Goal: Task Accomplishment & Management: Manage account settings

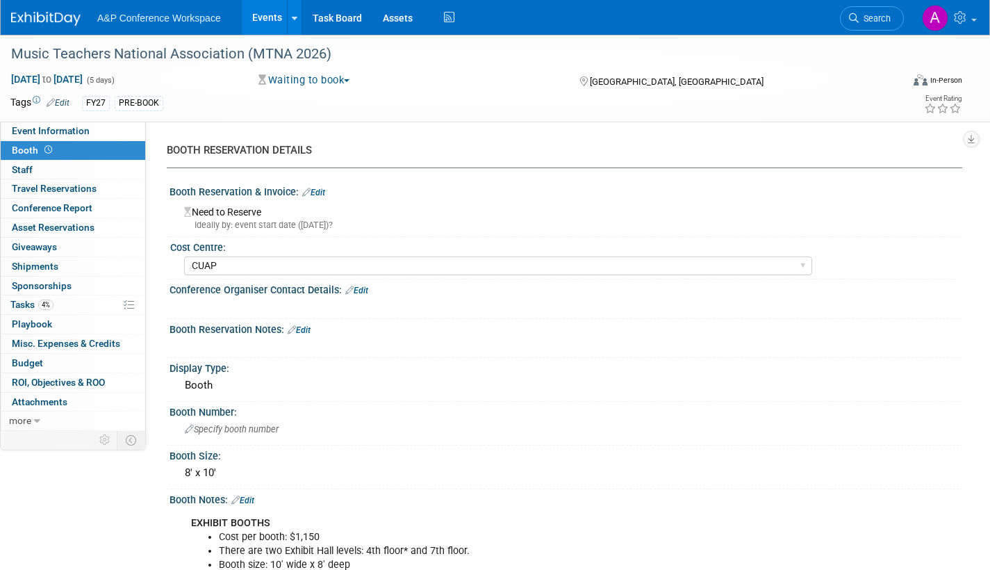
select select "CUAP"
click at [96, 132] on link "Event Information" at bounding box center [73, 131] width 145 height 19
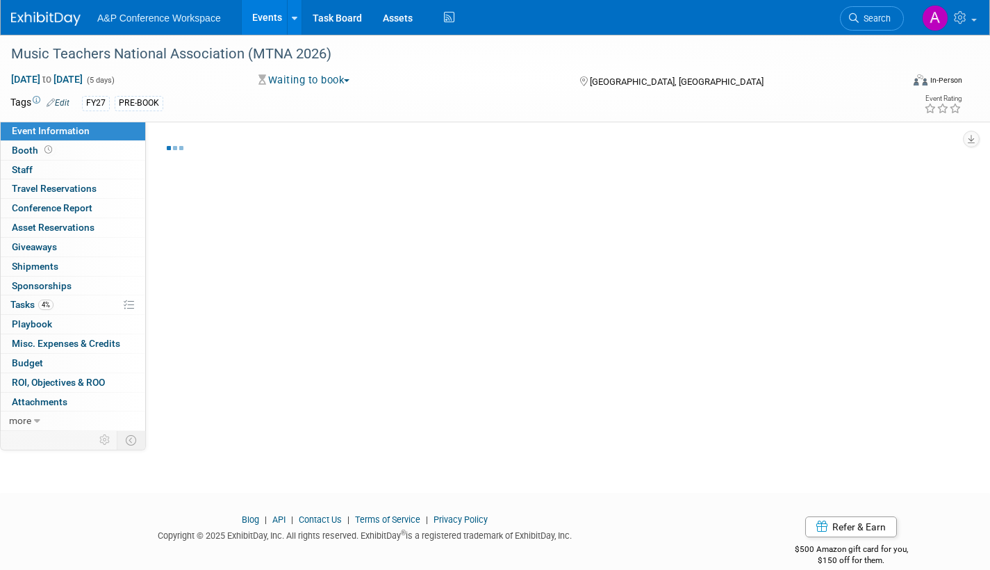
select select "Annual"
select select "Level 2"
select select "In-Person Booth"
select select "Music & Sound Studies"
select select "Bloomsbury Academic"
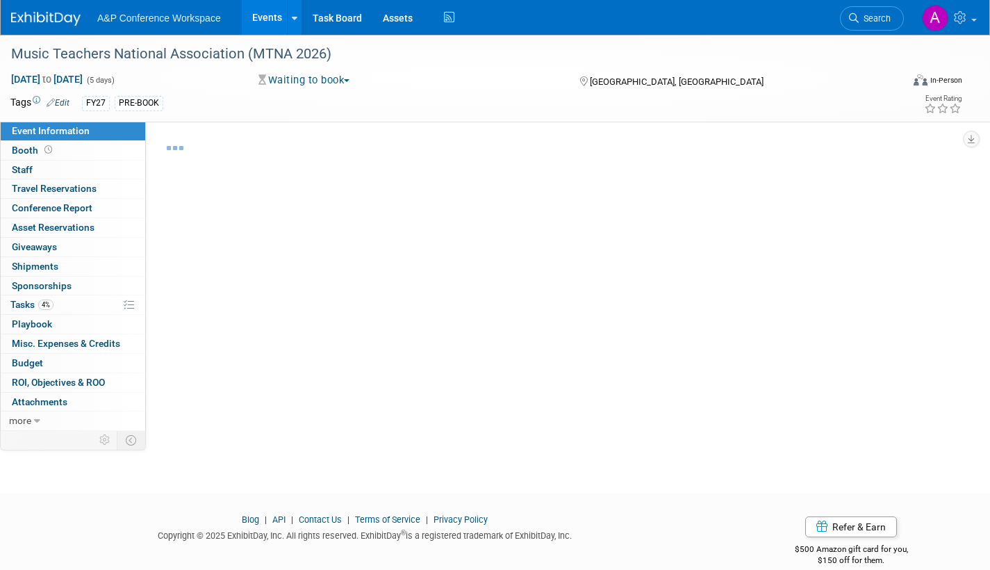
select select "[PERSON_NAME]"
select select "Brand/Subject Presence​"
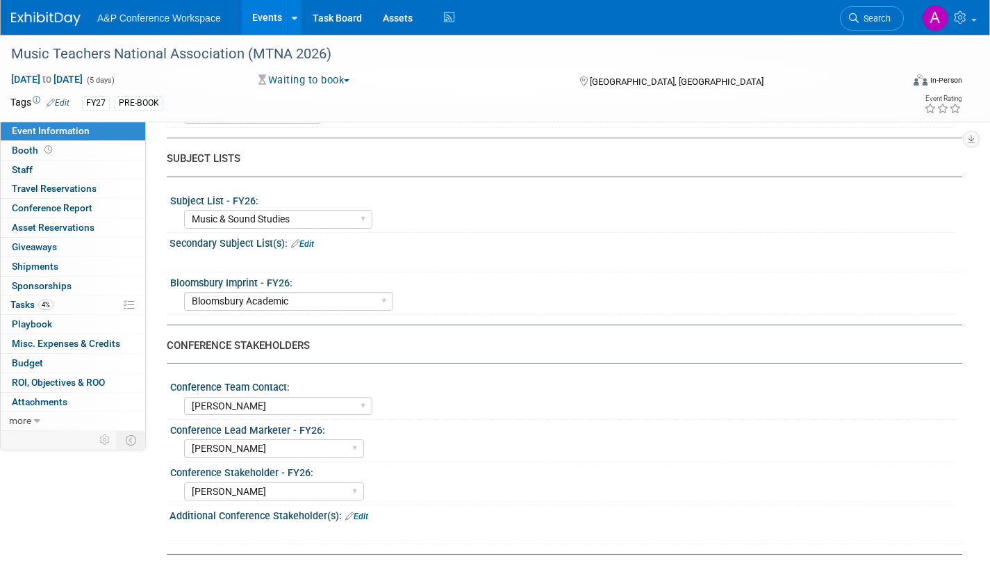
scroll to position [486, 0]
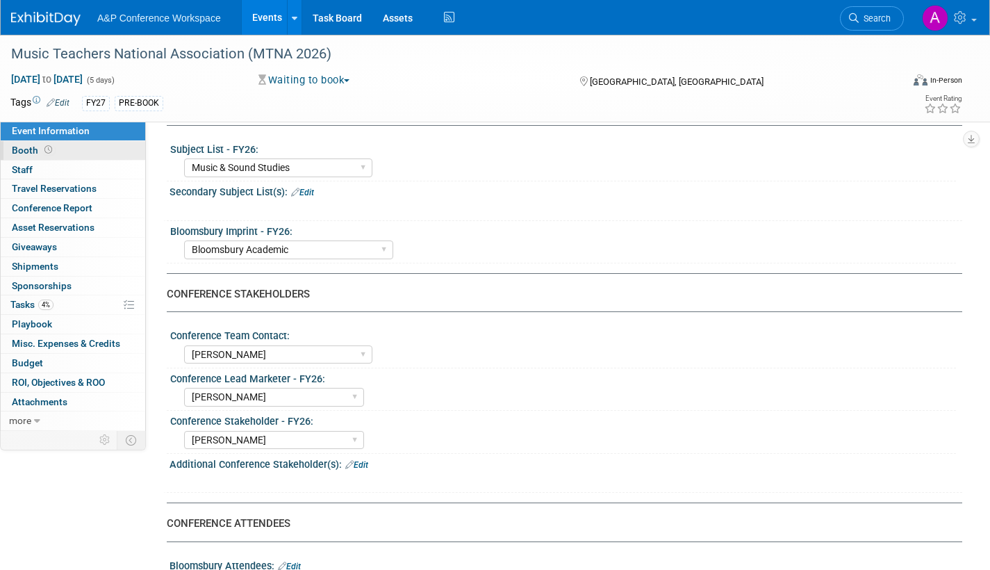
click at [18, 147] on span "Booth" at bounding box center [33, 150] width 43 height 11
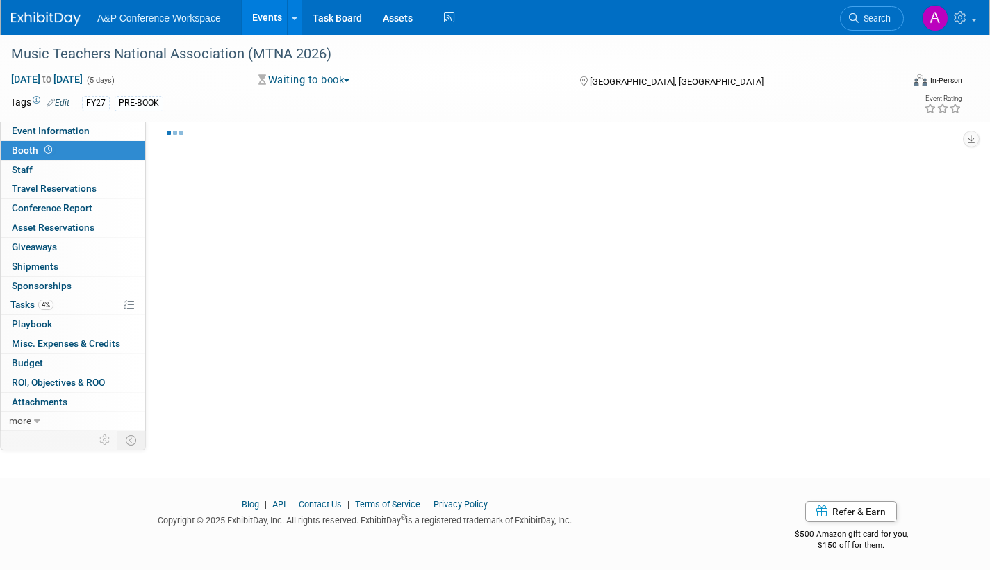
scroll to position [20, 0]
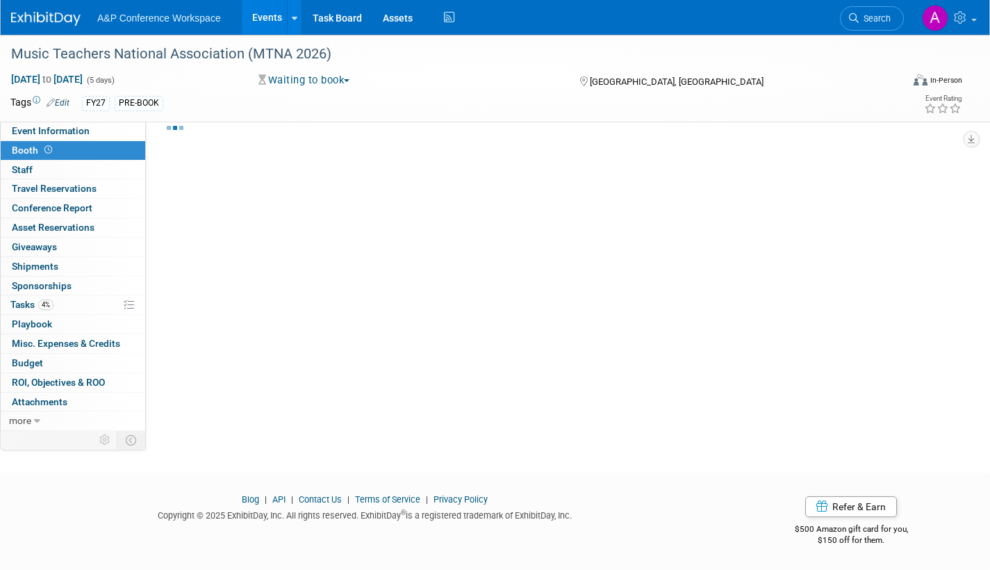
select select "CUAP"
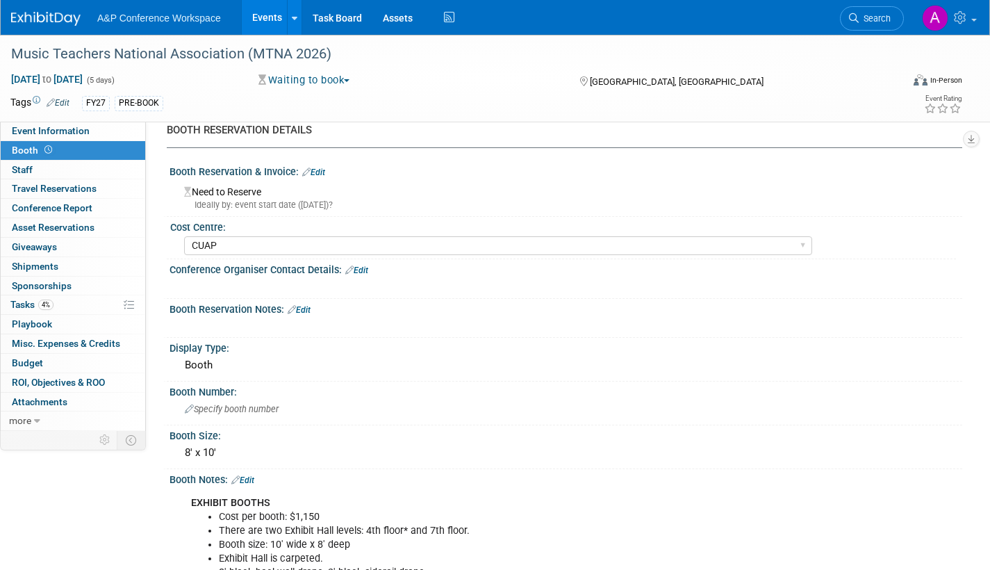
click at [350, 80] on span "button" at bounding box center [347, 80] width 6 height 3
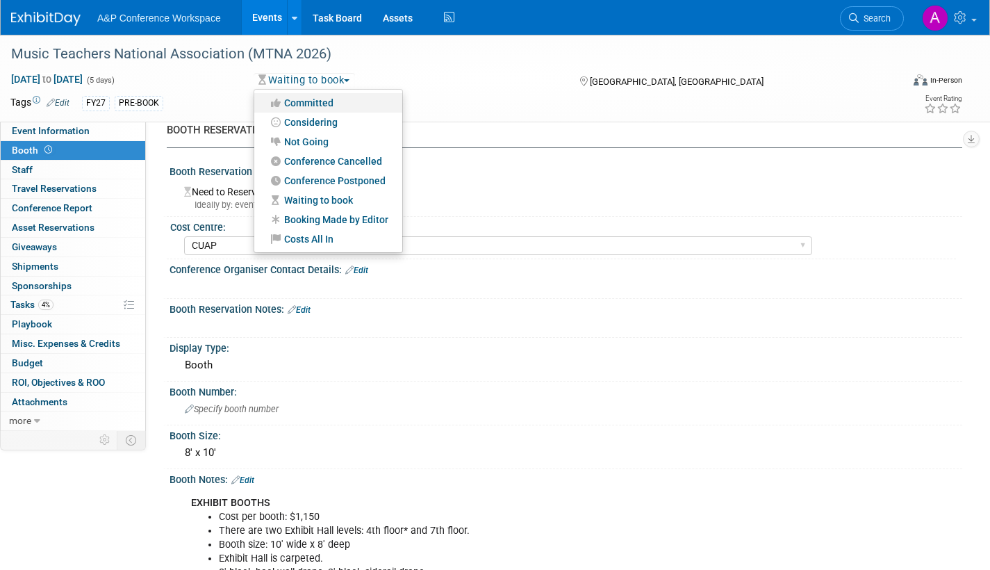
click at [333, 104] on link "Committed" at bounding box center [328, 102] width 148 height 19
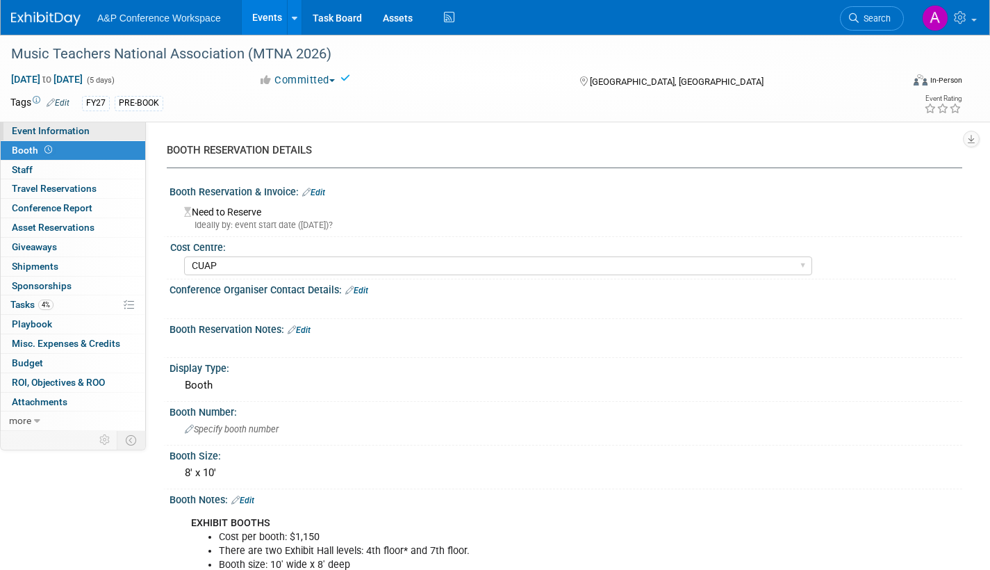
click at [57, 131] on span "Event Information" at bounding box center [51, 130] width 78 height 11
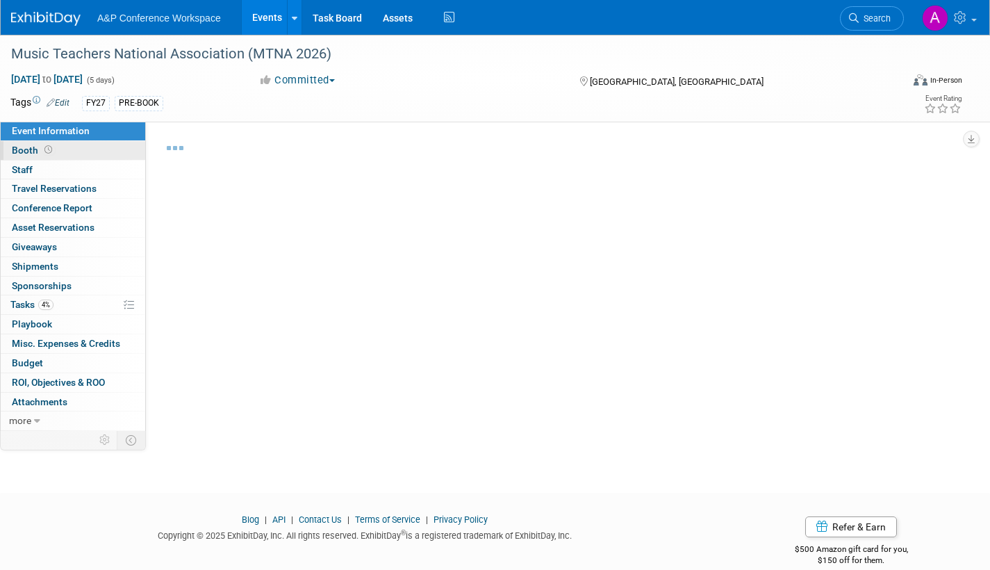
select select "Annual"
select select "Level 2"
select select "In-Person Booth"
select select "Music & Sound Studies"
select select "Bloomsbury Academic"
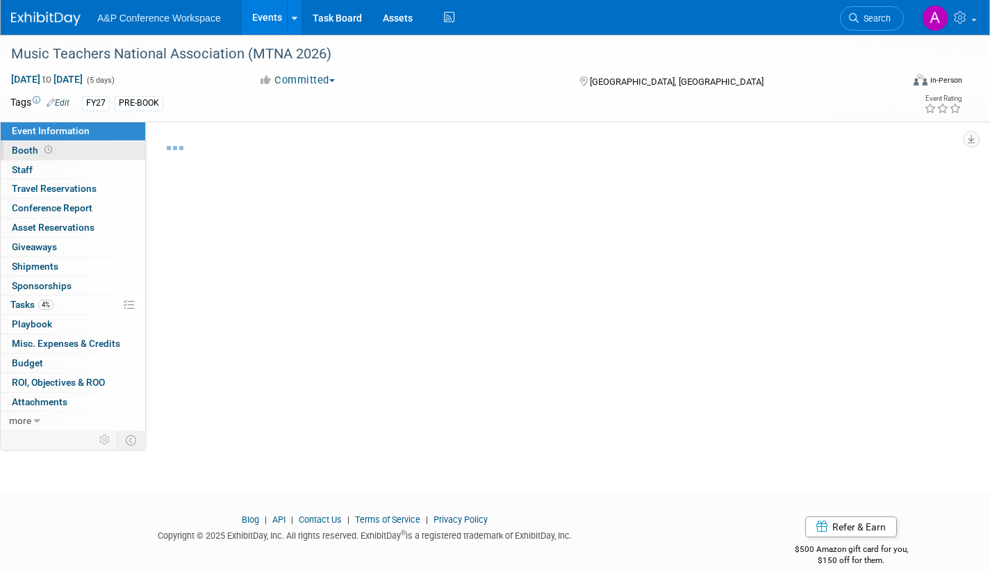
select select "[PERSON_NAME]"
select select "Brand/Subject Presence​"
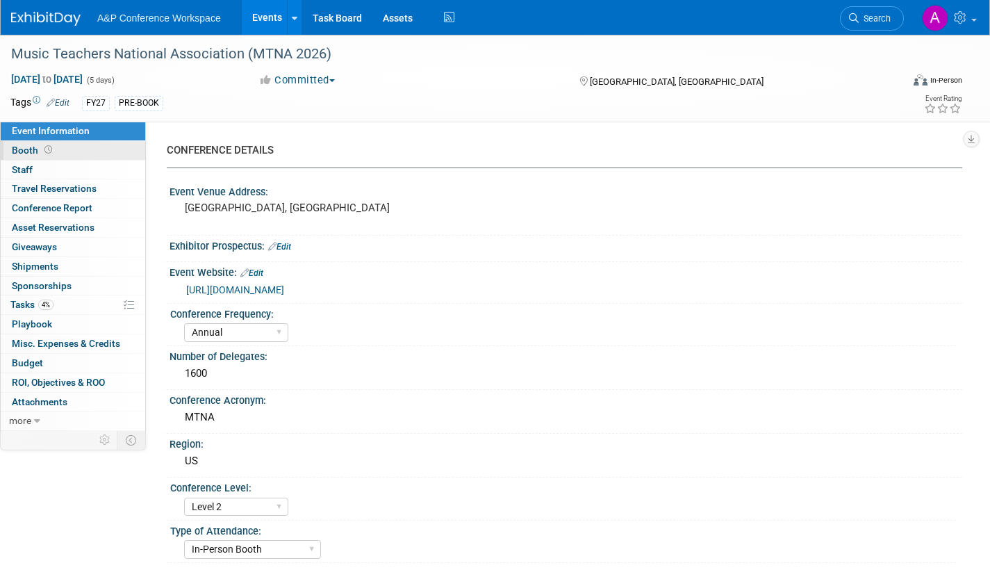
click at [13, 150] on span "Booth" at bounding box center [33, 150] width 43 height 11
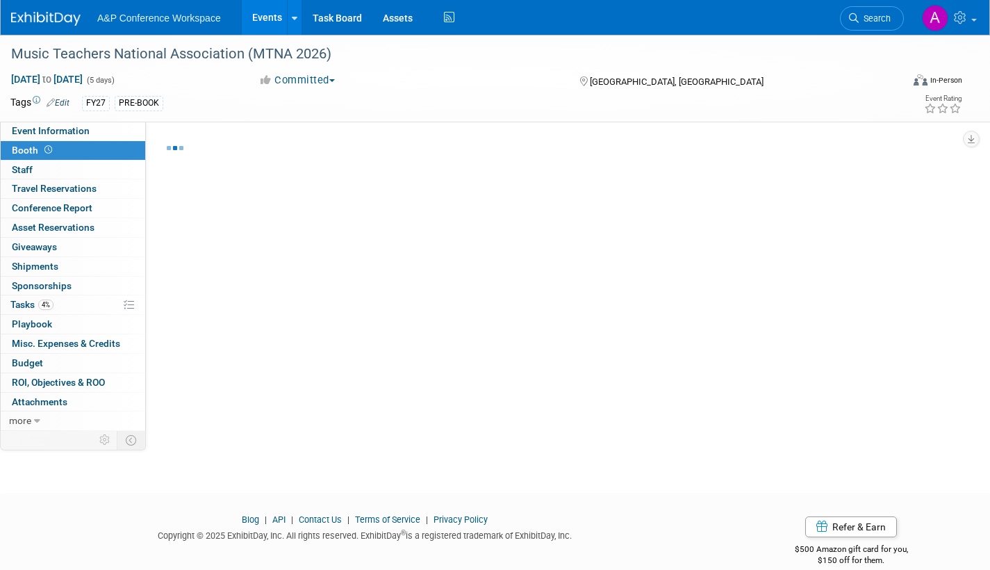
select select "CUAP"
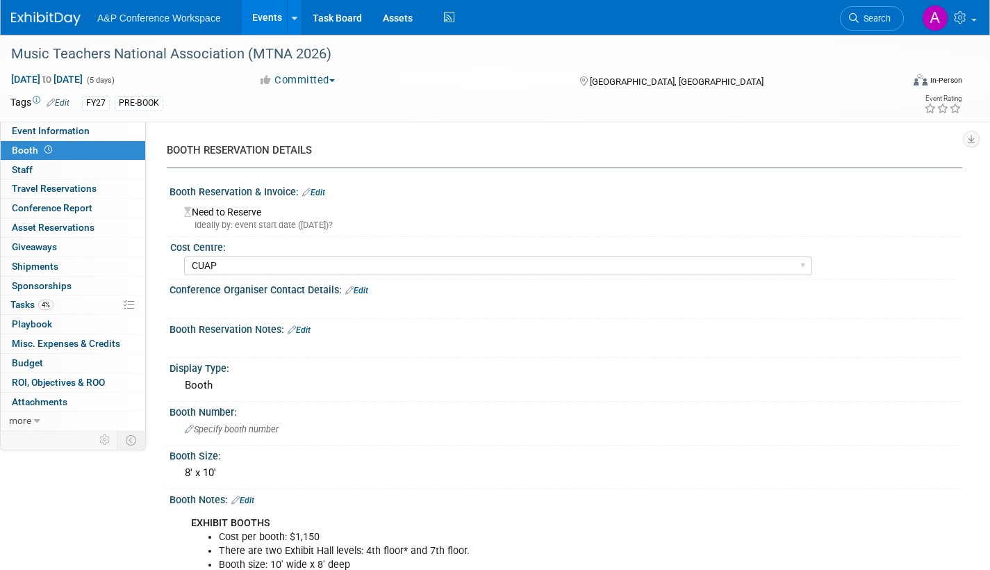
click at [320, 190] on link "Edit" at bounding box center [313, 193] width 23 height 10
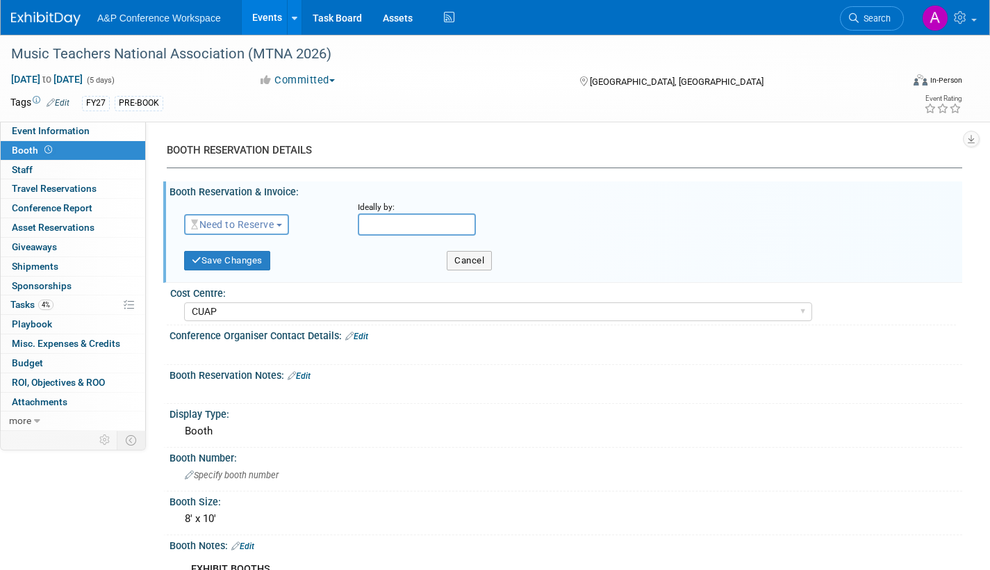
click at [274, 222] on span "Need to Reserve" at bounding box center [232, 224] width 83 height 11
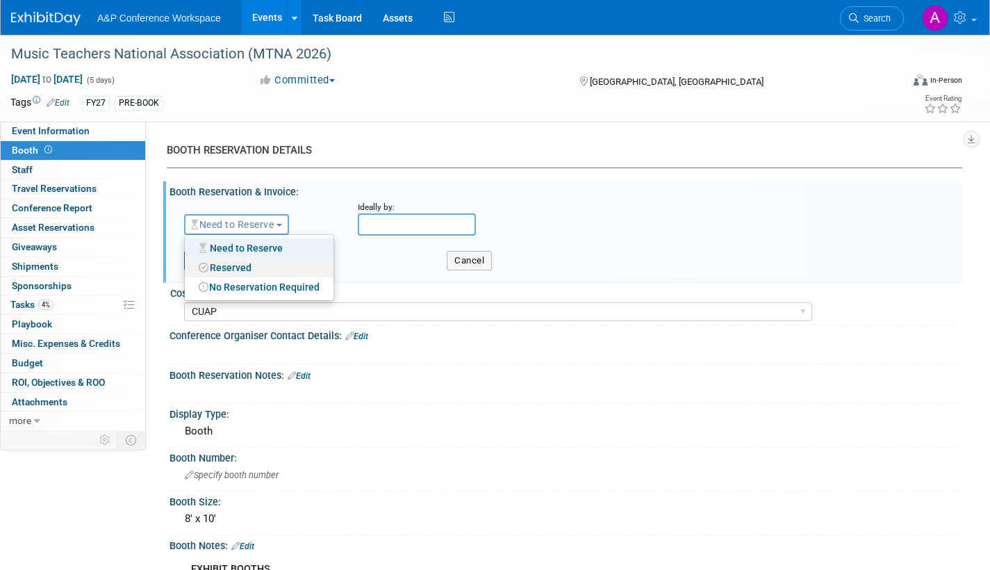
click at [258, 269] on link "Reserved" at bounding box center [259, 267] width 149 height 19
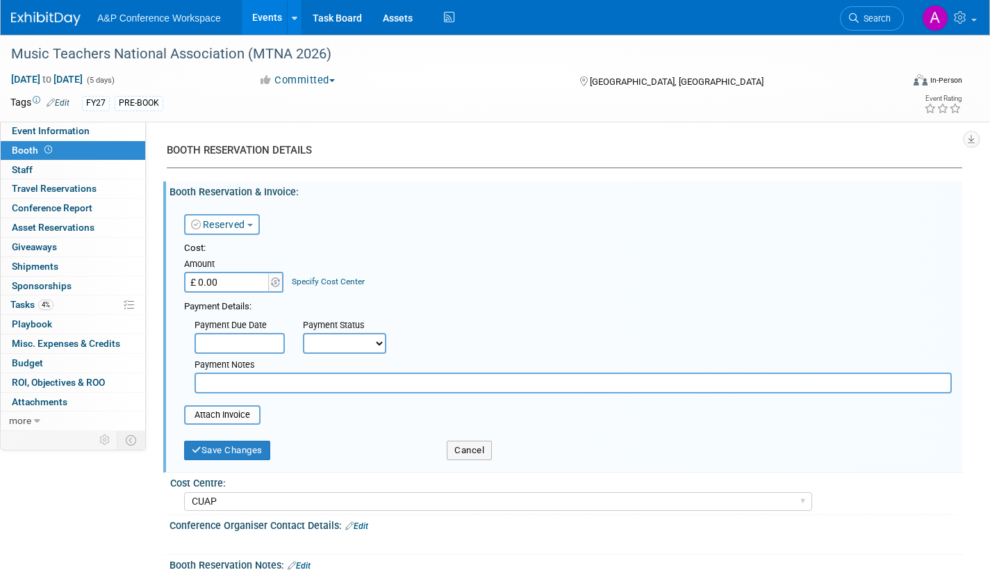
click at [329, 343] on select "Not Paid Yet Partially Paid Paid in Full" at bounding box center [344, 343] width 83 height 21
select select "1"
click at [303, 333] on select "Not Paid Yet Partially Paid Paid in Full" at bounding box center [344, 343] width 83 height 21
click at [220, 456] on button "Save Changes" at bounding box center [227, 450] width 86 height 19
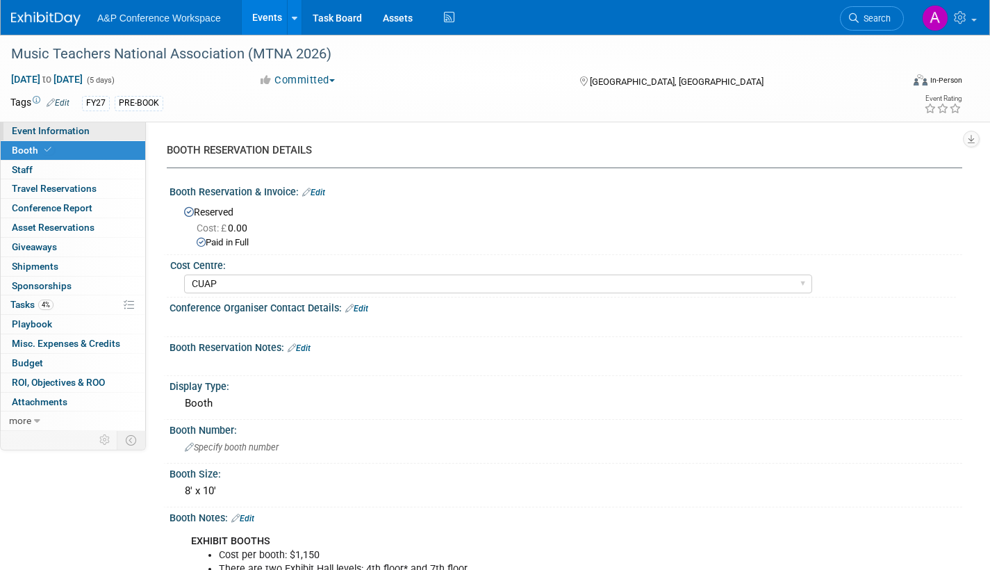
click at [94, 130] on link "Event Information" at bounding box center [73, 131] width 145 height 19
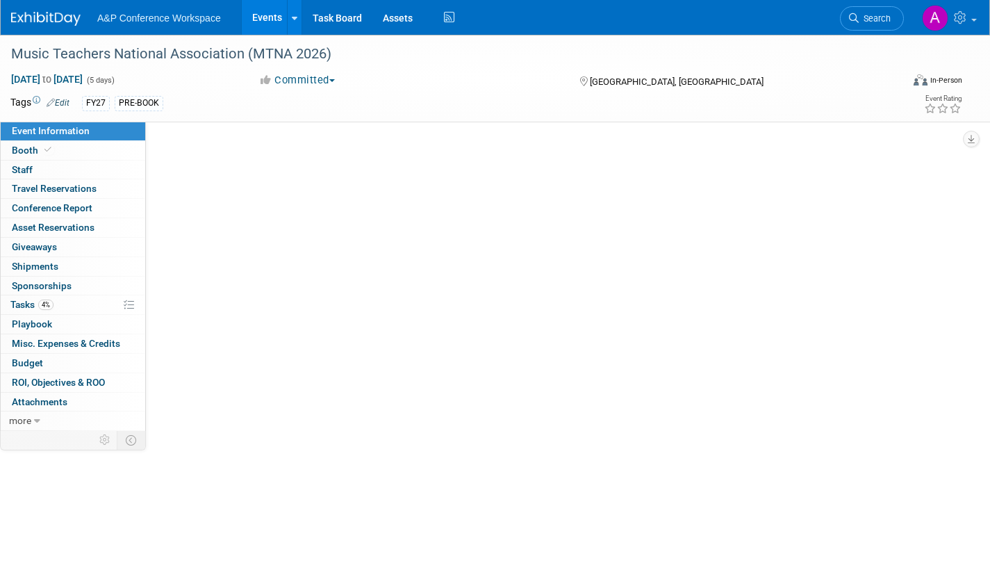
select select "Annual"
select select "Level 2"
select select "In-Person Booth"
select select "Music & Sound Studies"
select select "Bloomsbury Academic"
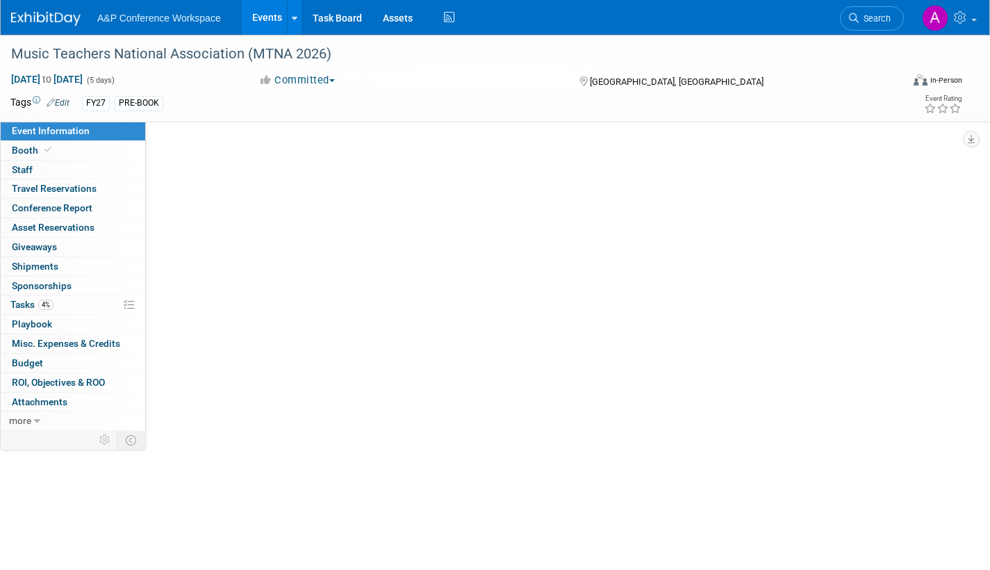
select select "[PERSON_NAME]"
select select "Brand/Subject Presence​"
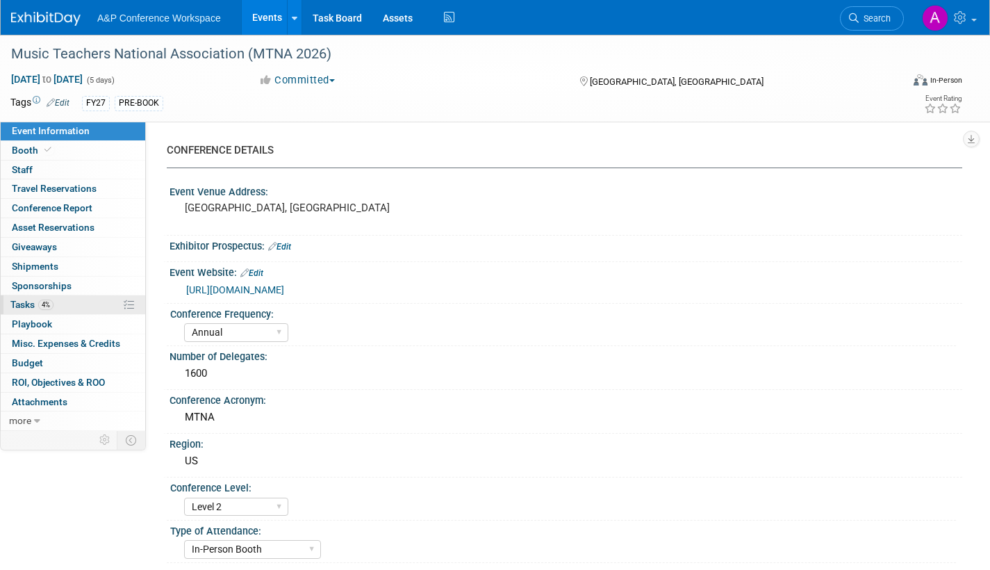
click at [10, 309] on link "4% Tasks 4%" at bounding box center [73, 304] width 145 height 19
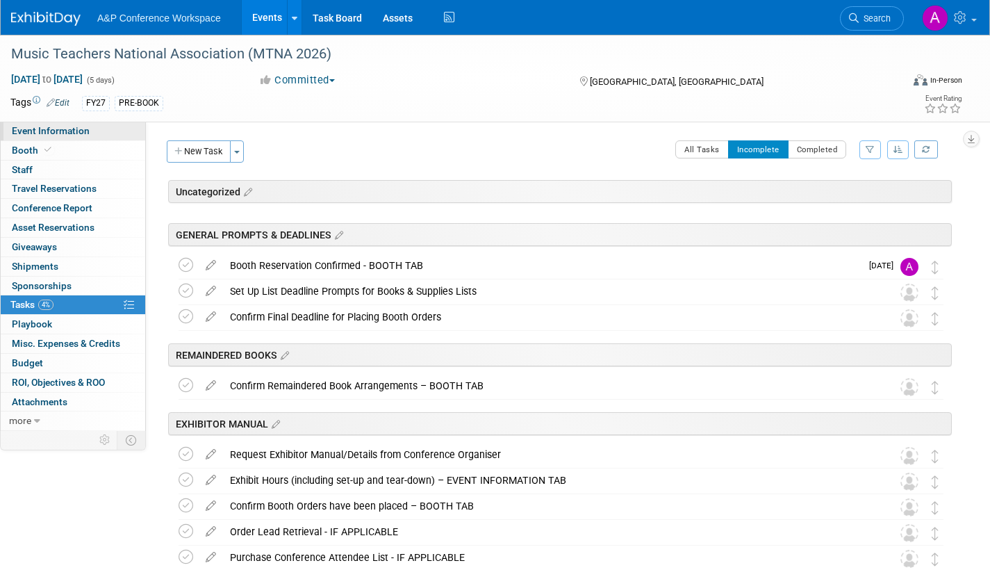
click at [86, 130] on span "Event Information" at bounding box center [51, 130] width 78 height 11
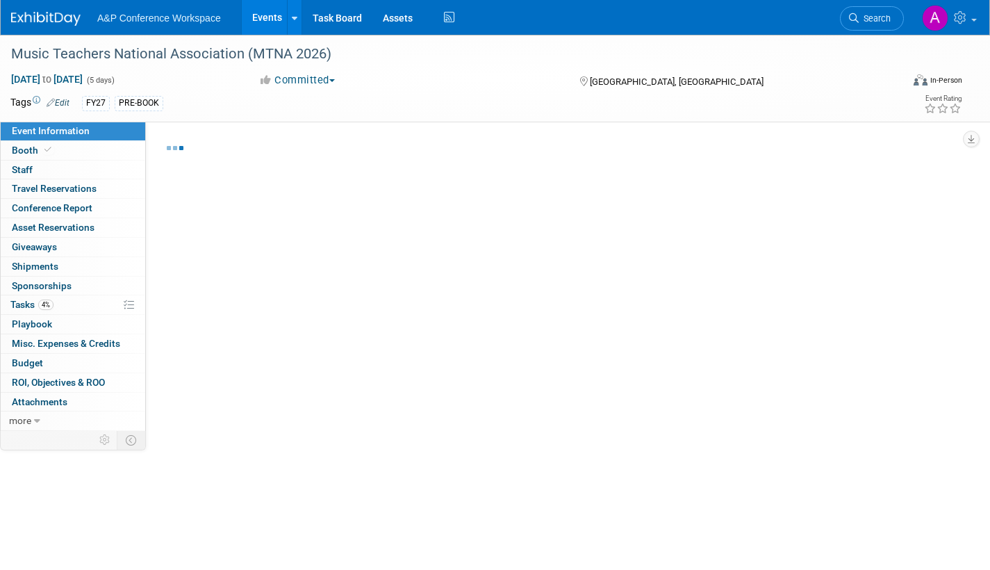
select select "Annual"
select select "Level 2"
select select "In-Person Booth"
select select "Music & Sound Studies"
select select "Bloomsbury Academic"
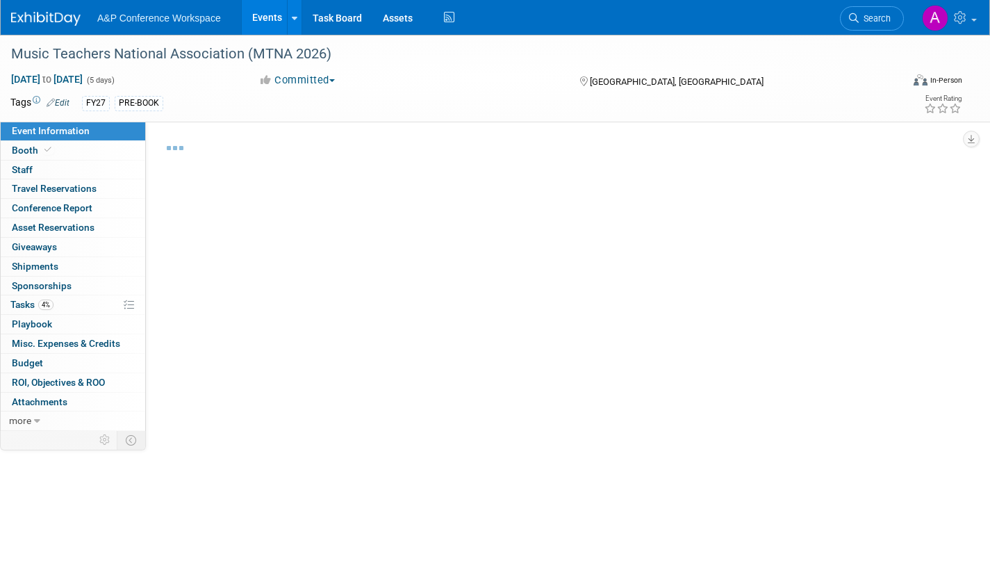
select select "[PERSON_NAME]"
select select "Brand/Subject Presence​"
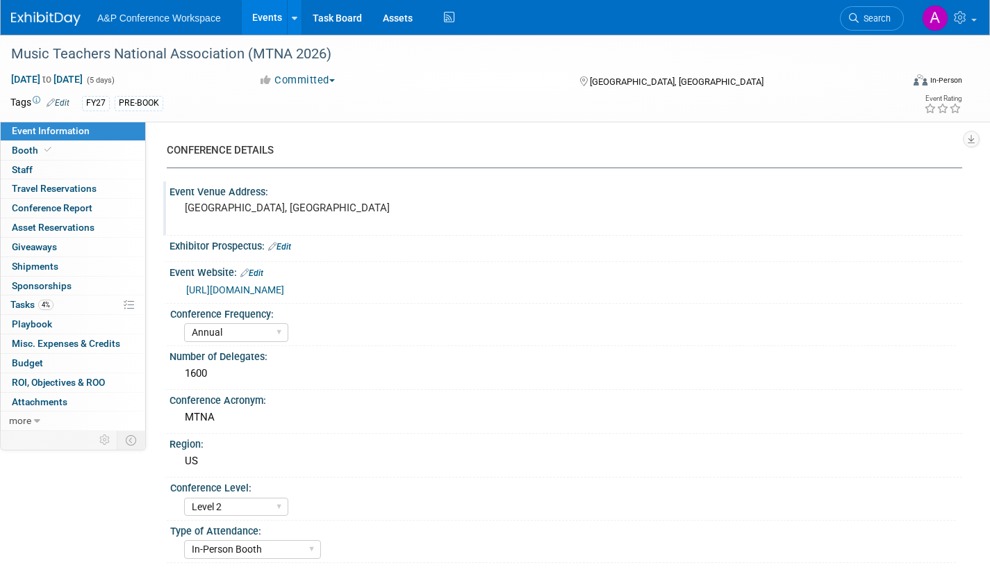
click at [269, 211] on pre "[GEOGRAPHIC_DATA], [GEOGRAPHIC_DATA]" at bounding box center [334, 208] width 299 height 13
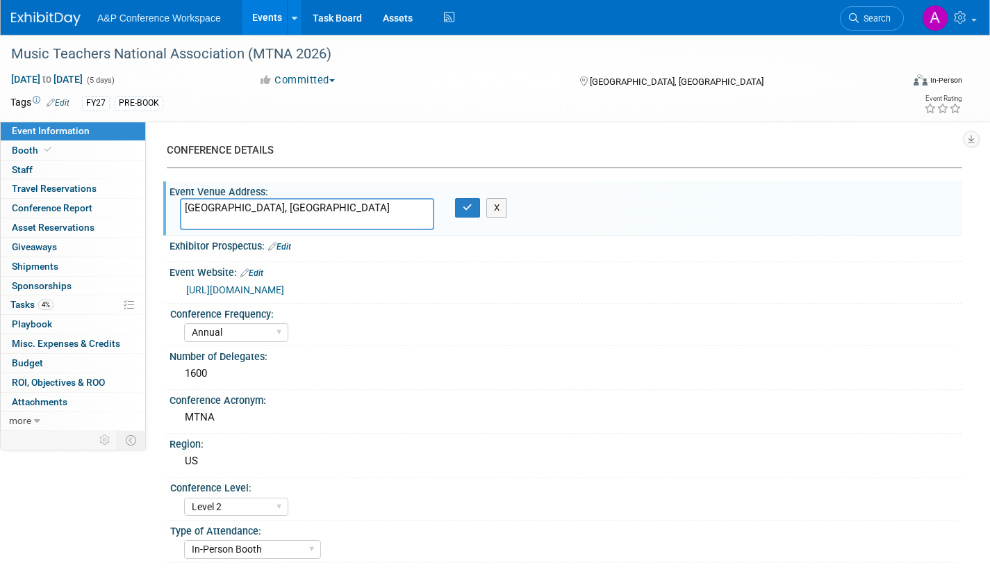
click at [185, 205] on textarea "[GEOGRAPHIC_DATA], [GEOGRAPHIC_DATA]" at bounding box center [307, 214] width 254 height 32
click at [395, 206] on textarea "Chicago Marriott Downtown Magnificent Mile Chicago, IL" at bounding box center [307, 214] width 254 height 32
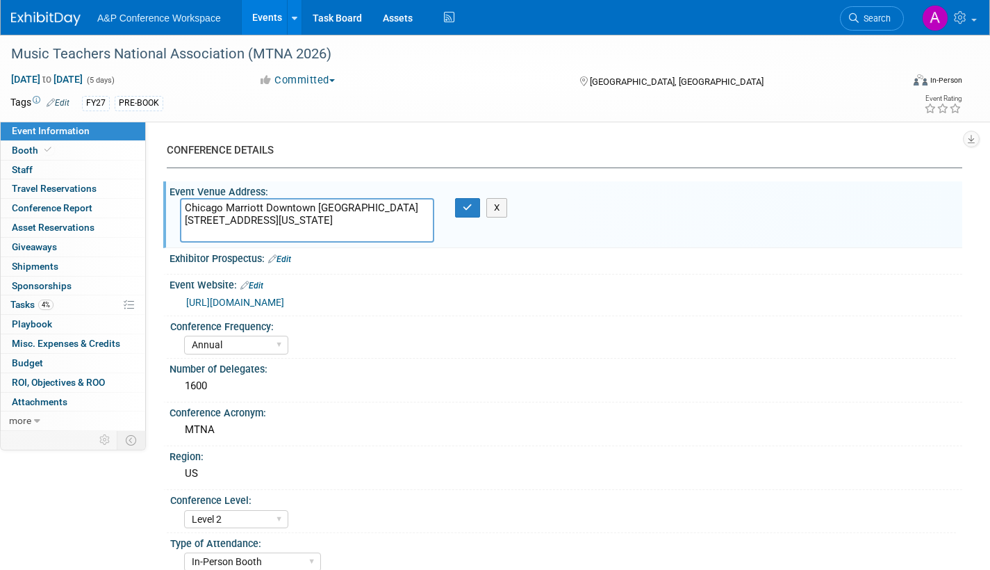
click at [261, 232] on textarea "Chicago Marriott Downtown Magnificent Mile 540 N Michigan Ave Chicago, IL" at bounding box center [307, 220] width 254 height 44
type textarea "Chicago Marriott Downtown Magnificent Mile 540 N Michigan Ave Chicago, IL 60611"
drag, startPoint x: 468, startPoint y: 206, endPoint x: 504, endPoint y: 229, distance: 42.4
click at [468, 206] on icon "button" at bounding box center [468, 207] width 10 height 9
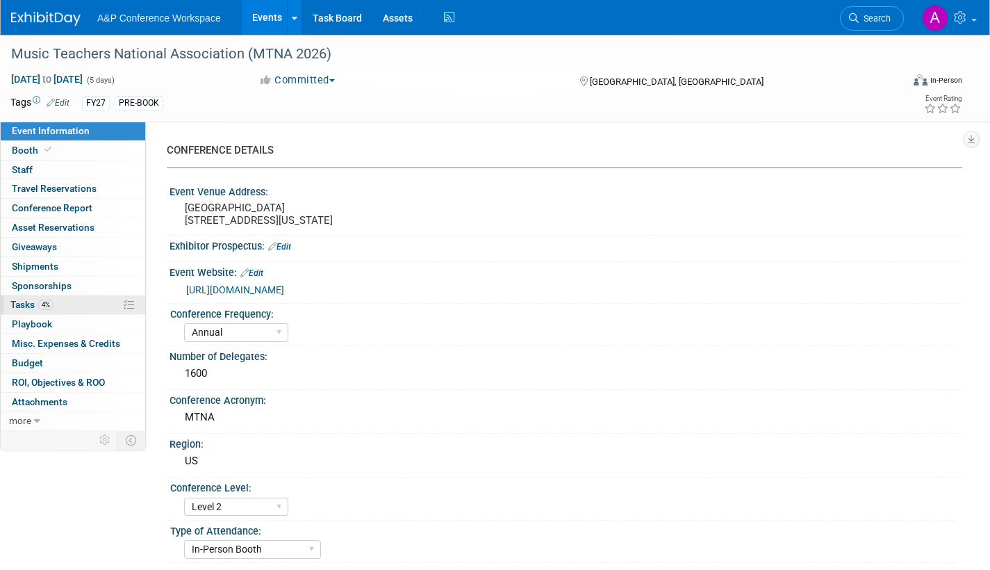
click at [17, 301] on span "Tasks 4%" at bounding box center [31, 304] width 43 height 11
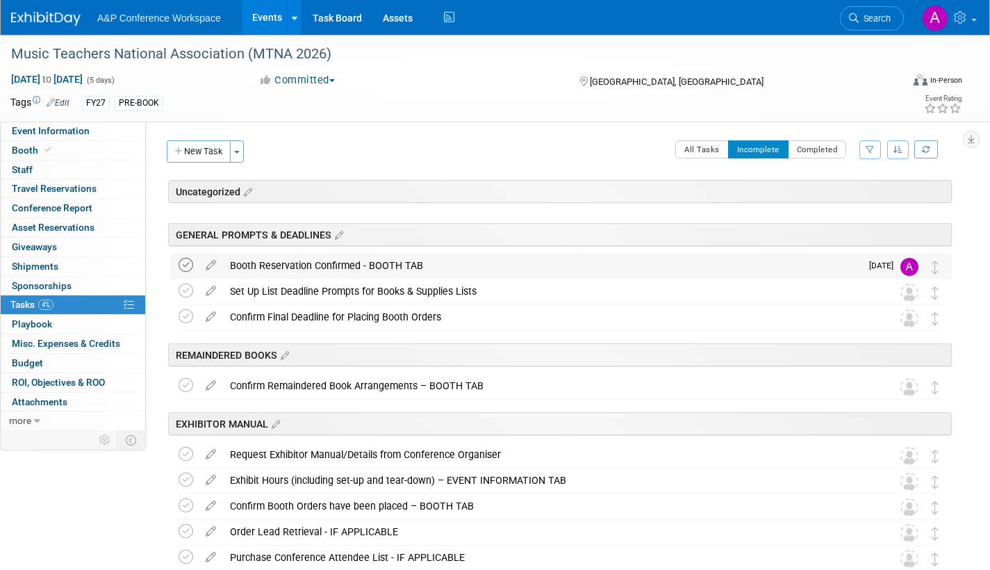
click at [186, 265] on icon at bounding box center [186, 265] width 15 height 15
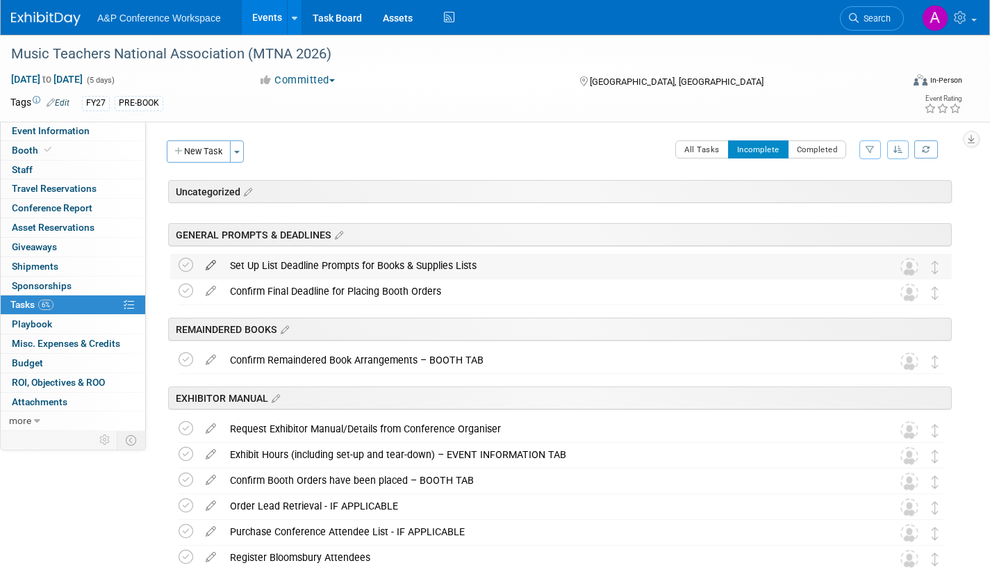
click at [208, 263] on icon at bounding box center [211, 262] width 24 height 17
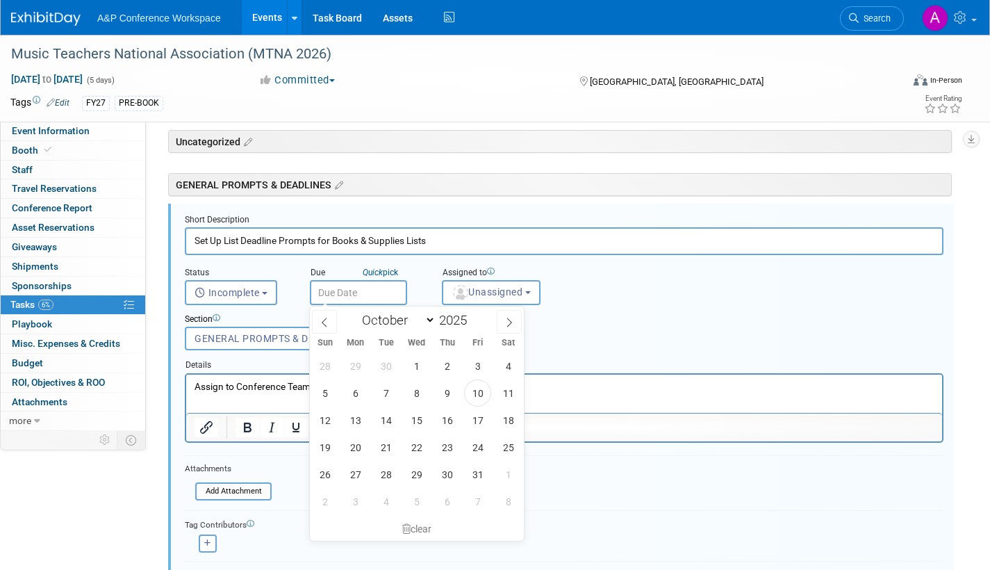
click at [379, 291] on input "text" at bounding box center [358, 292] width 97 height 25
click at [475, 398] on span "10" at bounding box center [477, 392] width 27 height 27
type input "Oct 10, 2025"
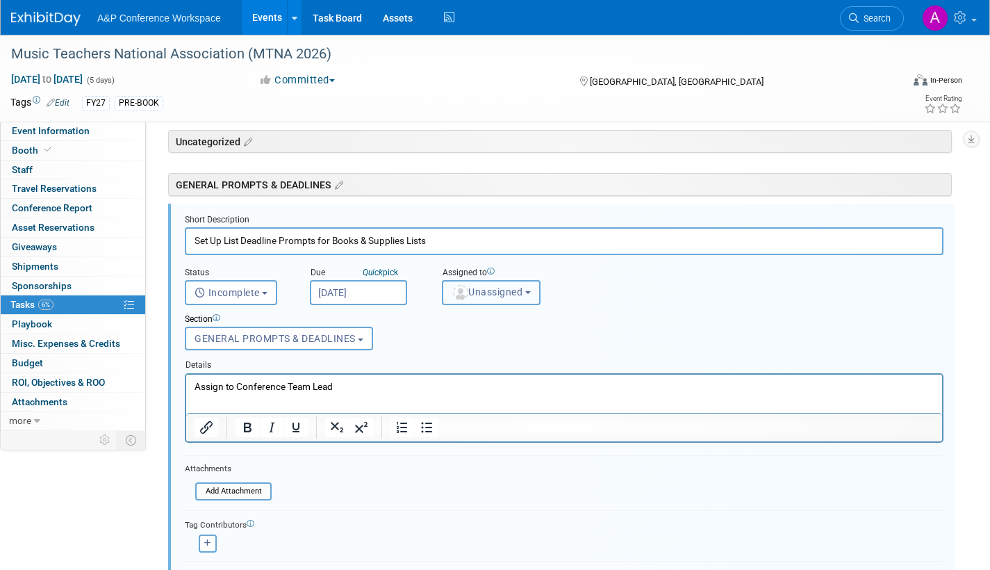
click at [500, 286] on button "Unassigned" at bounding box center [491, 292] width 99 height 25
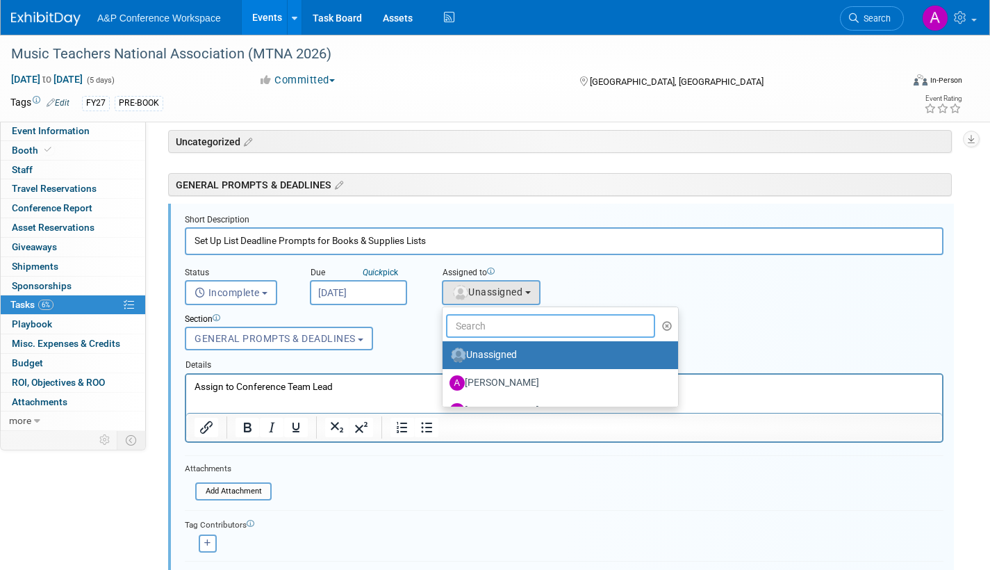
click at [489, 327] on input "text" at bounding box center [550, 326] width 209 height 24
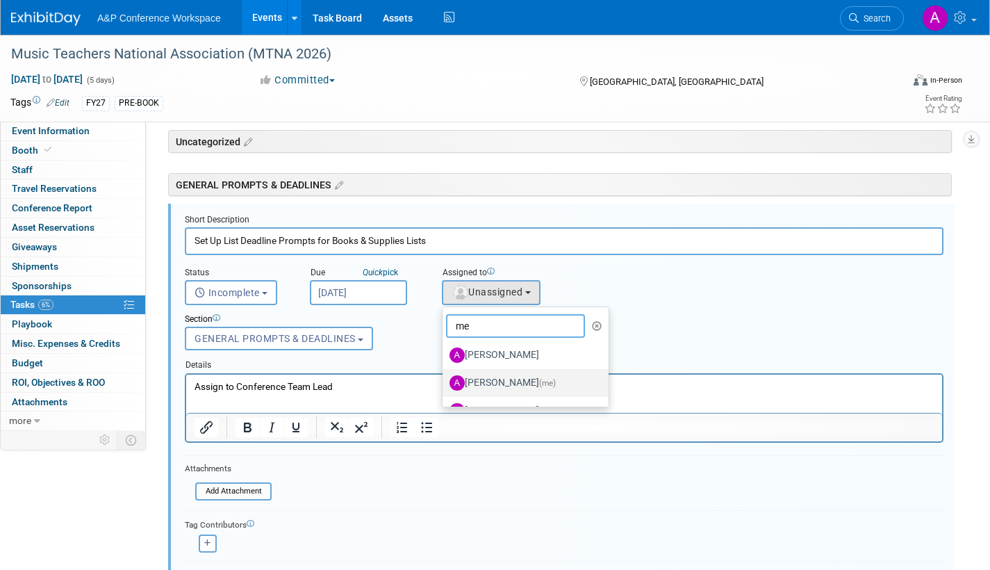
type input "me"
click at [520, 384] on label "Amanda Oney (me)" at bounding box center [522, 383] width 145 height 22
click at [445, 384] on input "Amanda Oney (me)" at bounding box center [440, 381] width 9 height 9
select select "3fc68575-f872-4db6-8d2a-11755123f12c"
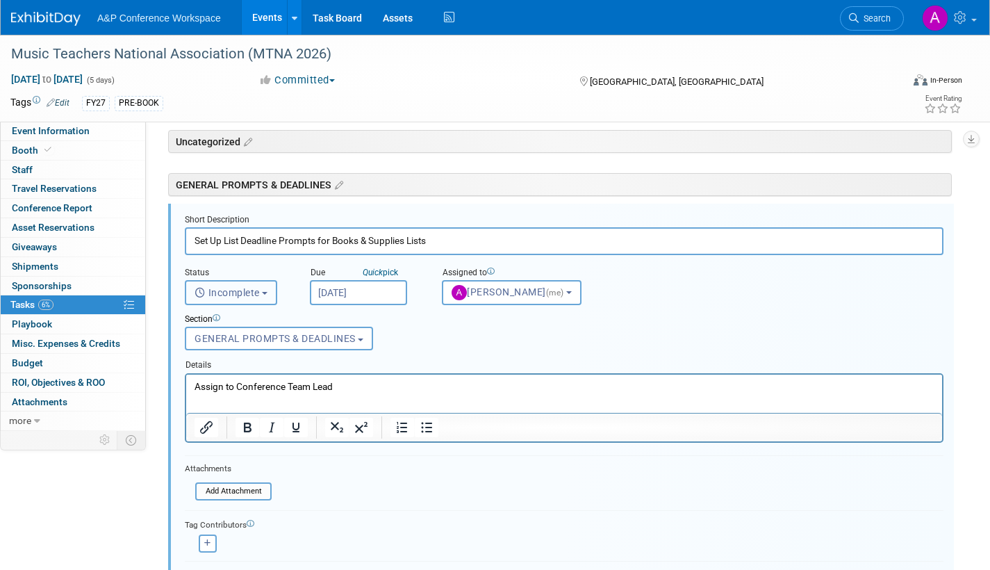
click at [266, 293] on b "button" at bounding box center [265, 293] width 6 height 3
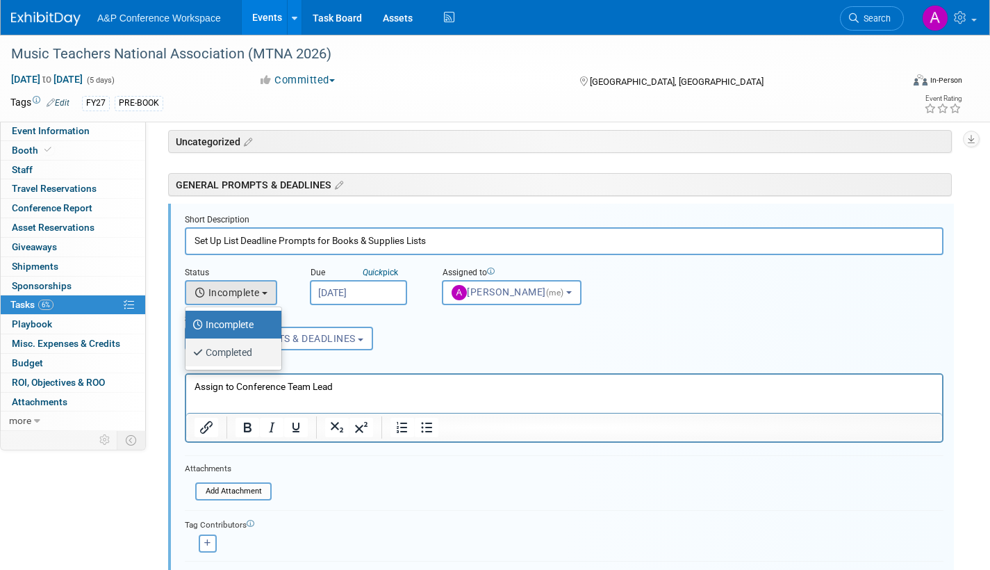
click at [239, 354] on label "Completed" at bounding box center [229, 352] width 75 height 22
click at [188, 354] on input "Completed" at bounding box center [183, 350] width 9 height 9
select select "3"
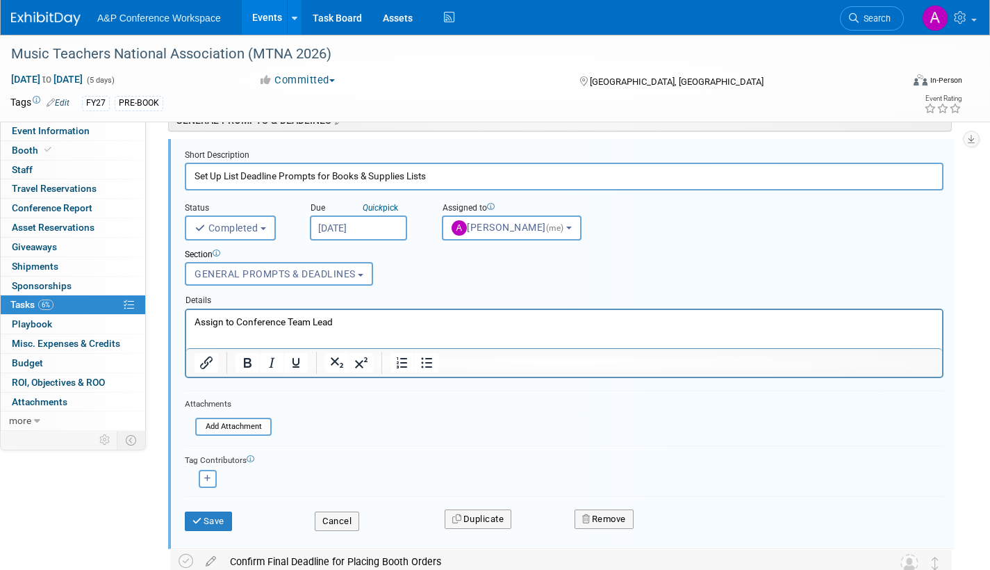
scroll to position [258, 0]
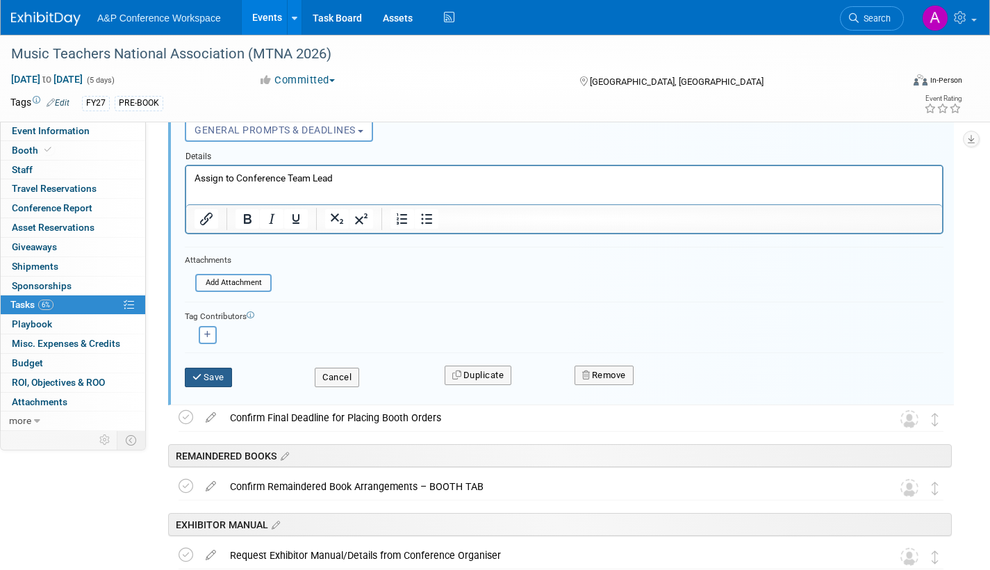
drag, startPoint x: 213, startPoint y: 378, endPoint x: 270, endPoint y: 404, distance: 63.4
click at [213, 377] on button "Save" at bounding box center [208, 377] width 47 height 19
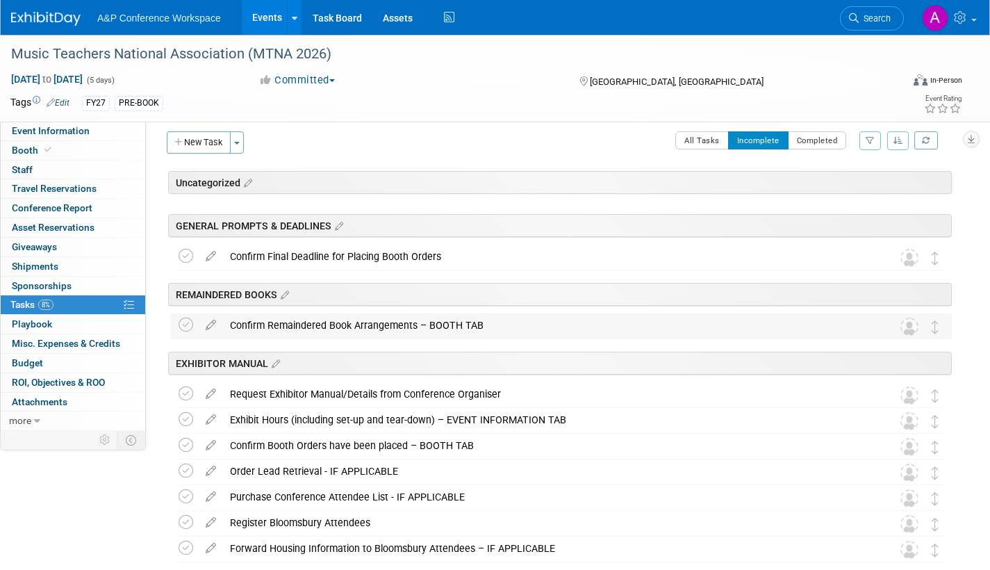
scroll to position [0, 0]
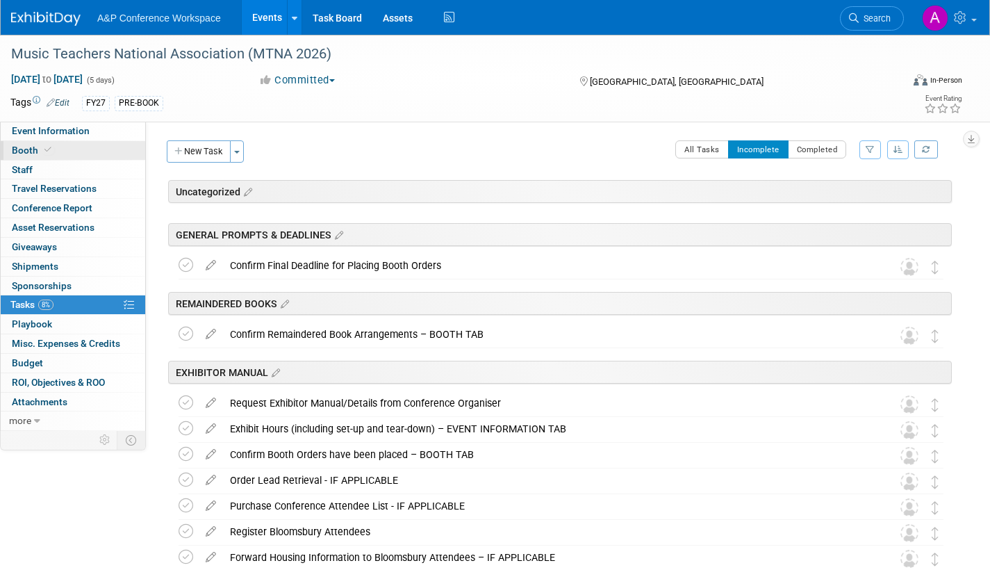
click at [22, 147] on span "Booth" at bounding box center [33, 150] width 42 height 11
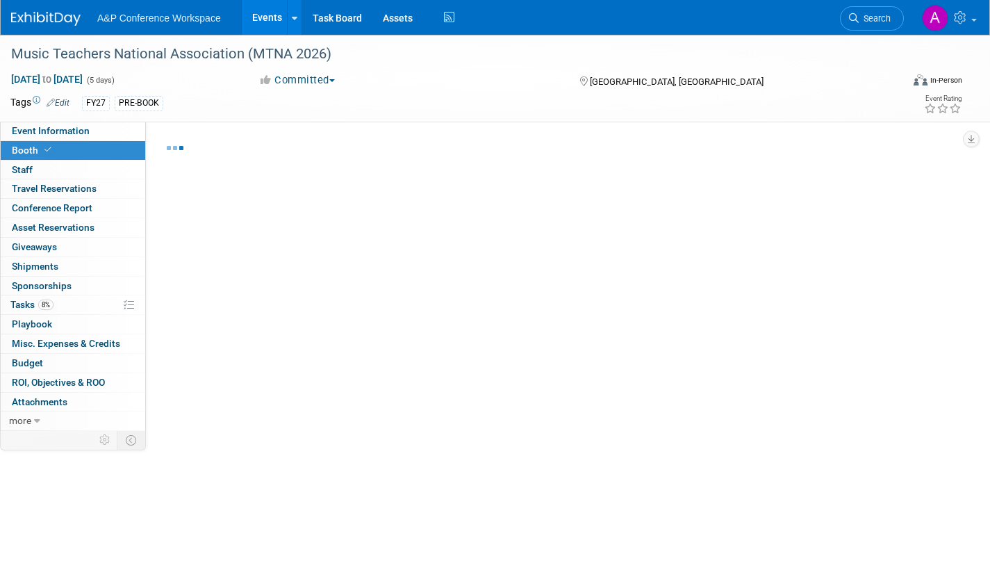
select select "CUAP"
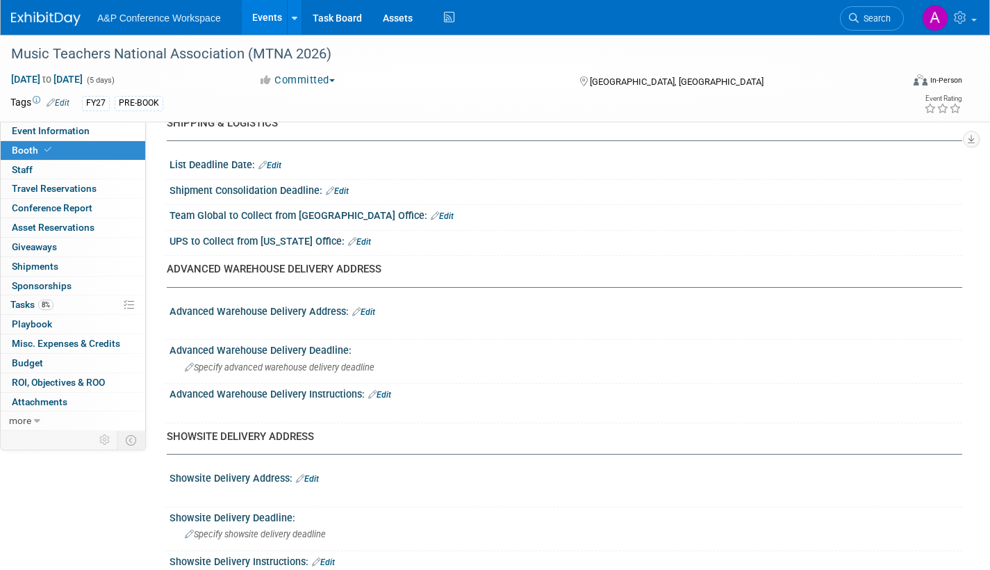
scroll to position [1887, 0]
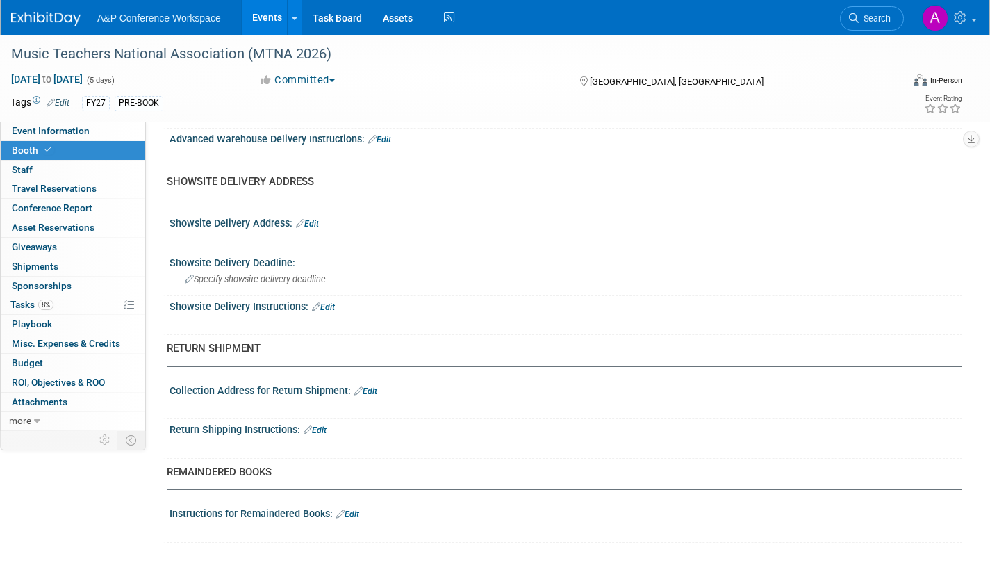
click at [356, 515] on link "Edit" at bounding box center [347, 514] width 23 height 10
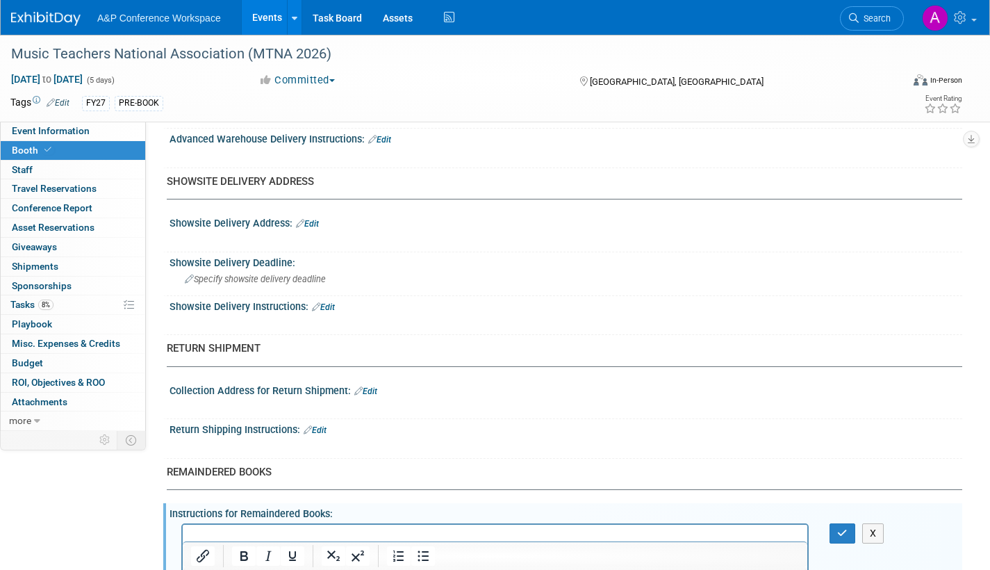
scroll to position [1942, 0]
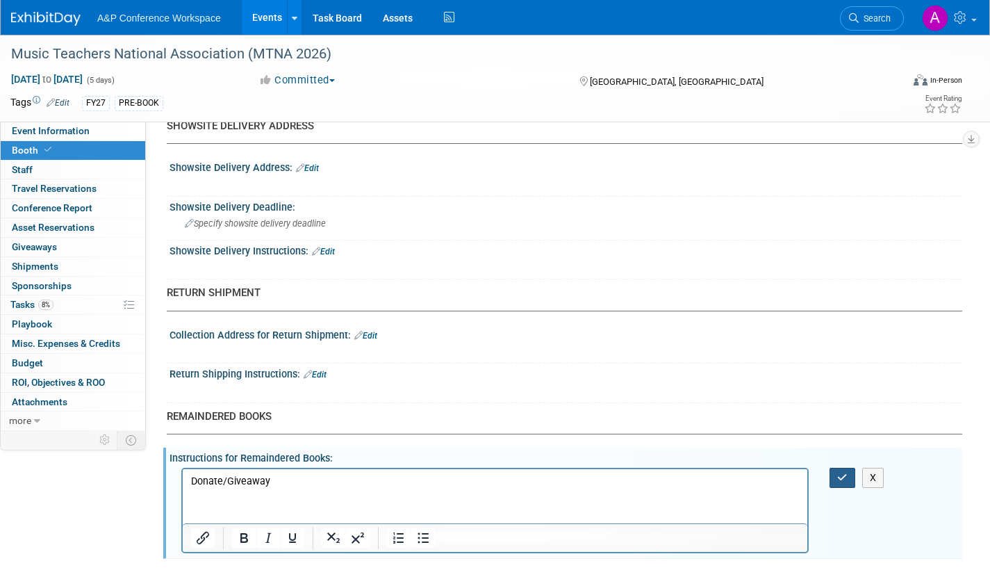
click at [844, 479] on icon "button" at bounding box center [842, 477] width 10 height 10
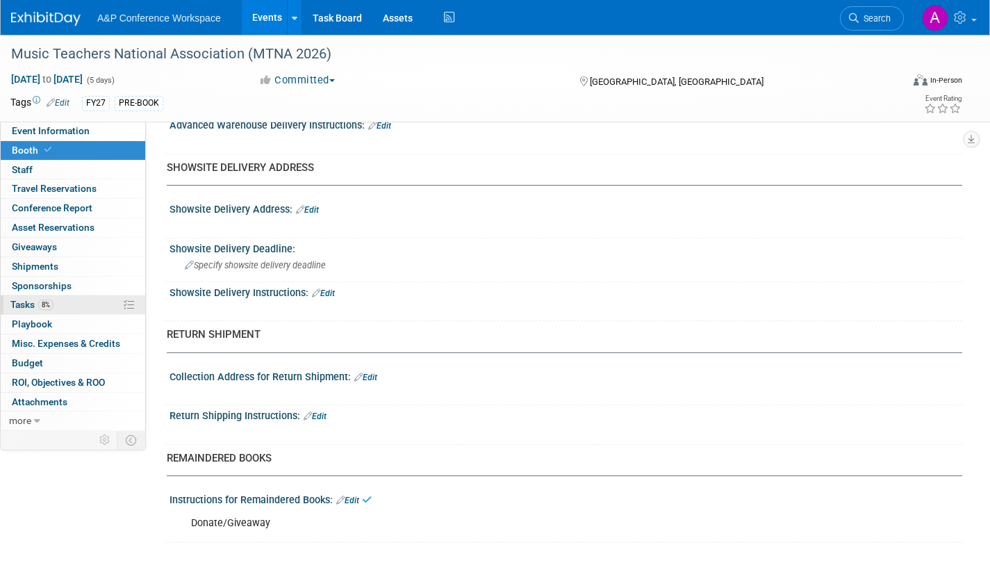
click at [26, 307] on span "Tasks 8%" at bounding box center [31, 304] width 43 height 11
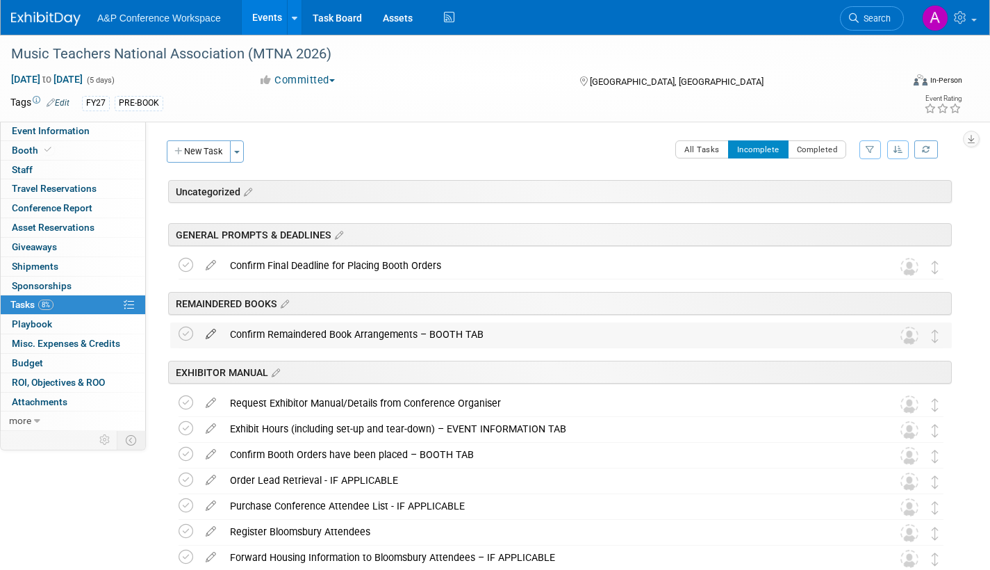
click at [208, 334] on icon at bounding box center [211, 330] width 24 height 17
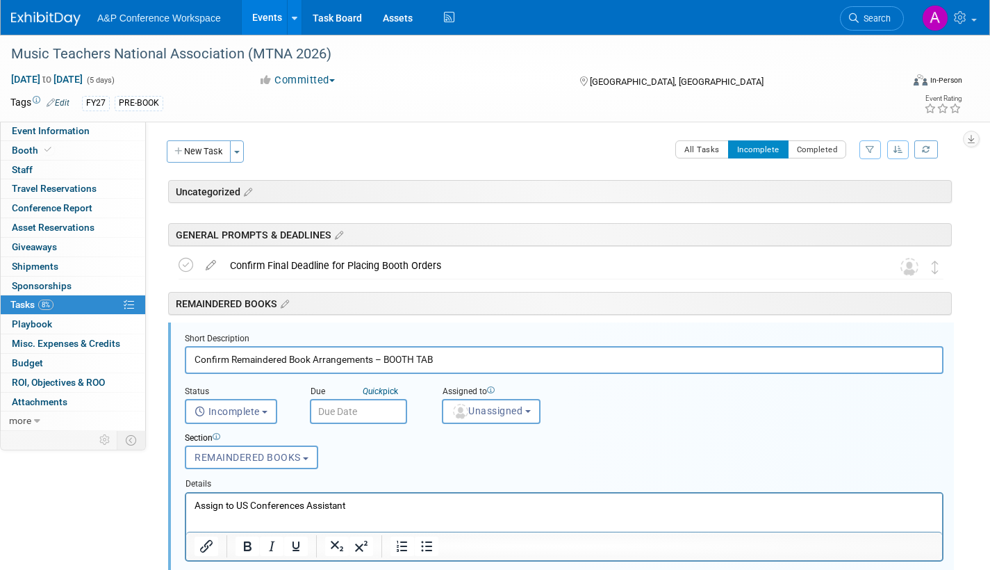
scroll to position [119, 0]
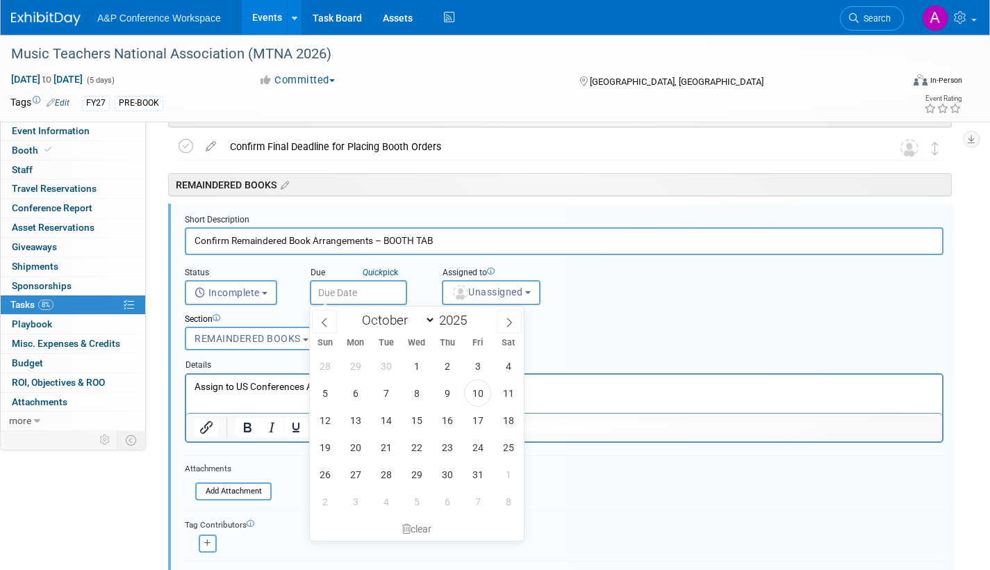
click at [381, 297] on input "text" at bounding box center [358, 292] width 97 height 25
click at [477, 393] on span "10" at bounding box center [477, 392] width 27 height 27
type input "Oct 10, 2025"
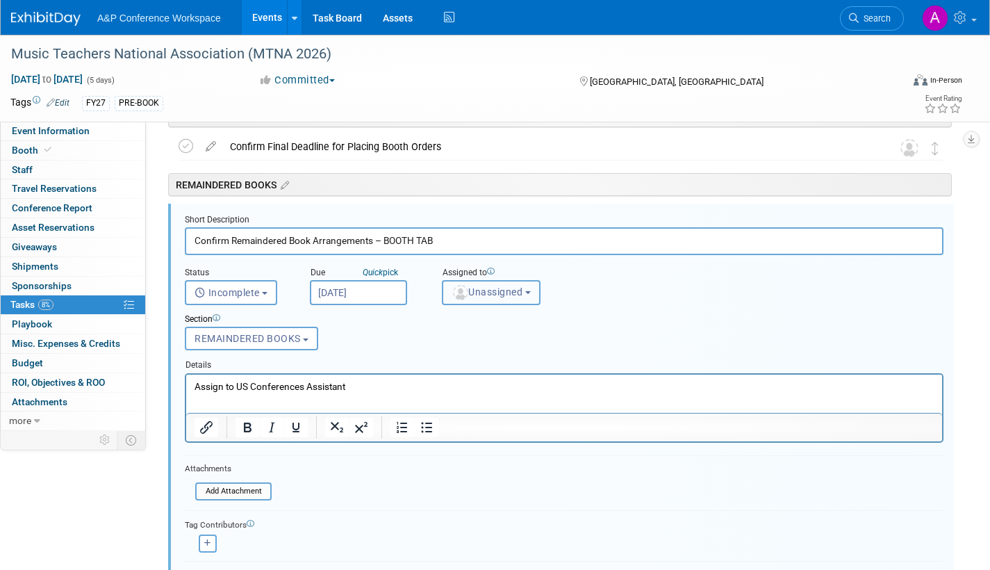
click at [487, 295] on span "Unassigned" at bounding box center [487, 291] width 71 height 11
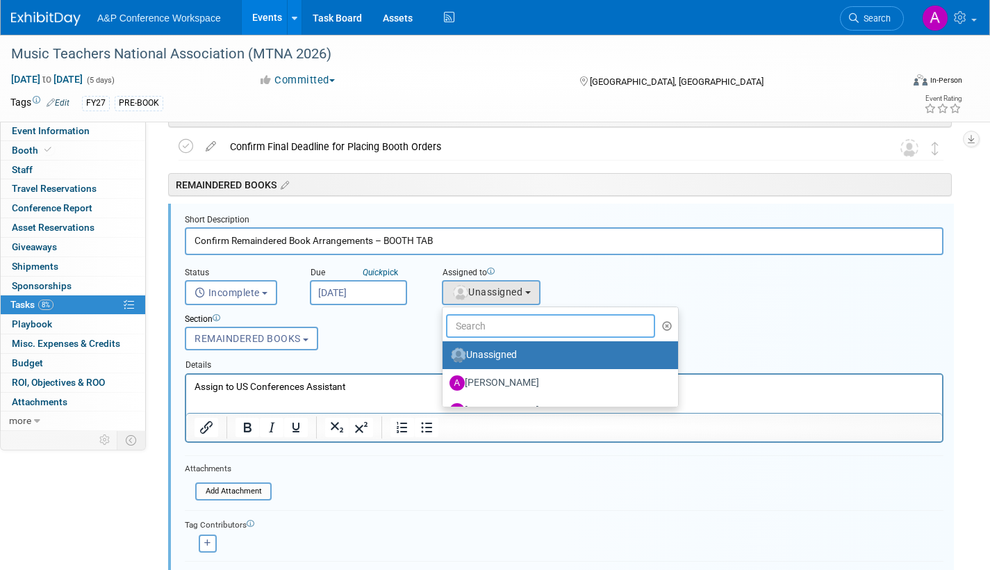
click at [483, 322] on input "text" at bounding box center [550, 326] width 209 height 24
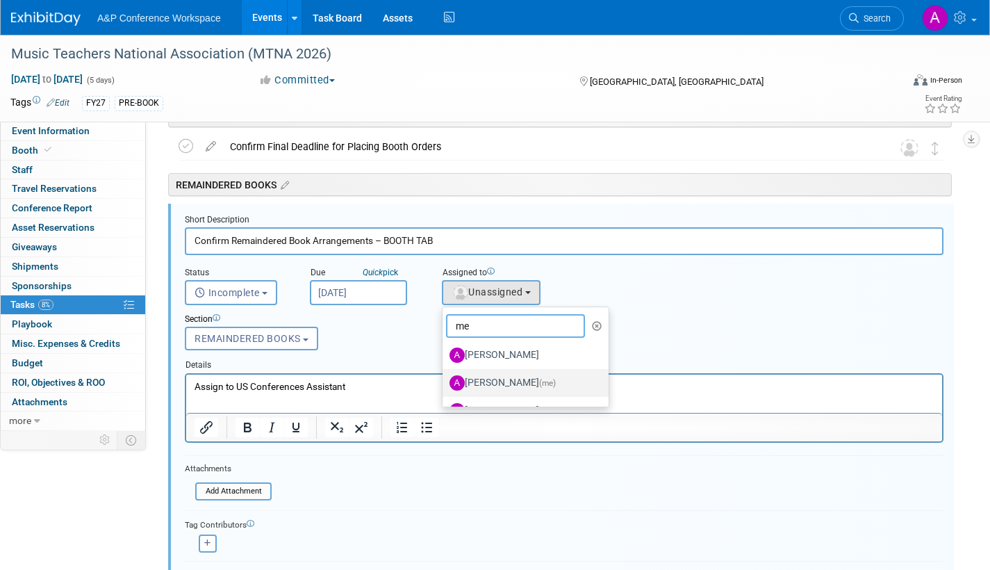
type input "me"
drag, startPoint x: 296, startPoint y: 2, endPoint x: 436, endPoint y: 372, distance: 396.1
click at [495, 382] on label "Amanda Oney (me)" at bounding box center [522, 383] width 145 height 22
click at [445, 382] on input "Amanda Oney (me)" at bounding box center [440, 381] width 9 height 9
select select "3fc68575-f872-4db6-8d2a-11755123f12c"
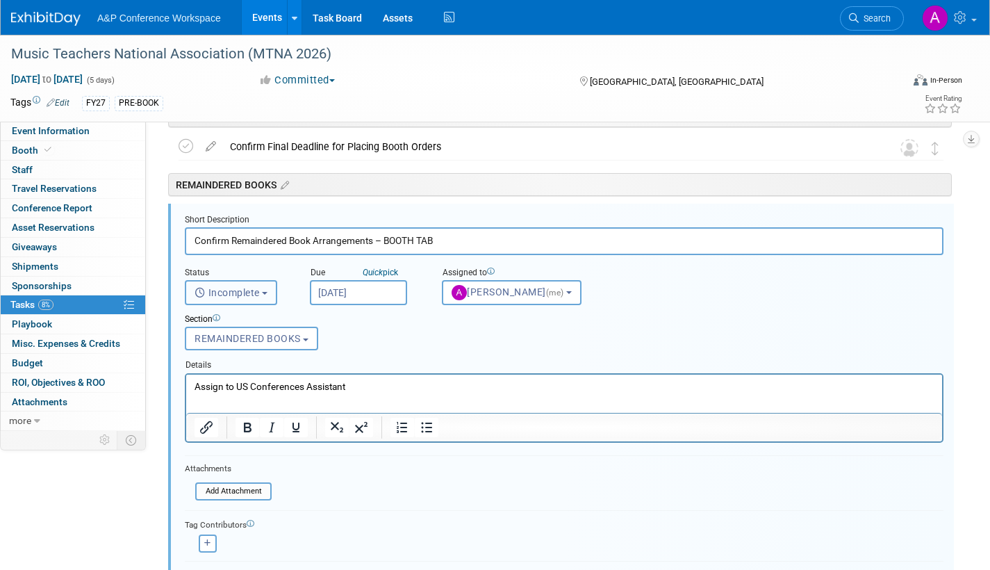
click at [263, 292] on button "Incomplete" at bounding box center [231, 292] width 92 height 25
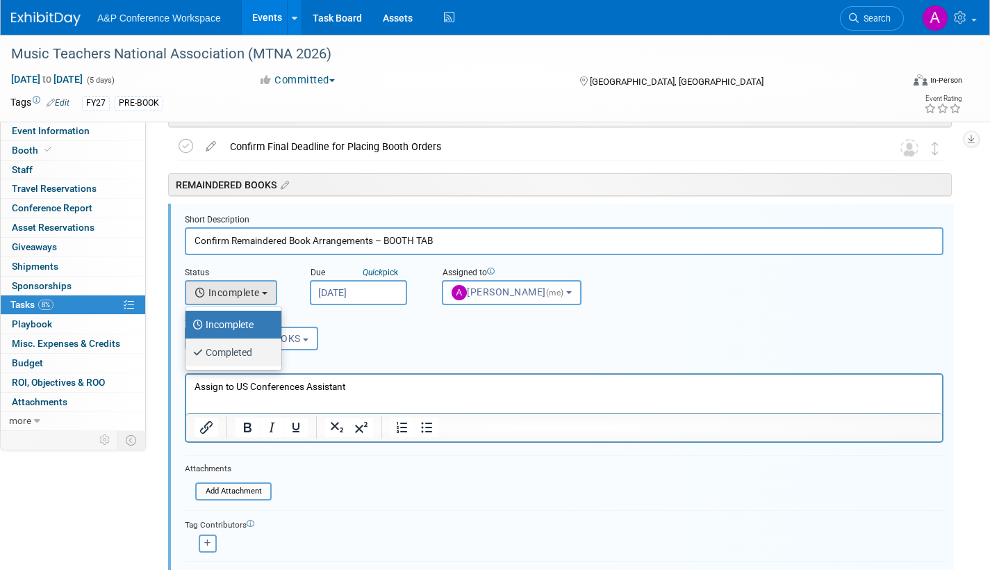
click at [246, 351] on label "Completed" at bounding box center [229, 352] width 75 height 22
click at [188, 351] on input "Completed" at bounding box center [183, 350] width 9 height 9
select select "3"
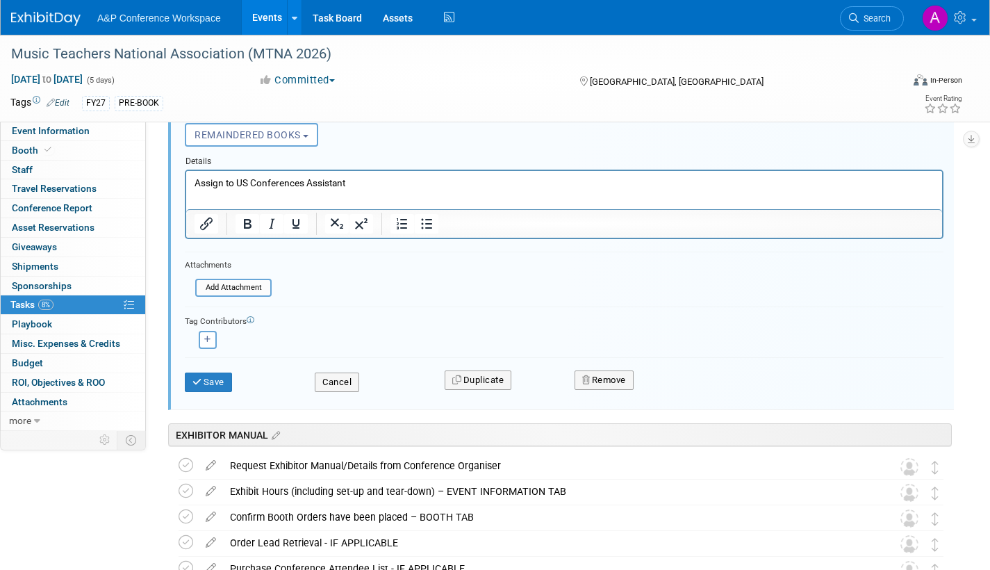
scroll to position [327, 0]
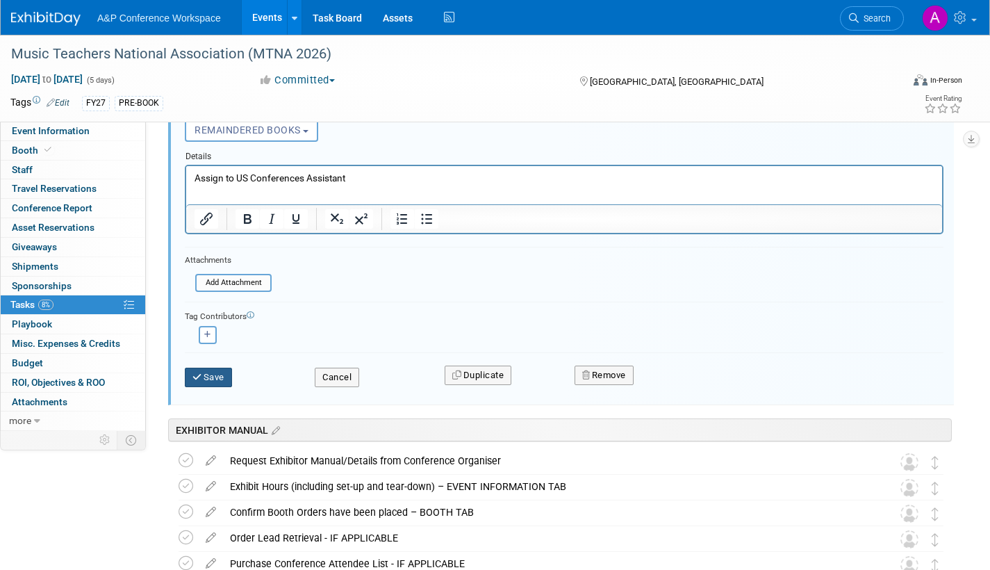
click at [221, 376] on button "Save" at bounding box center [208, 377] width 47 height 19
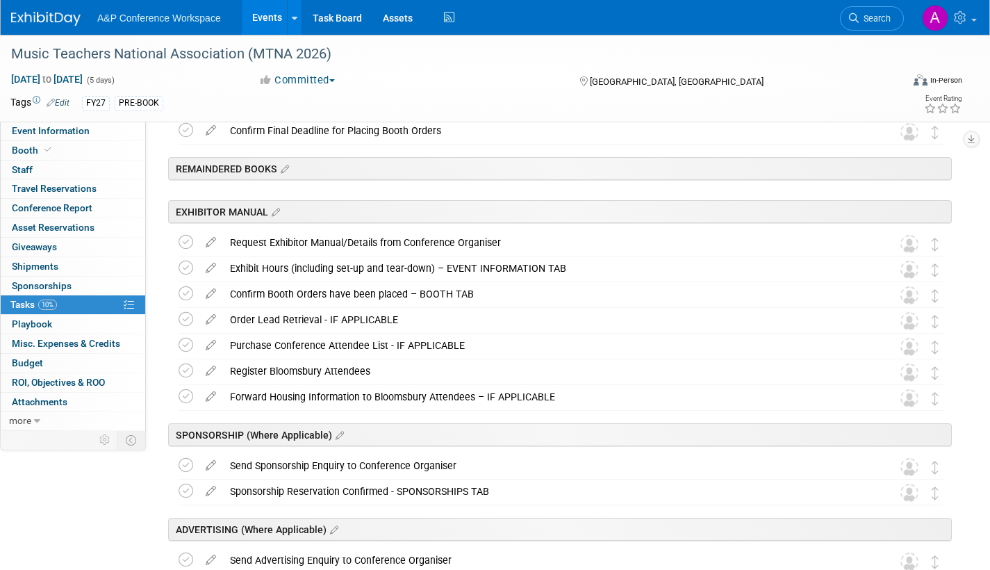
scroll to position [139, 0]
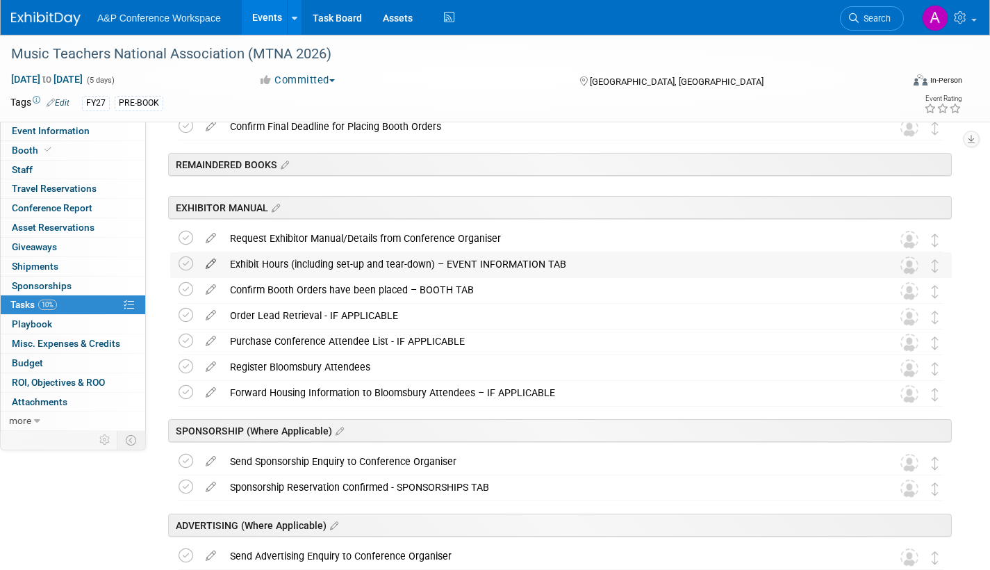
click at [208, 261] on icon at bounding box center [211, 260] width 24 height 17
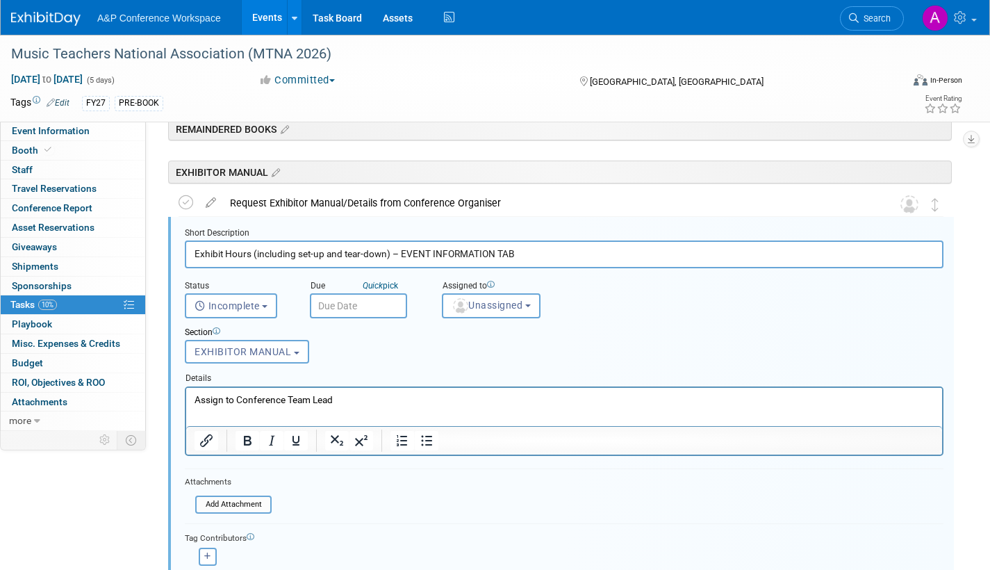
scroll to position [188, 0]
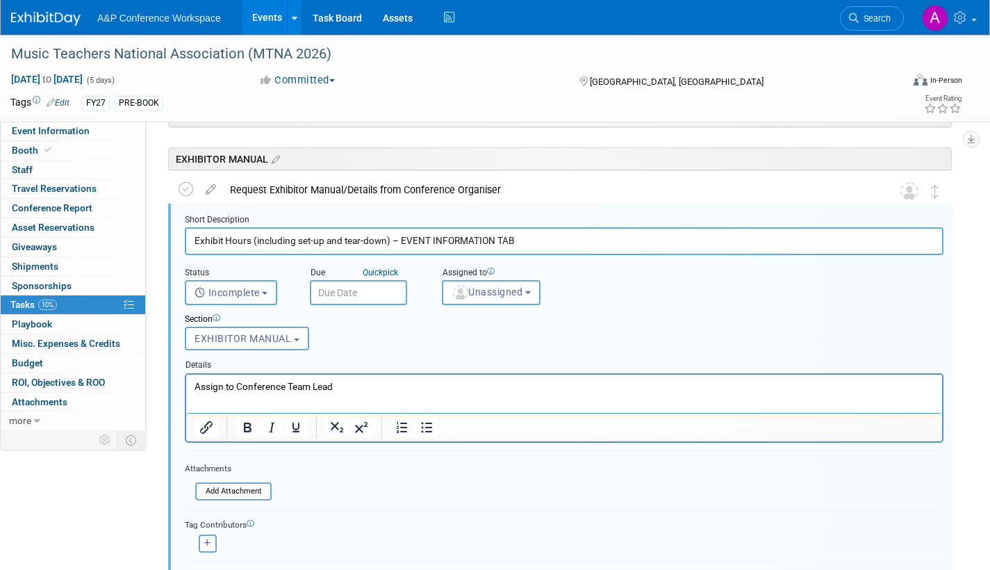
click at [366, 295] on input "text" at bounding box center [358, 292] width 97 height 25
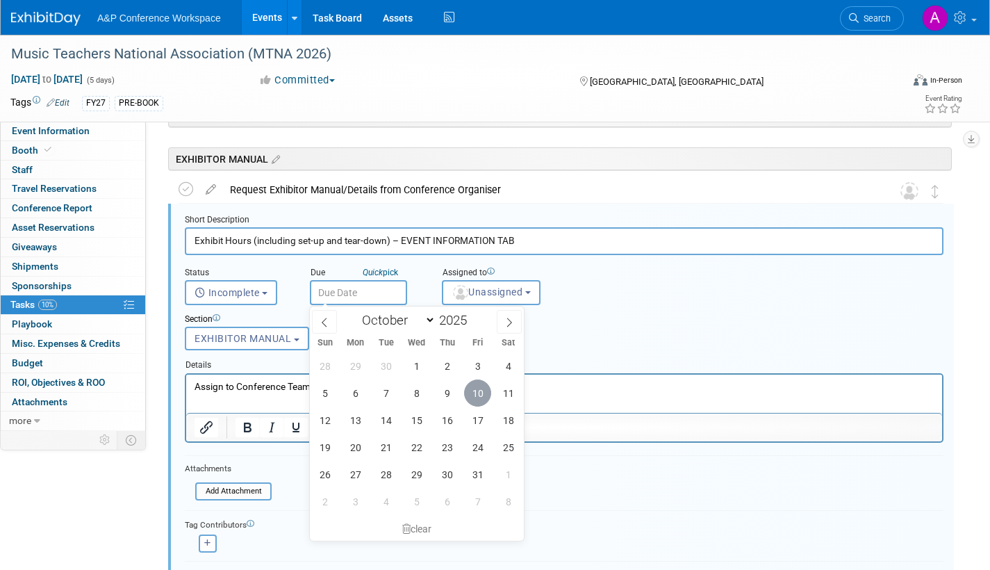
drag, startPoint x: 482, startPoint y: 386, endPoint x: 295, endPoint y: 9, distance: 421.1
click at [482, 386] on span "10" at bounding box center [477, 392] width 27 height 27
type input "Oct 10, 2025"
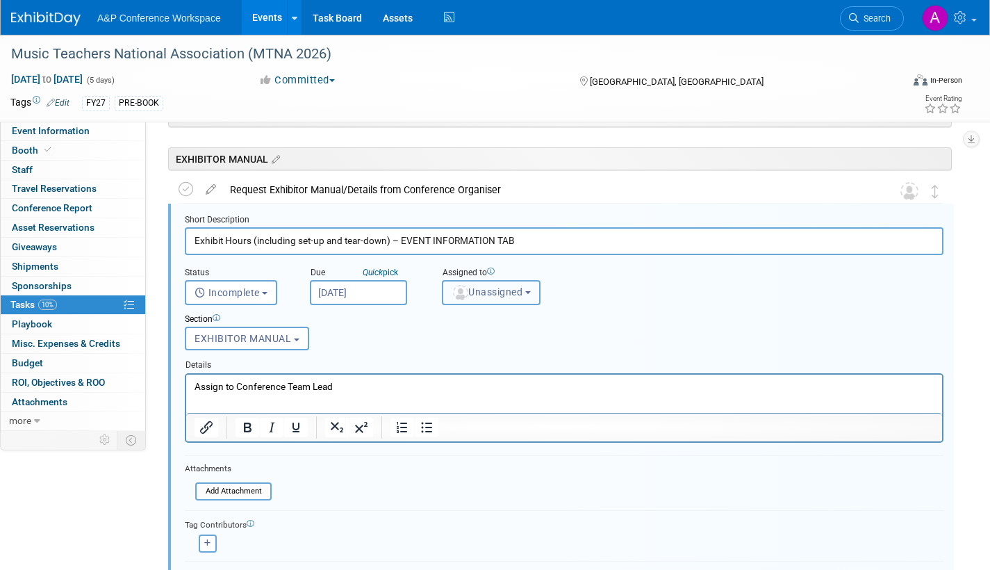
click at [485, 295] on span "Unassigned" at bounding box center [487, 291] width 71 height 11
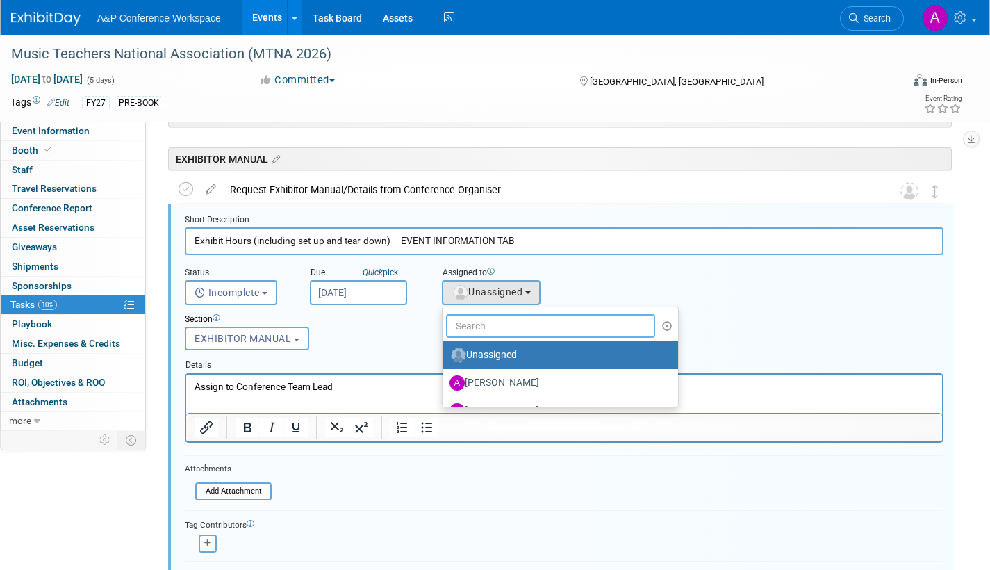
click at [479, 322] on input "text" at bounding box center [550, 326] width 209 height 24
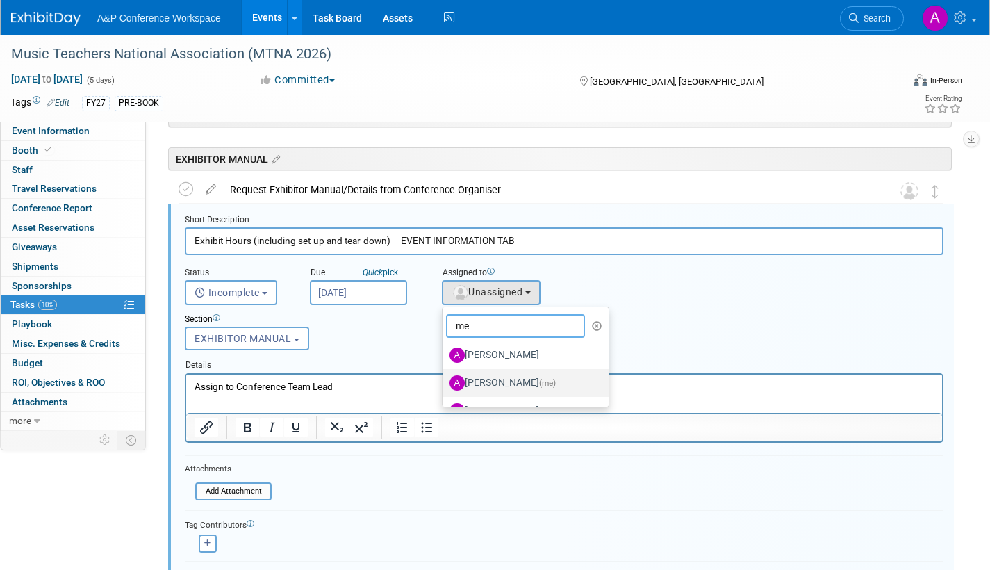
type input "me"
click at [482, 379] on label "Amanda Oney (me)" at bounding box center [522, 383] width 145 height 22
click at [445, 379] on input "Amanda Oney (me)" at bounding box center [440, 381] width 9 height 9
select select "3fc68575-f872-4db6-8d2a-11755123f12c"
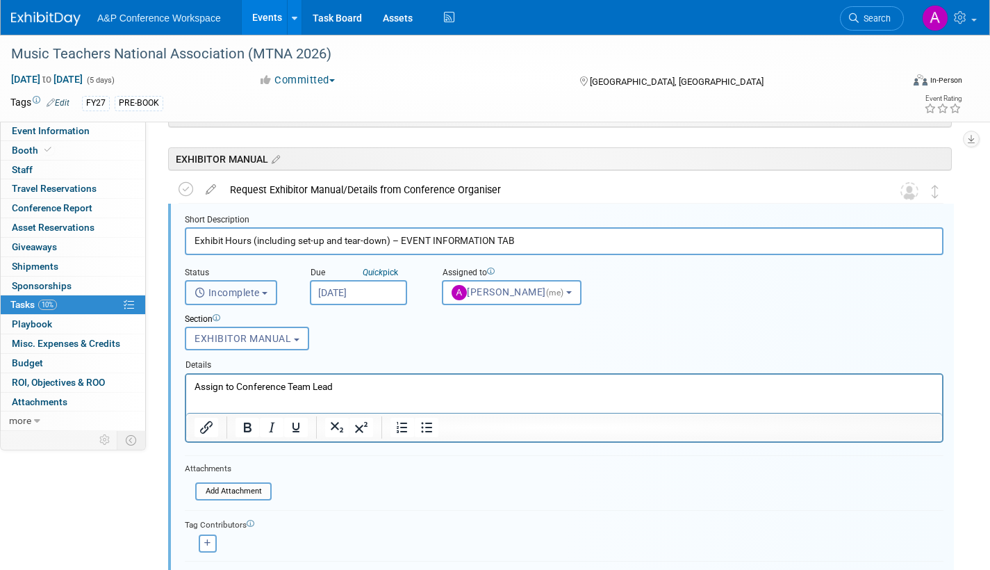
click at [267, 289] on button "Incomplete" at bounding box center [231, 292] width 92 height 25
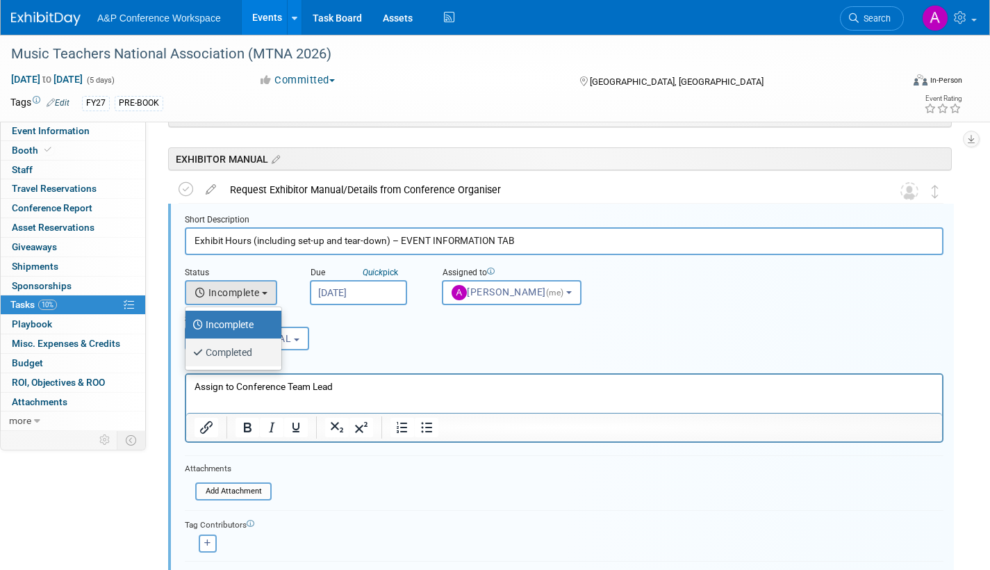
click at [254, 353] on label "Completed" at bounding box center [229, 352] width 75 height 22
click at [188, 353] on input "Completed" at bounding box center [183, 350] width 9 height 9
select select "3"
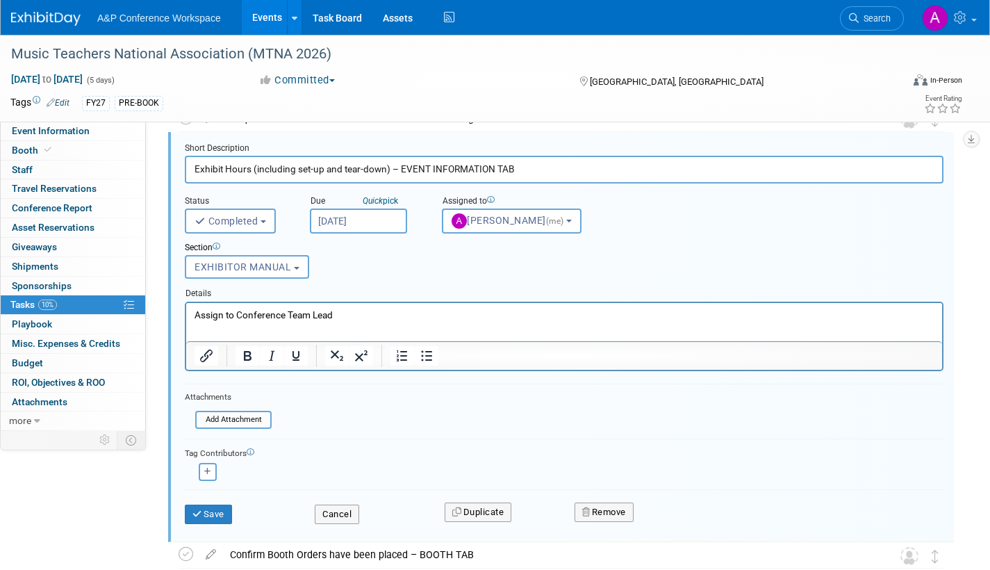
scroll to position [327, 0]
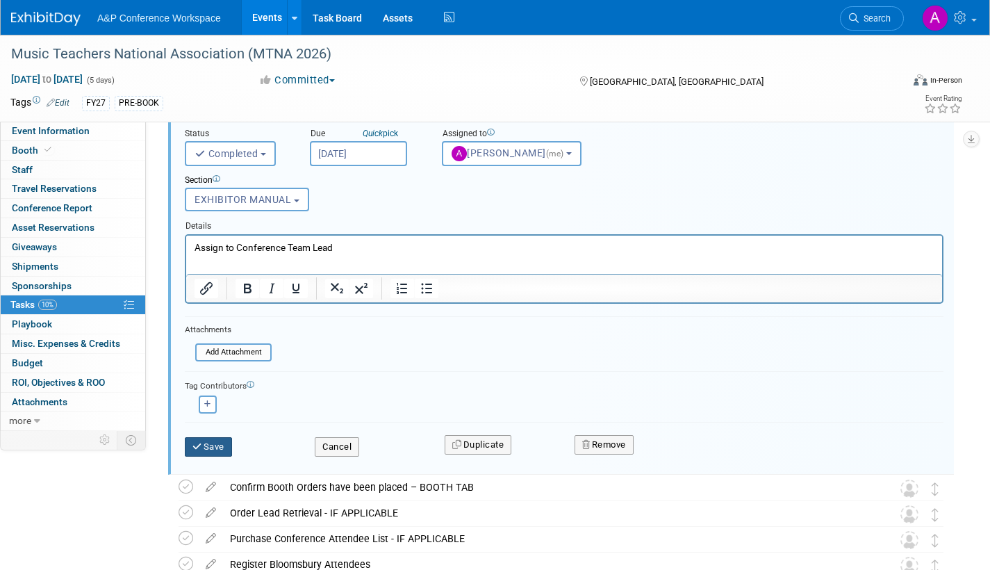
click at [206, 443] on button "Save" at bounding box center [208, 446] width 47 height 19
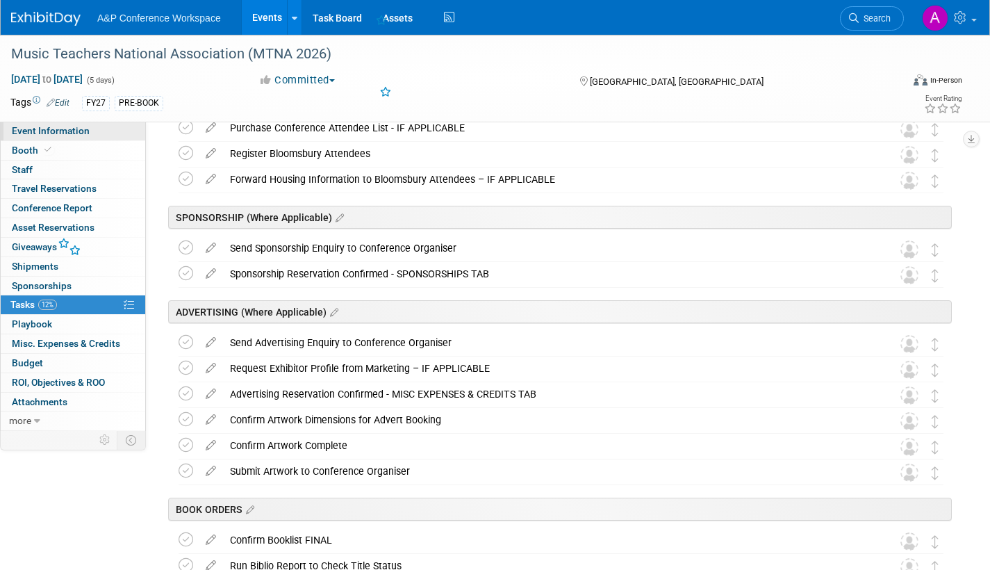
click at [77, 131] on span "Event Information" at bounding box center [51, 130] width 78 height 11
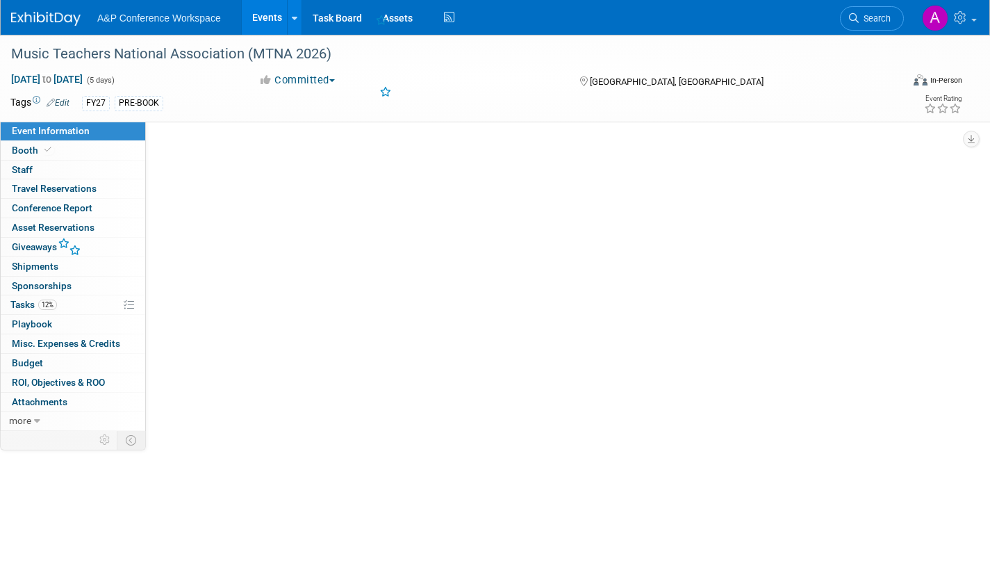
scroll to position [0, 0]
select select "Annual"
select select "Level 2"
select select "In-Person Booth"
select select "Music & Sound Studies"
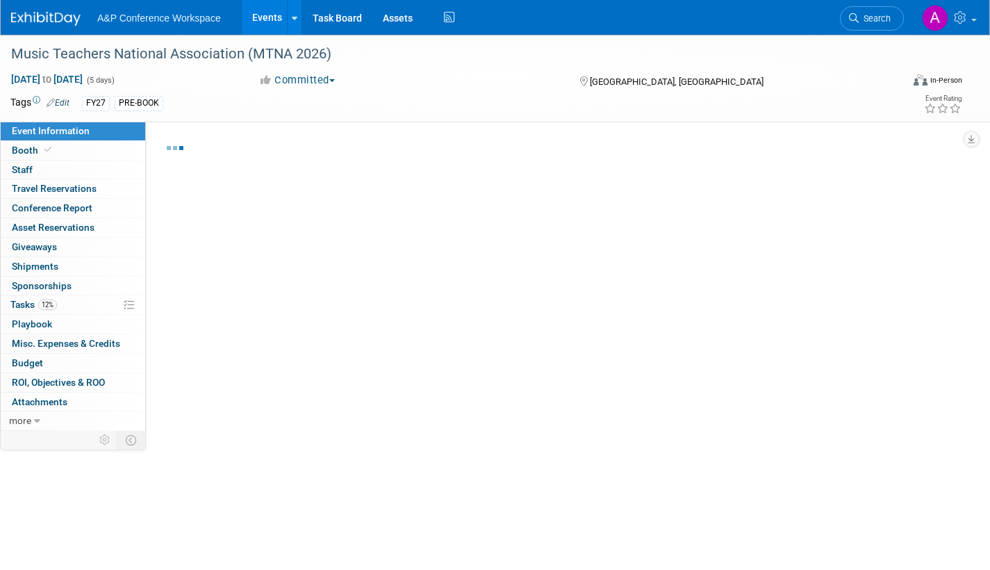
select select "Bloomsbury Academic"
select select "[PERSON_NAME]"
select select "Brand/Subject Presence​"
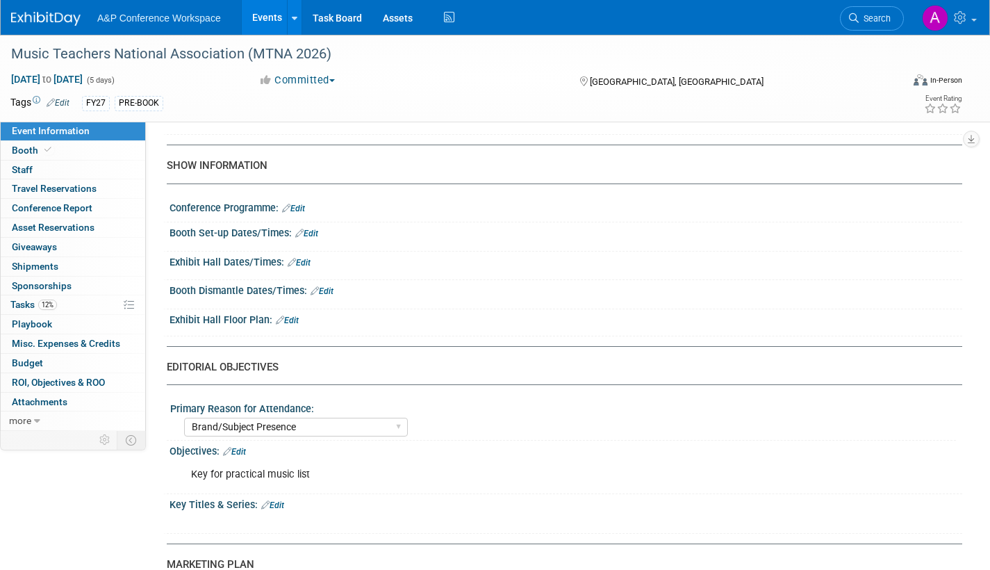
scroll to position [973, 0]
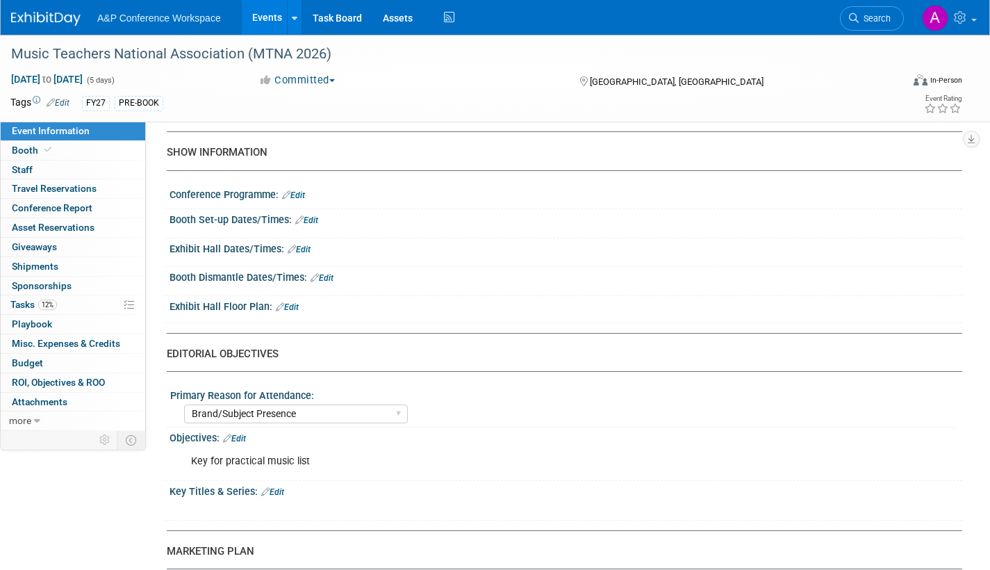
click at [314, 225] on link "Edit" at bounding box center [306, 220] width 23 height 10
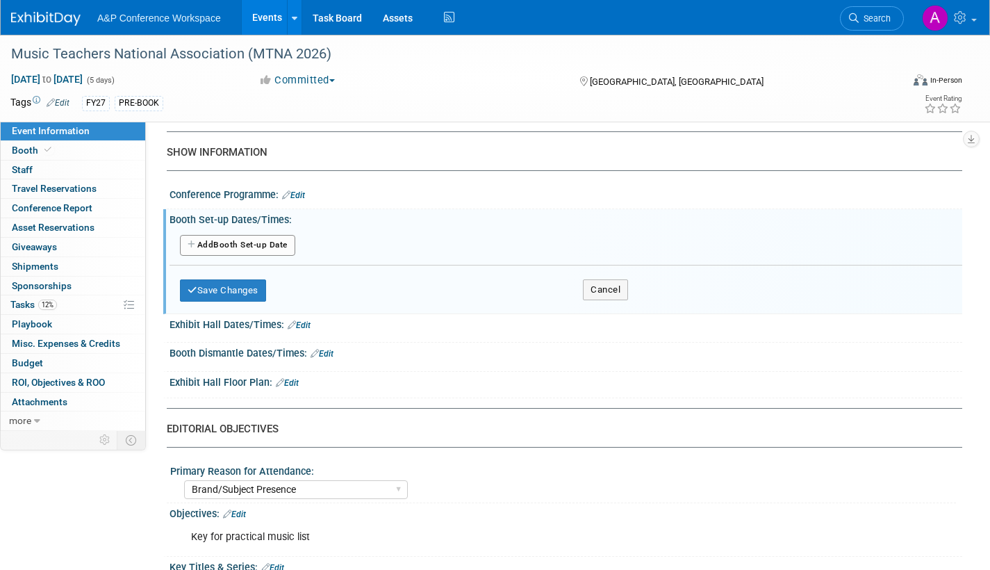
click at [284, 255] on button "Add Another Booth Set-up Date" at bounding box center [237, 245] width 115 height 21
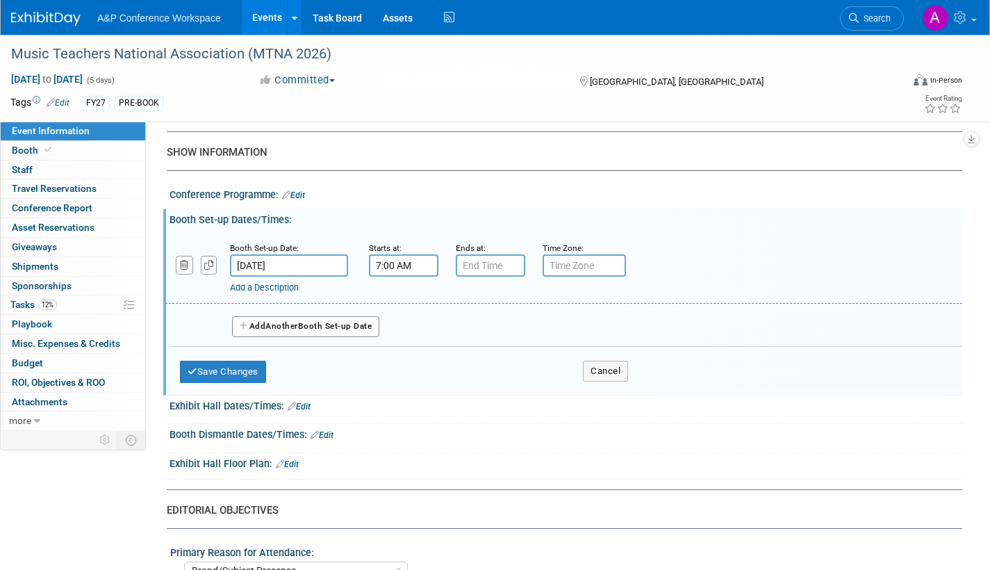
click at [393, 277] on input "7:00 AM" at bounding box center [403, 265] width 69 height 22
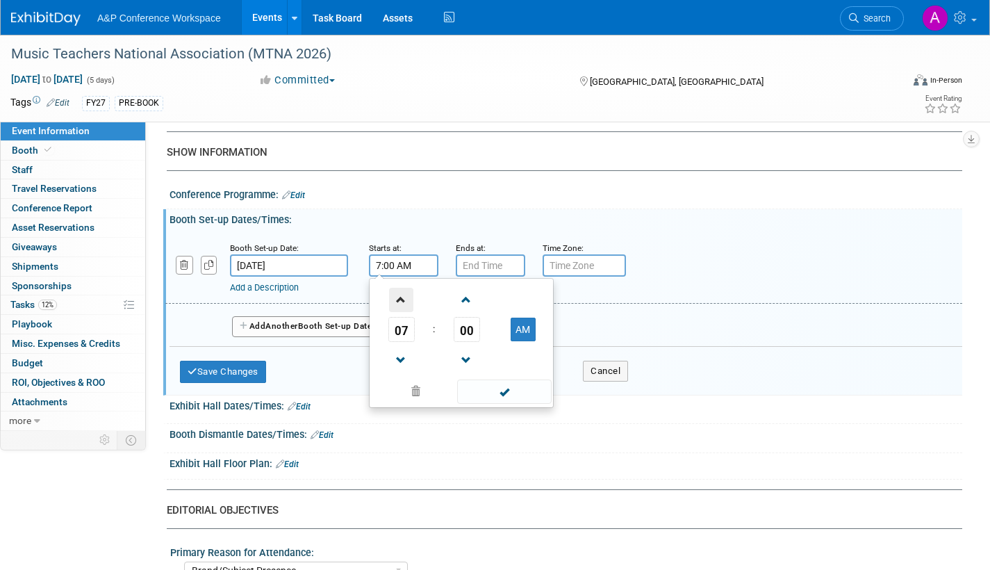
click at [400, 309] on span at bounding box center [401, 300] width 24 height 24
type input "9:00 AM"
click at [500, 401] on span at bounding box center [504, 391] width 94 height 24
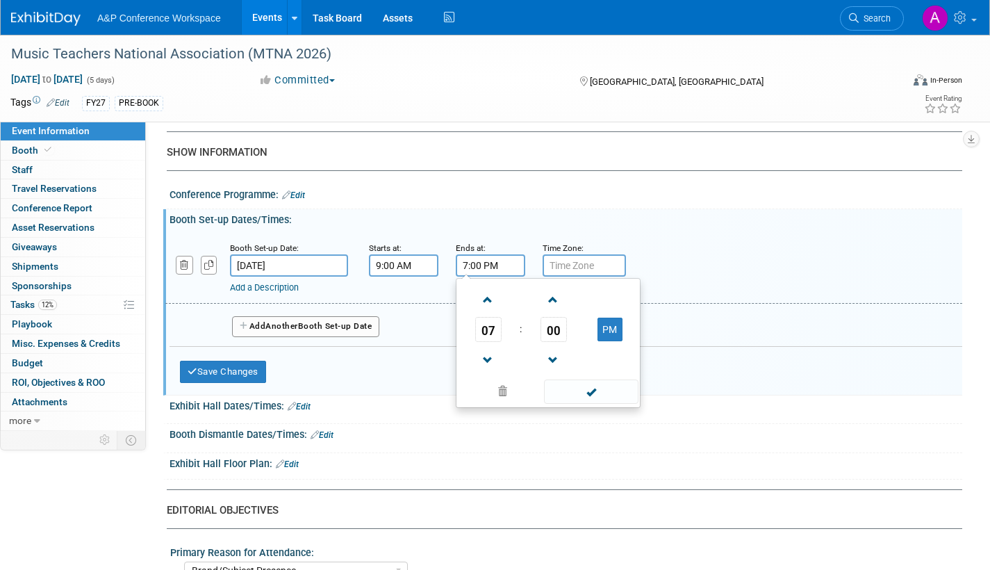
click at [479, 277] on input "7:00 PM" at bounding box center [490, 265] width 69 height 22
click at [551, 312] on span at bounding box center [553, 300] width 24 height 24
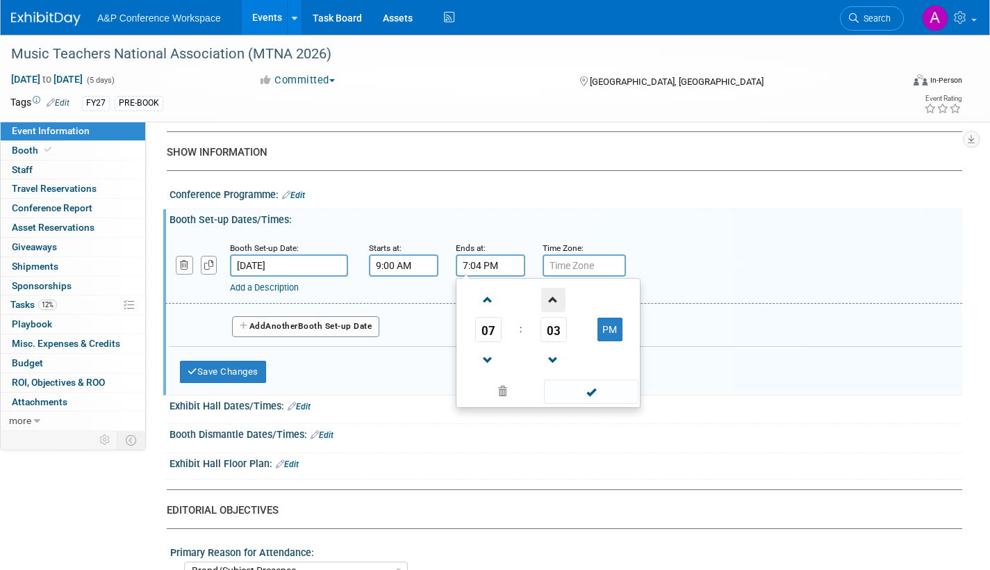
click at [551, 312] on span at bounding box center [553, 300] width 24 height 24
click at [551, 311] on span at bounding box center [553, 300] width 24 height 24
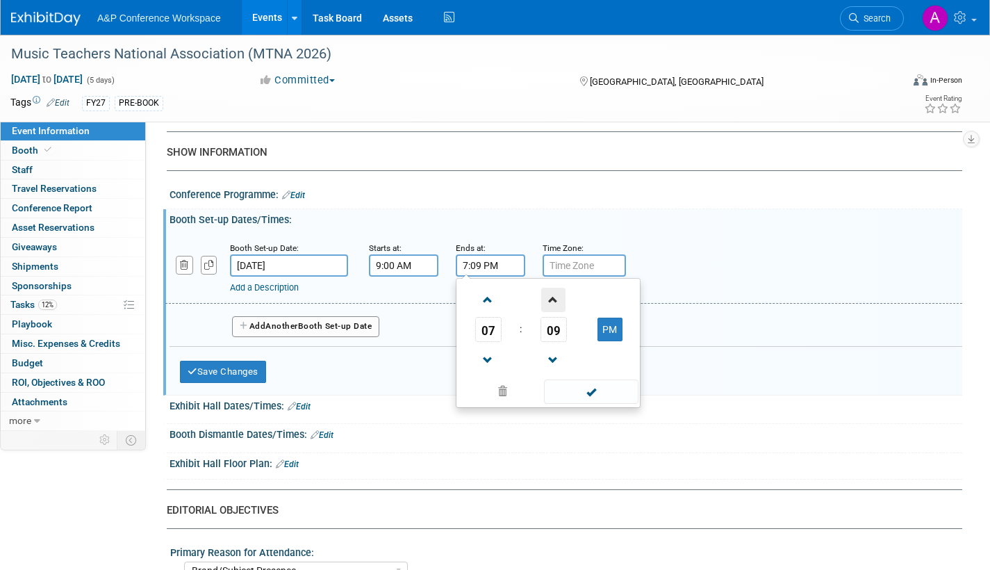
click at [551, 311] on span at bounding box center [553, 300] width 24 height 24
click at [551, 312] on span at bounding box center [553, 300] width 24 height 24
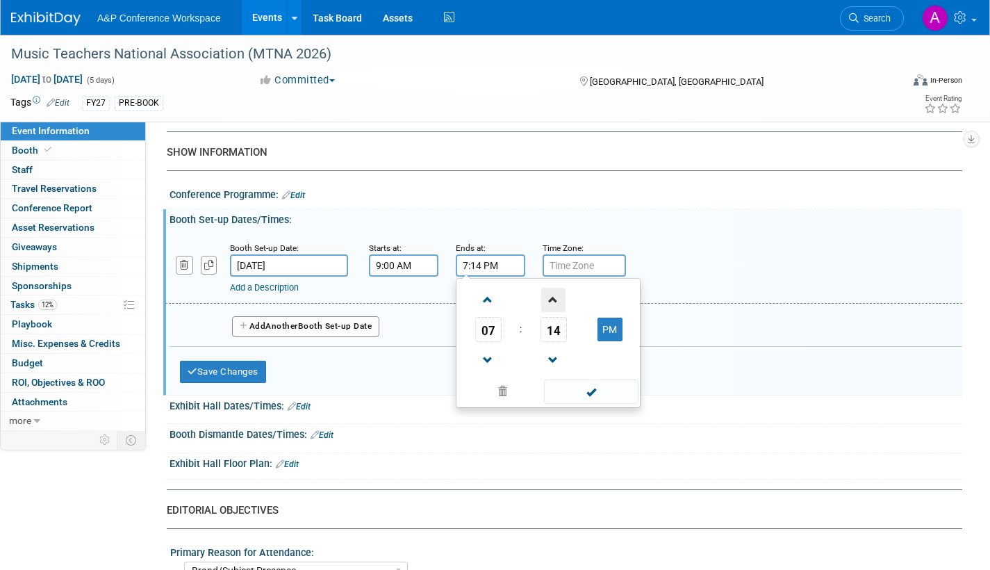
click at [551, 312] on span at bounding box center [553, 300] width 24 height 24
click at [551, 311] on span at bounding box center [553, 300] width 24 height 24
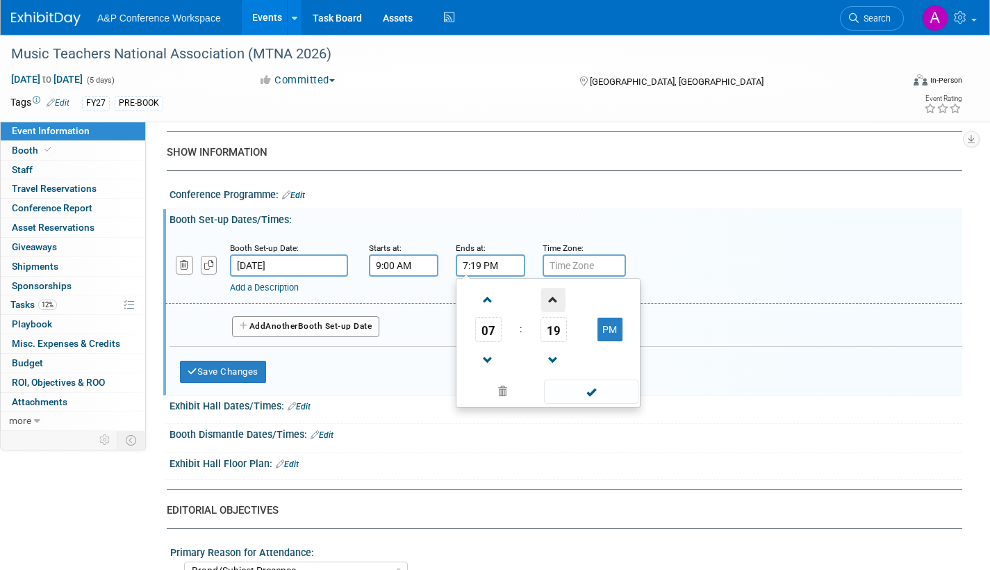
click at [551, 311] on span at bounding box center [553, 300] width 24 height 24
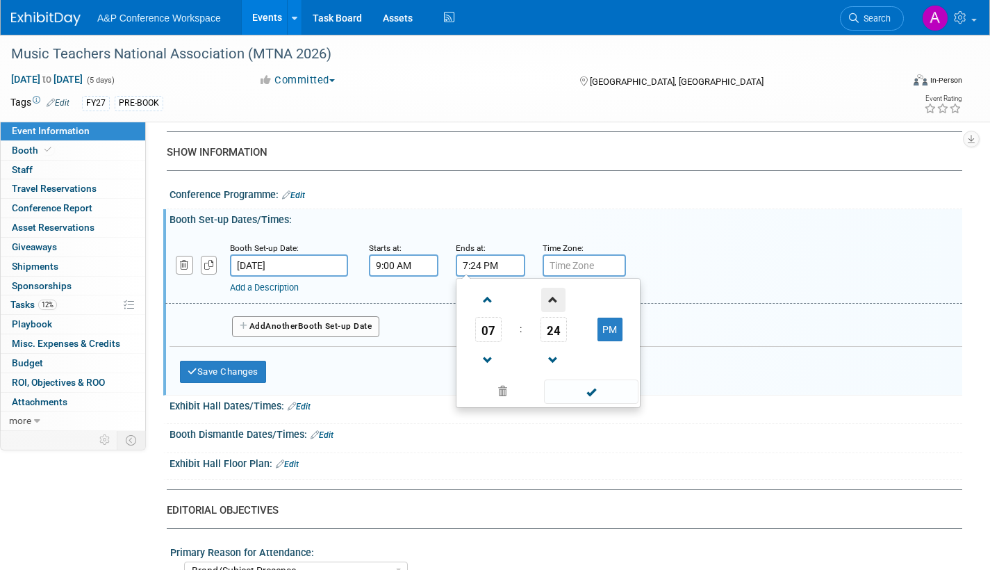
click at [551, 311] on span at bounding box center [553, 300] width 24 height 24
click at [551, 312] on span at bounding box center [553, 300] width 24 height 24
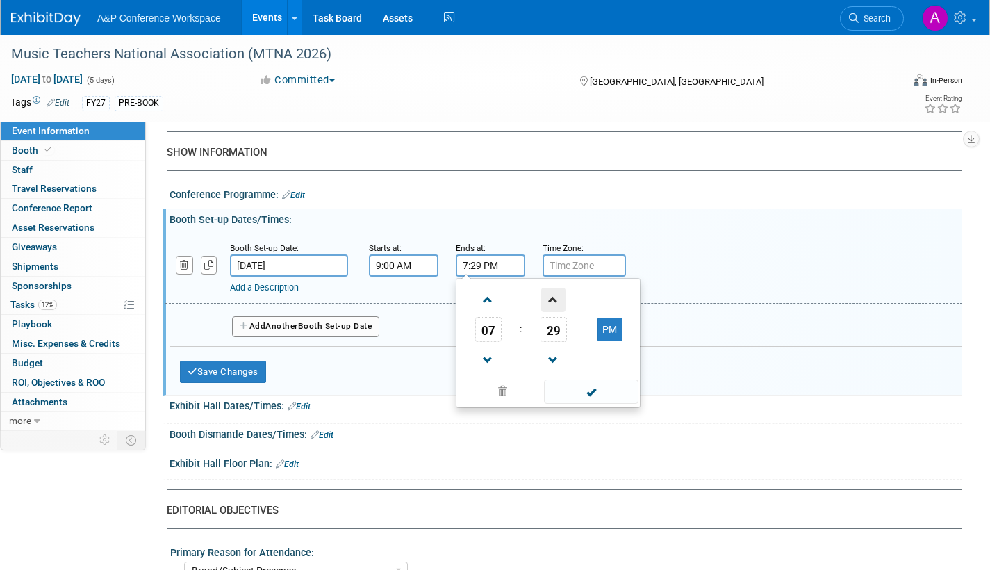
click at [550, 312] on span at bounding box center [553, 300] width 24 height 24
type input "7:30 PM"
click at [580, 403] on span at bounding box center [591, 391] width 94 height 24
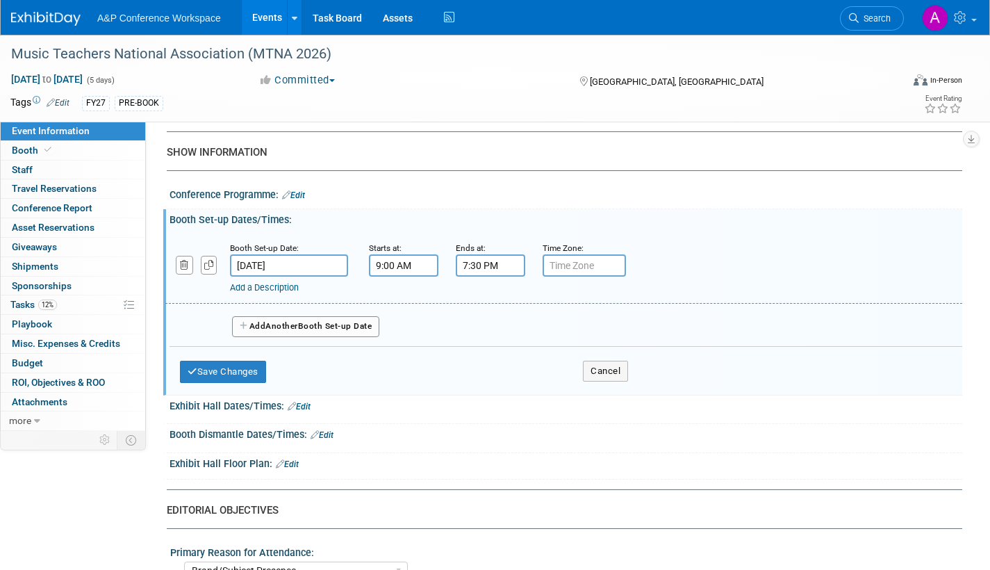
click at [343, 332] on button "Add Another Booth Set-up Date" at bounding box center [305, 326] width 147 height 21
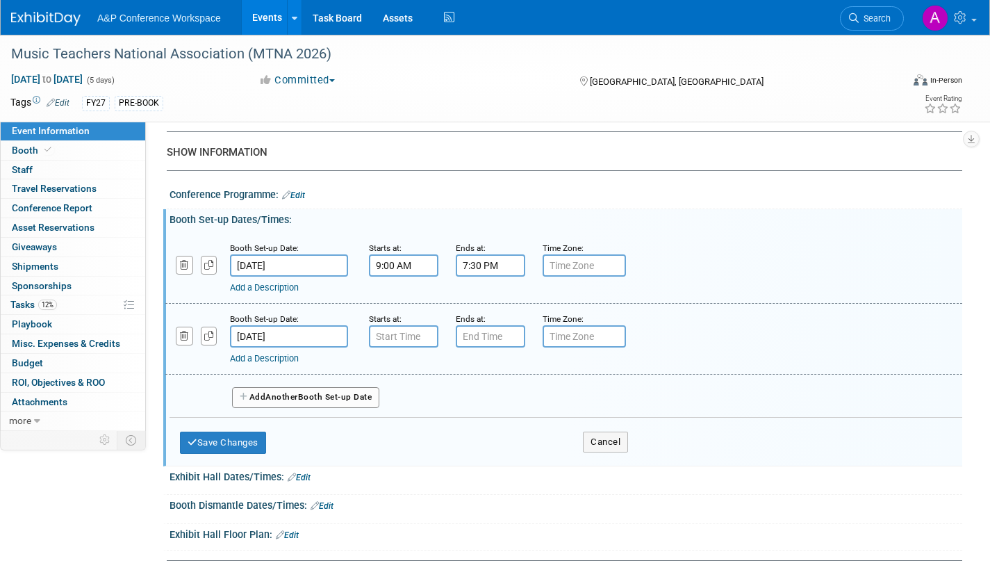
type input "7:00 AM"
click at [385, 347] on input "7:00 AM" at bounding box center [403, 336] width 69 height 22
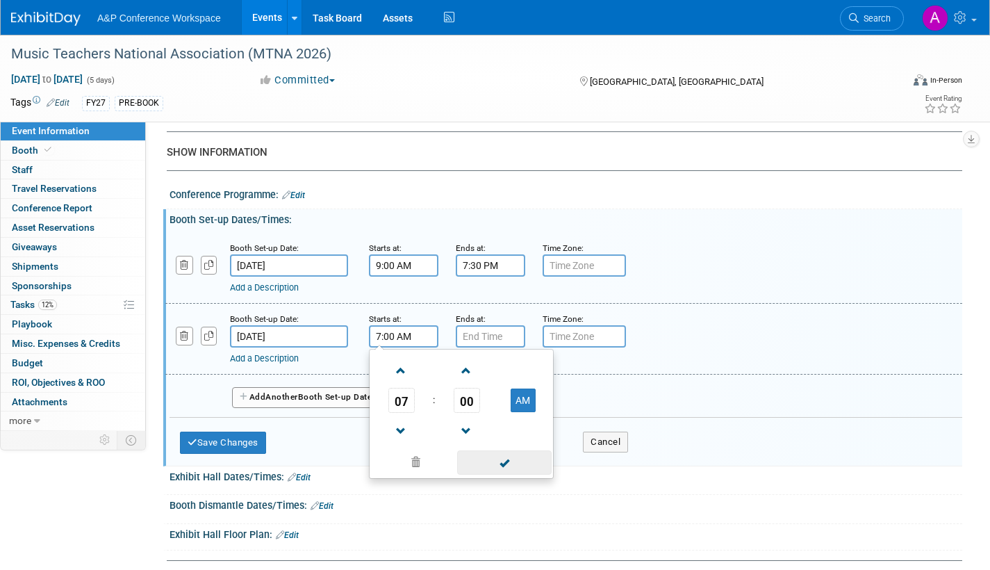
click at [498, 467] on span at bounding box center [504, 462] width 94 height 24
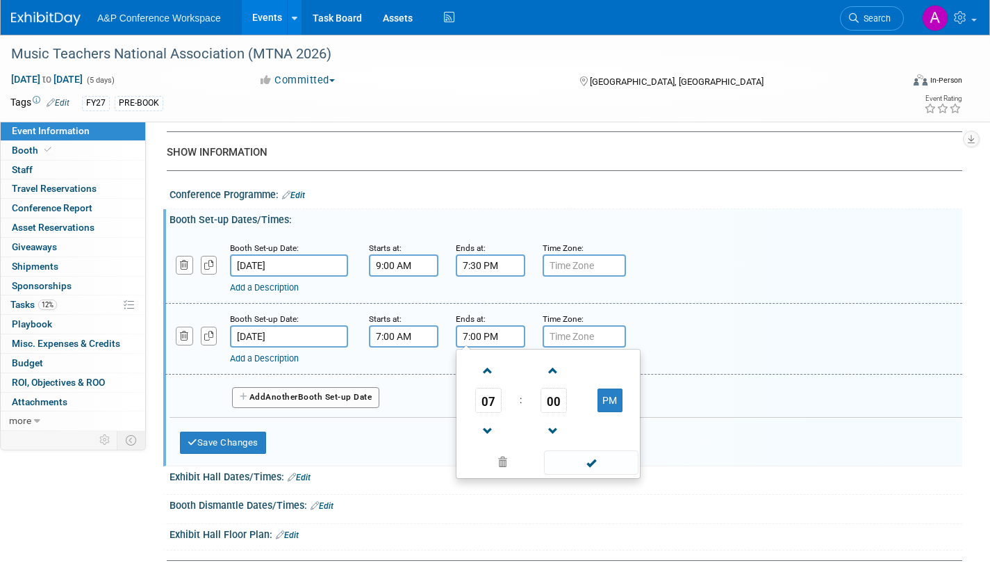
click at [484, 347] on input "7:00 PM" at bounding box center [490, 336] width 69 height 22
click at [484, 378] on span at bounding box center [488, 371] width 24 height 24
click at [550, 383] on span at bounding box center [553, 371] width 24 height 24
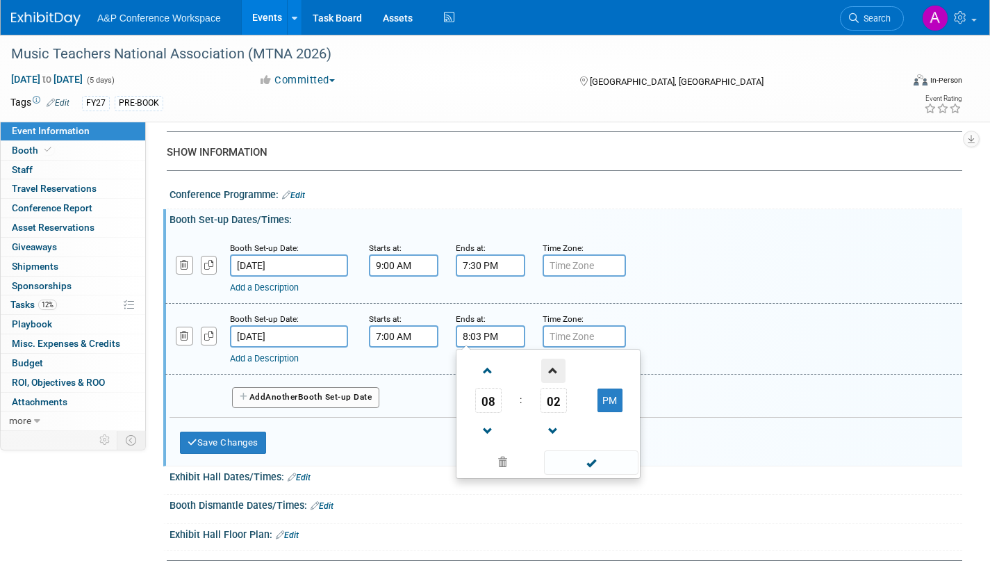
click at [549, 383] on span at bounding box center [553, 371] width 24 height 24
click at [548, 383] on span at bounding box center [553, 371] width 24 height 24
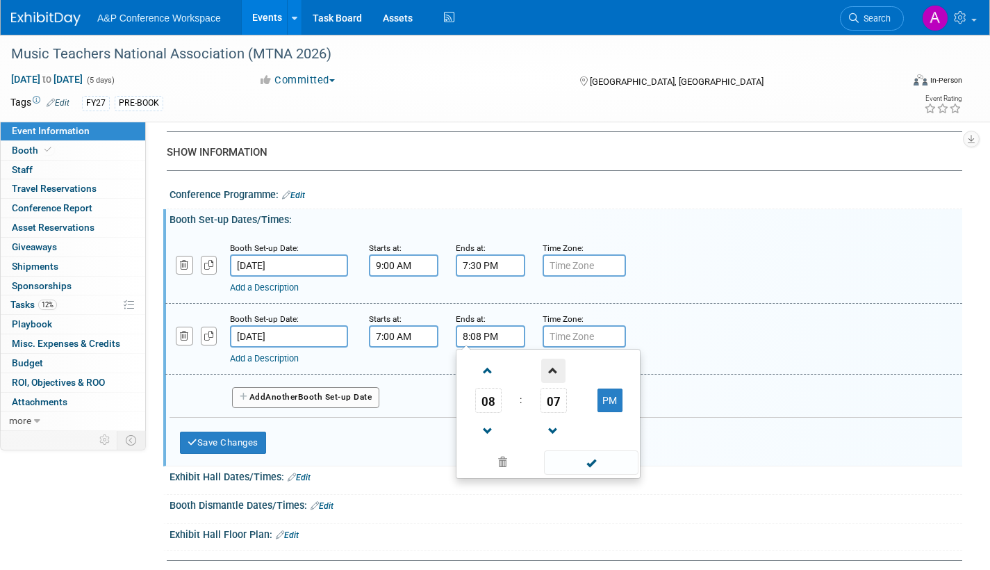
click at [548, 383] on span at bounding box center [553, 371] width 24 height 24
click at [554, 383] on span at bounding box center [553, 371] width 24 height 24
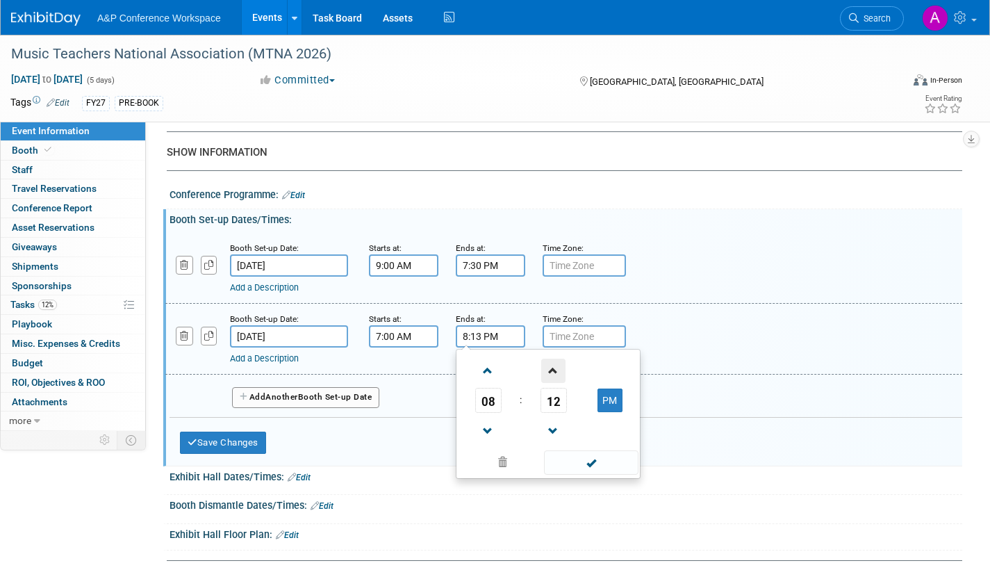
click at [557, 381] on span at bounding box center [553, 371] width 24 height 24
click at [557, 382] on span at bounding box center [553, 371] width 24 height 24
click at [555, 383] on span at bounding box center [553, 371] width 24 height 24
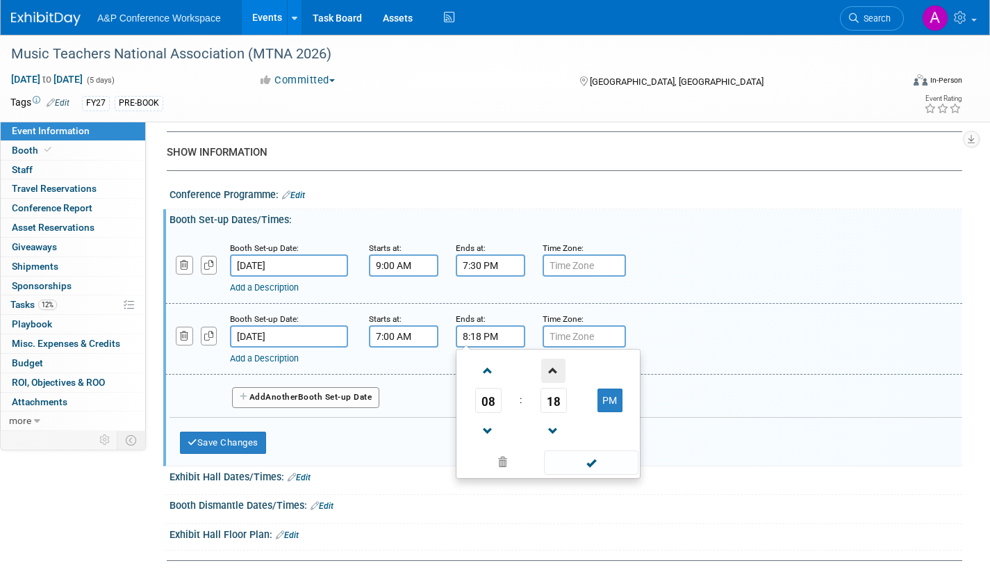
click at [555, 383] on span at bounding box center [553, 371] width 24 height 24
click at [556, 383] on span at bounding box center [553, 371] width 24 height 24
click at [555, 383] on span at bounding box center [553, 371] width 24 height 24
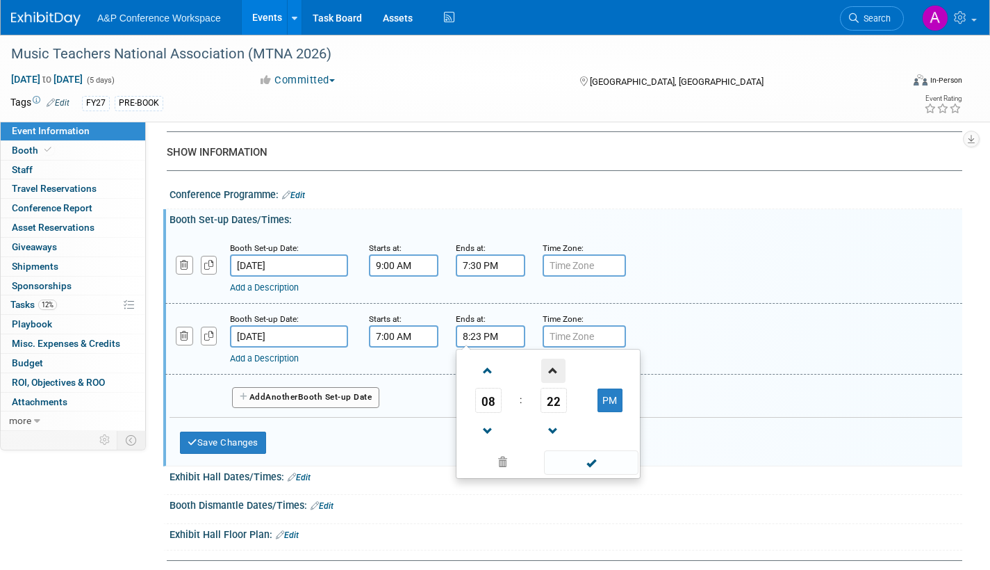
click at [554, 382] on span at bounding box center [553, 371] width 24 height 24
click at [552, 381] on span at bounding box center [553, 371] width 24 height 24
click at [552, 382] on span at bounding box center [553, 371] width 24 height 24
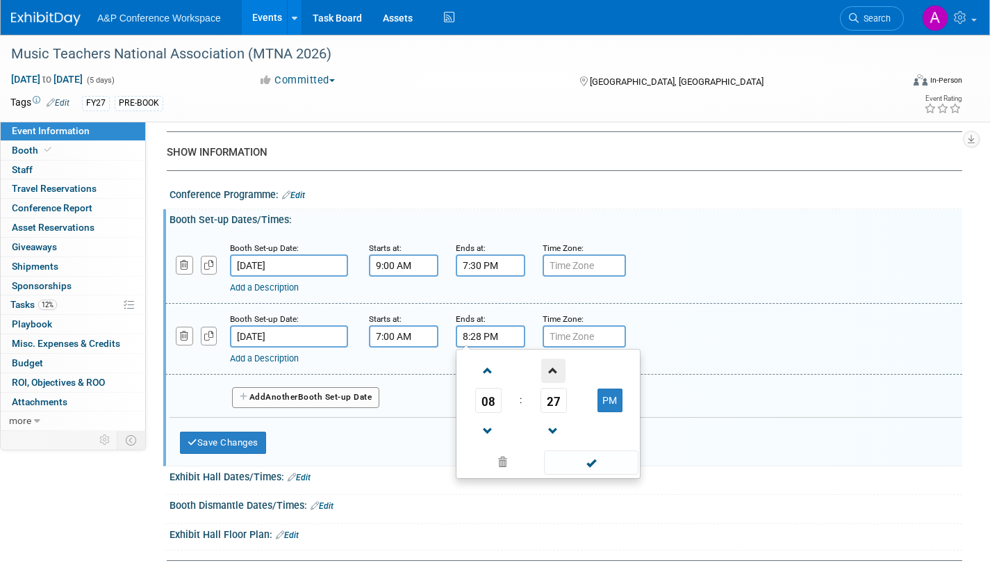
click at [552, 383] on span at bounding box center [553, 371] width 24 height 24
click at [552, 434] on span at bounding box center [553, 431] width 24 height 24
drag, startPoint x: 598, startPoint y: 402, endPoint x: 607, endPoint y: 404, distance: 8.6
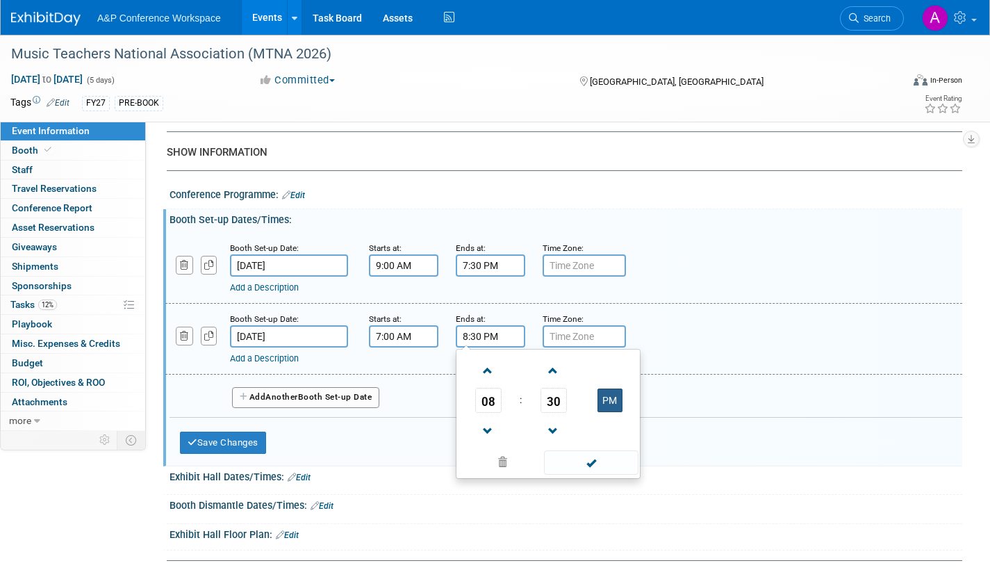
click at [600, 403] on button "PM" at bounding box center [610, 400] width 25 height 24
type input "8:30 AM"
click at [597, 470] on span at bounding box center [591, 462] width 94 height 24
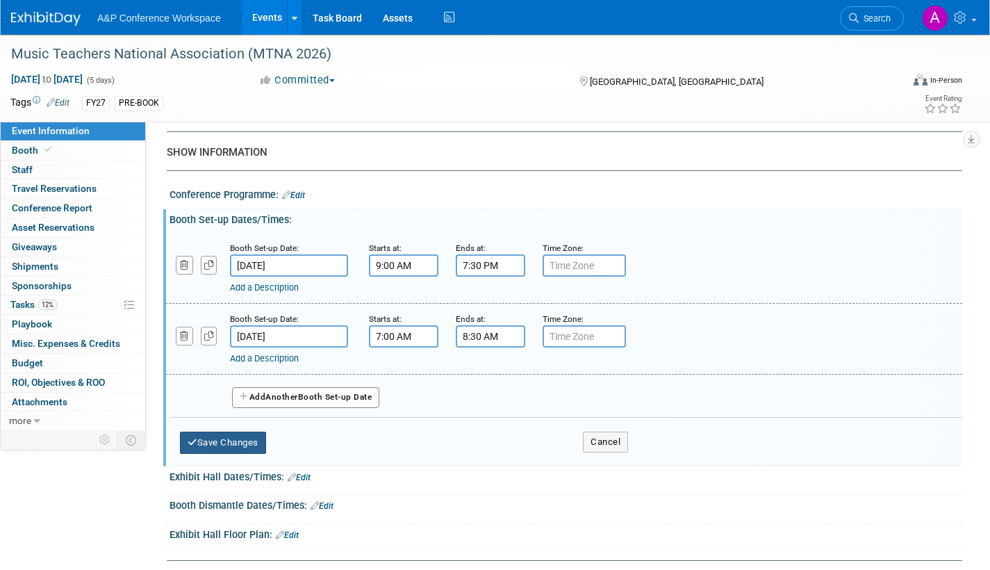
click at [254, 448] on button "Save Changes" at bounding box center [223, 442] width 86 height 22
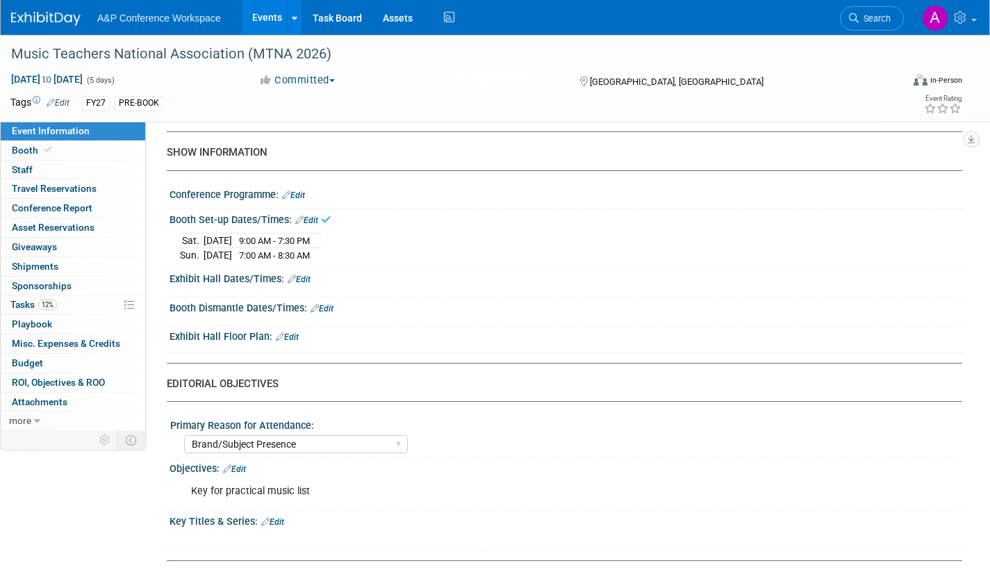
click at [304, 284] on link "Edit" at bounding box center [299, 279] width 23 height 10
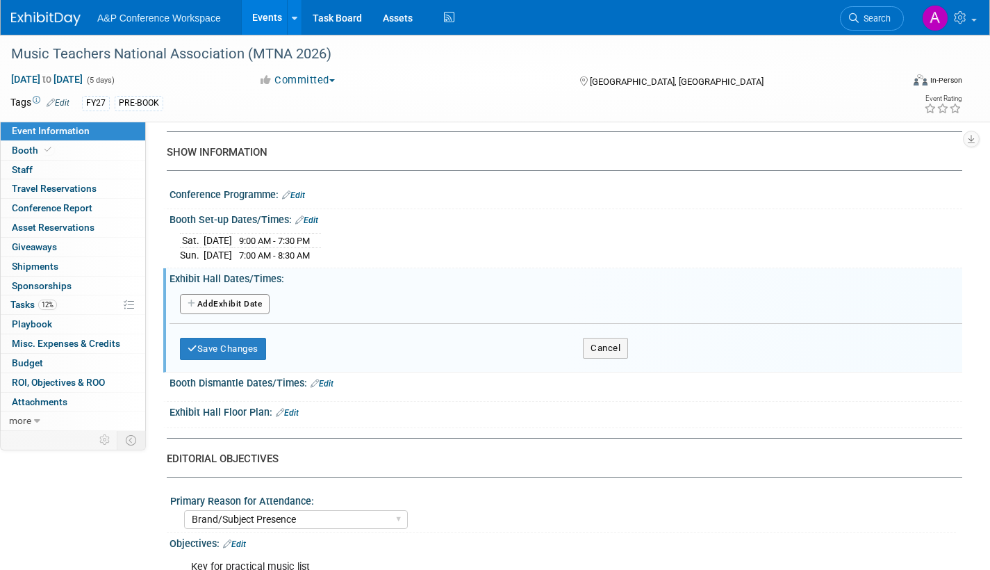
drag, startPoint x: 258, startPoint y: 317, endPoint x: 279, endPoint y: 321, distance: 21.9
click at [258, 315] on button "Add Another Exhibit Date" at bounding box center [225, 304] width 90 height 21
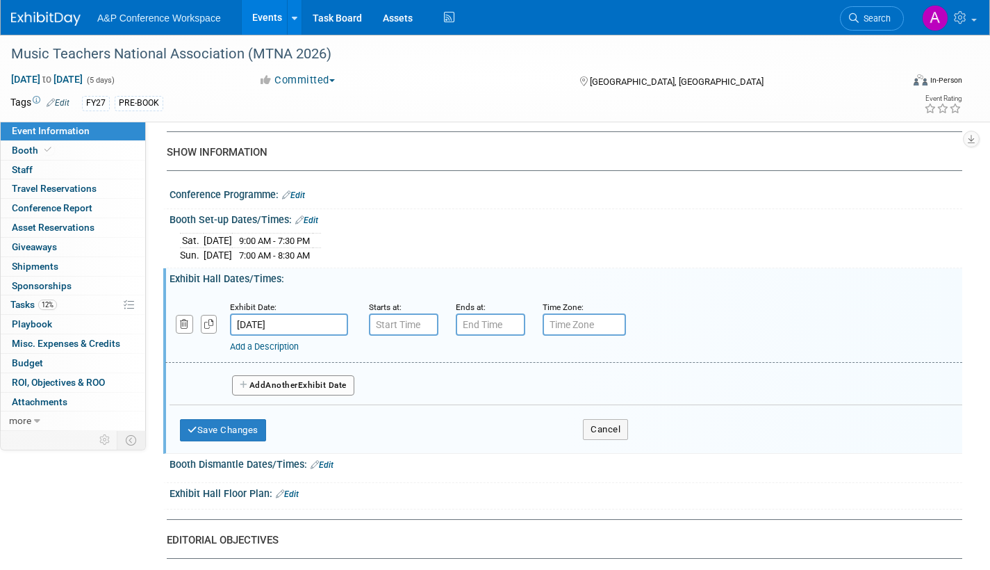
click at [322, 334] on input "Mar 21, 2026" at bounding box center [289, 324] width 118 height 22
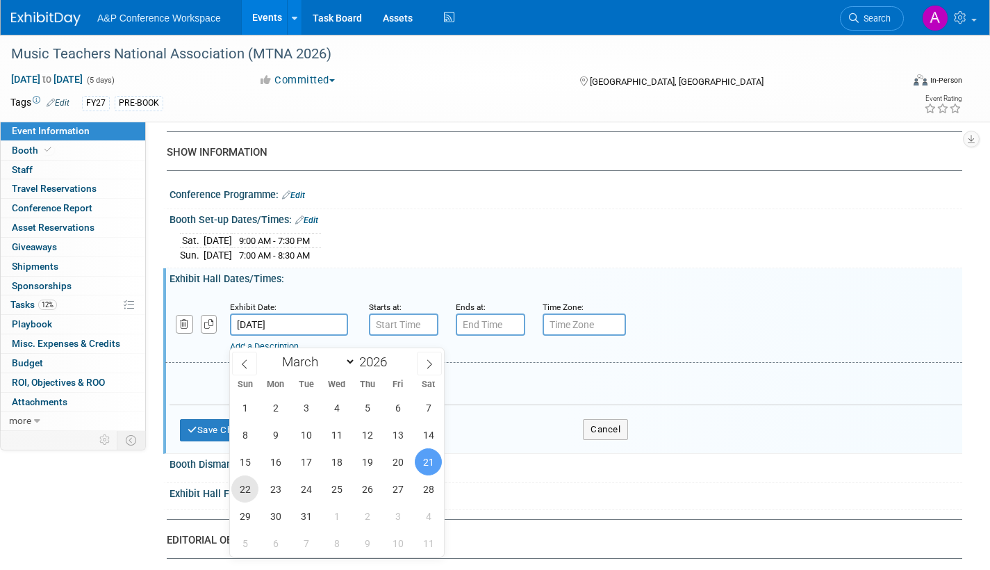
click at [245, 486] on span "22" at bounding box center [244, 488] width 27 height 27
type input "Mar 22, 2026"
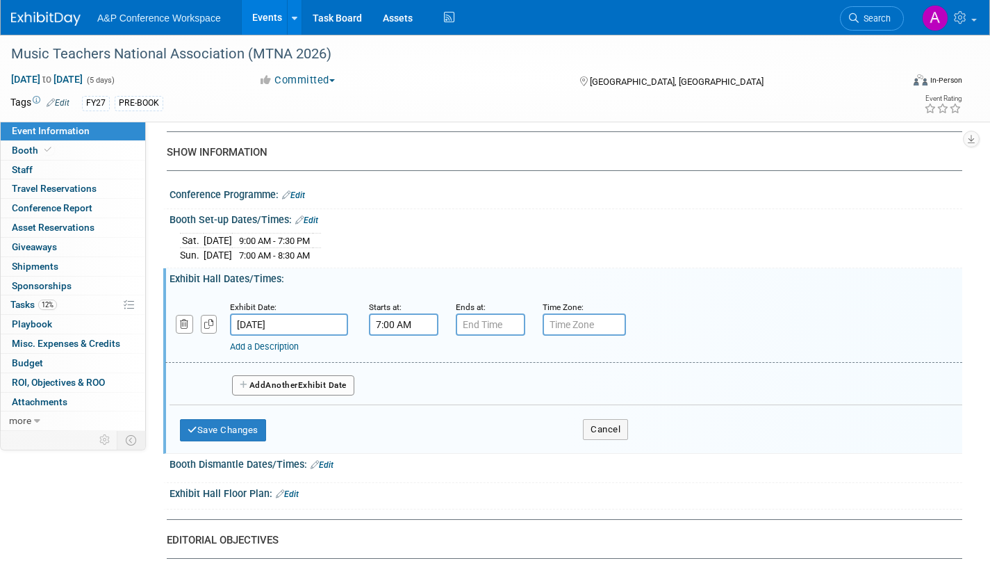
click at [404, 334] on input "7:00 AM" at bounding box center [403, 324] width 69 height 22
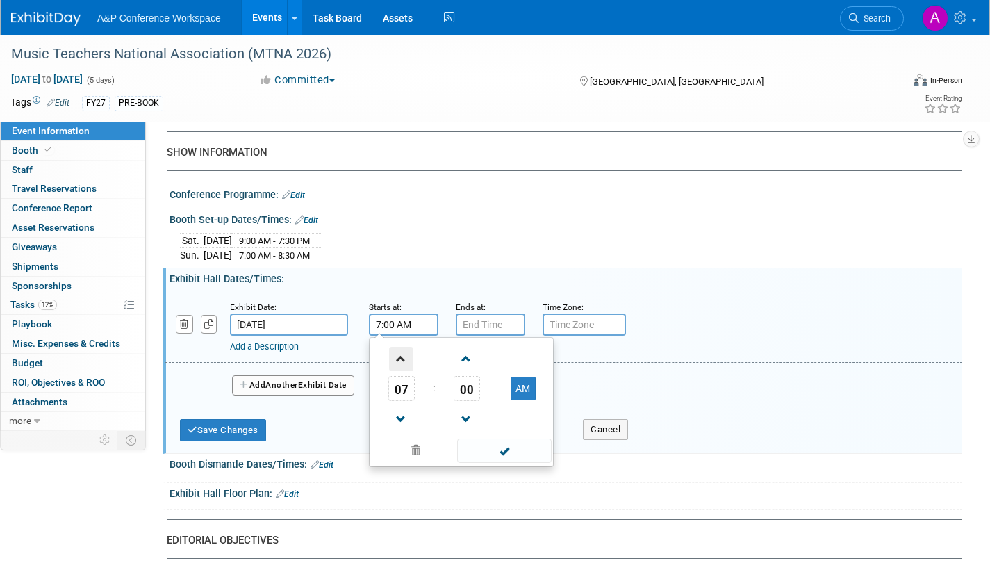
click at [399, 370] on span at bounding box center [401, 359] width 24 height 24
type input "9:00 AM"
drag, startPoint x: 498, startPoint y: 458, endPoint x: 498, endPoint y: 445, distance: 12.5
click at [498, 459] on span at bounding box center [504, 450] width 94 height 24
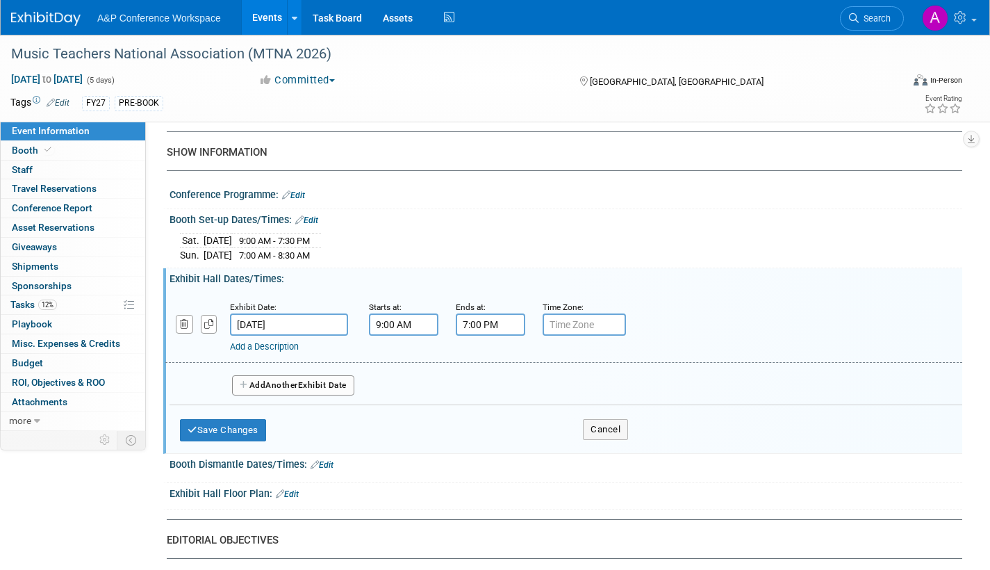
drag, startPoint x: 488, startPoint y: 333, endPoint x: 493, endPoint y: 342, distance: 10.3
click at [489, 332] on input "7:00 PM" at bounding box center [490, 324] width 69 height 22
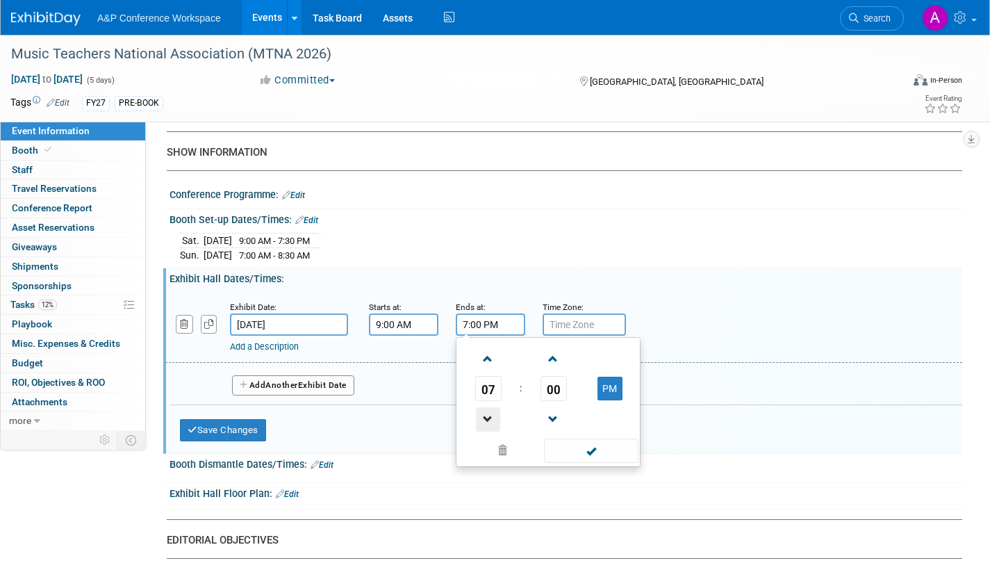
click at [489, 425] on span at bounding box center [488, 419] width 24 height 24
drag, startPoint x: 489, startPoint y: 425, endPoint x: 509, endPoint y: 417, distance: 21.2
click at [489, 423] on span at bounding box center [488, 419] width 24 height 24
click at [548, 371] on span at bounding box center [553, 359] width 24 height 24
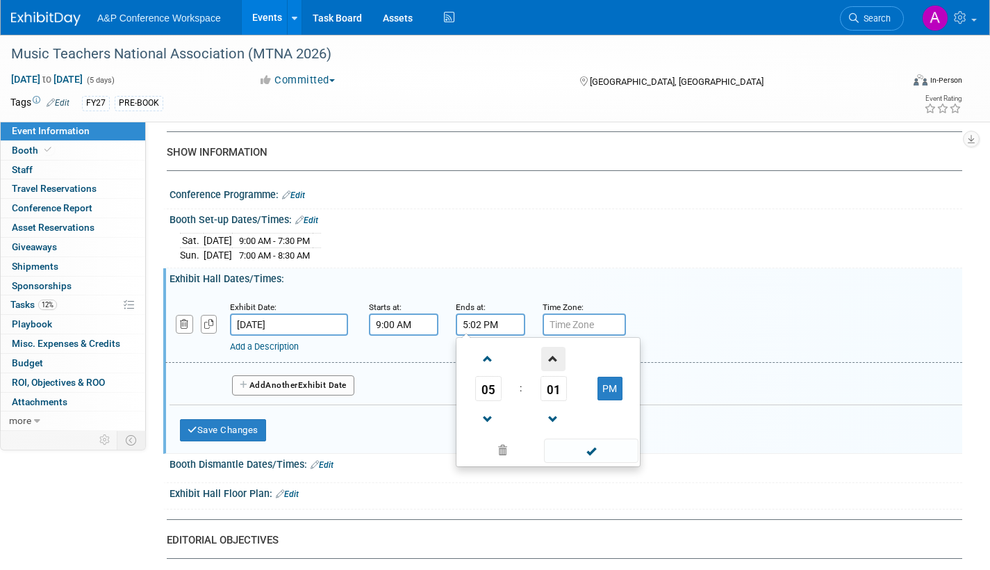
click at [548, 370] on span at bounding box center [553, 359] width 24 height 24
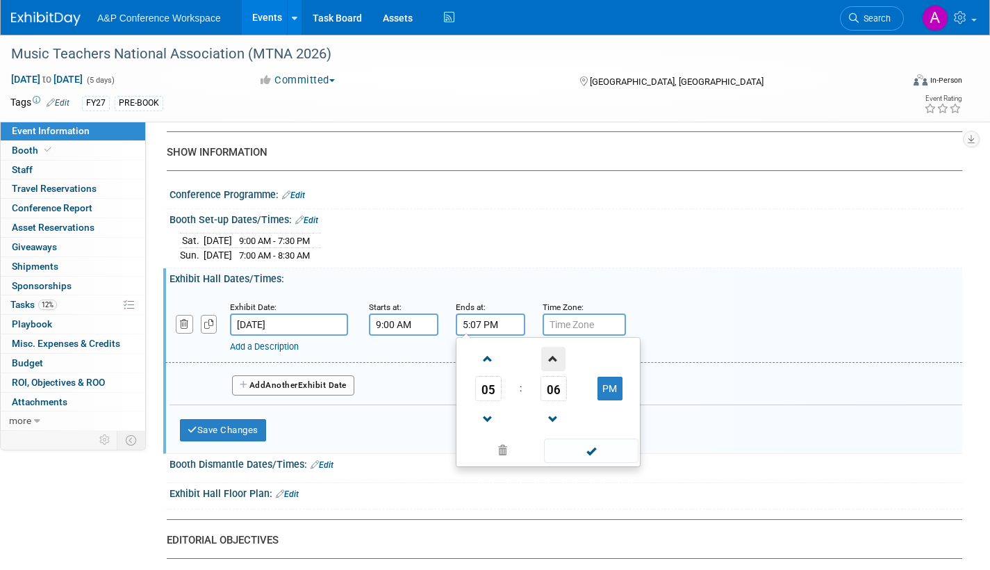
click at [548, 370] on span at bounding box center [553, 359] width 24 height 24
click at [548, 369] on span at bounding box center [553, 359] width 24 height 24
click at [548, 370] on span at bounding box center [553, 359] width 24 height 24
click at [548, 371] on span at bounding box center [553, 359] width 24 height 24
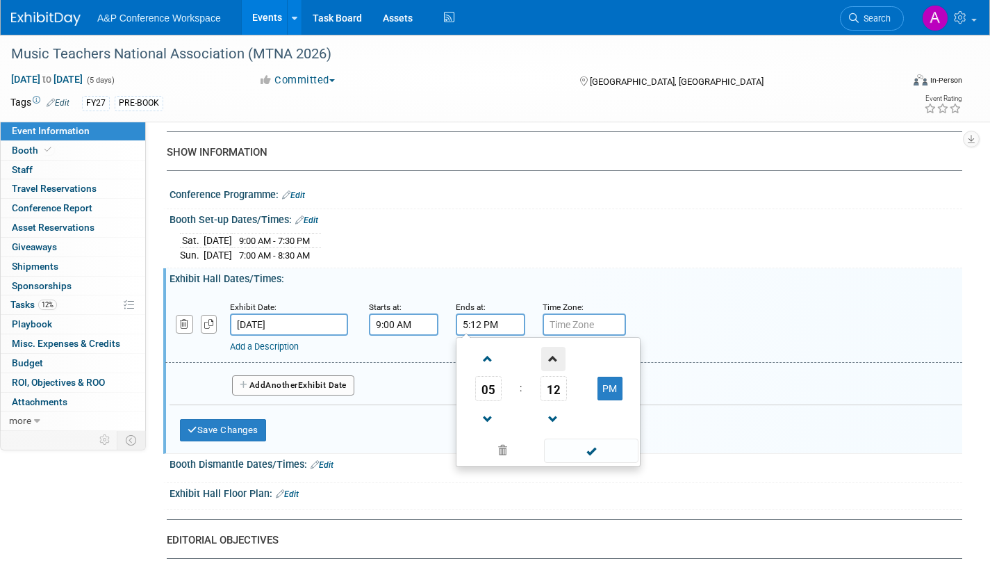
click at [552, 371] on span at bounding box center [553, 359] width 24 height 24
click at [551, 370] on span at bounding box center [553, 359] width 24 height 24
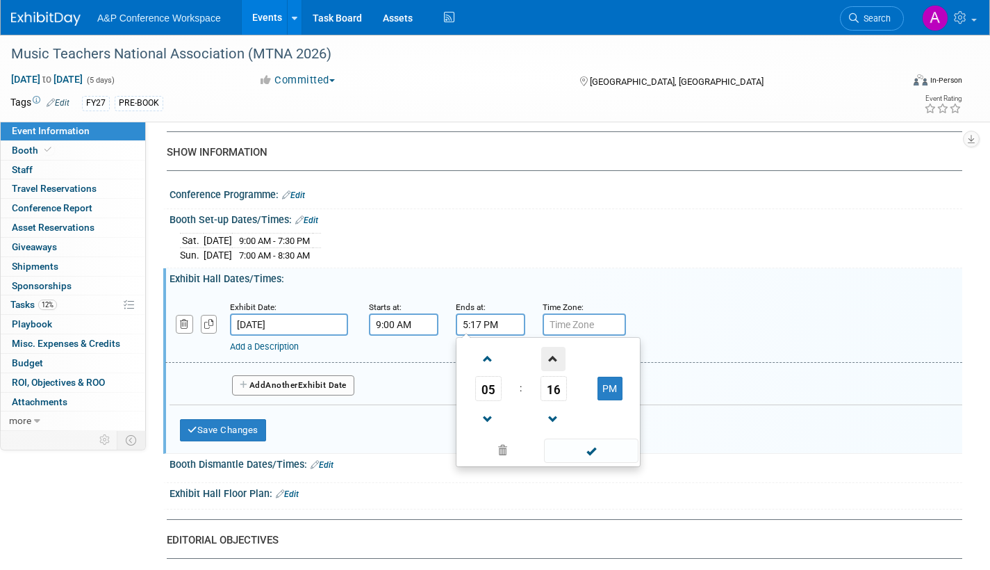
click at [550, 370] on span at bounding box center [553, 359] width 24 height 24
click at [551, 370] on span at bounding box center [553, 359] width 24 height 24
click at [556, 371] on span at bounding box center [553, 359] width 24 height 24
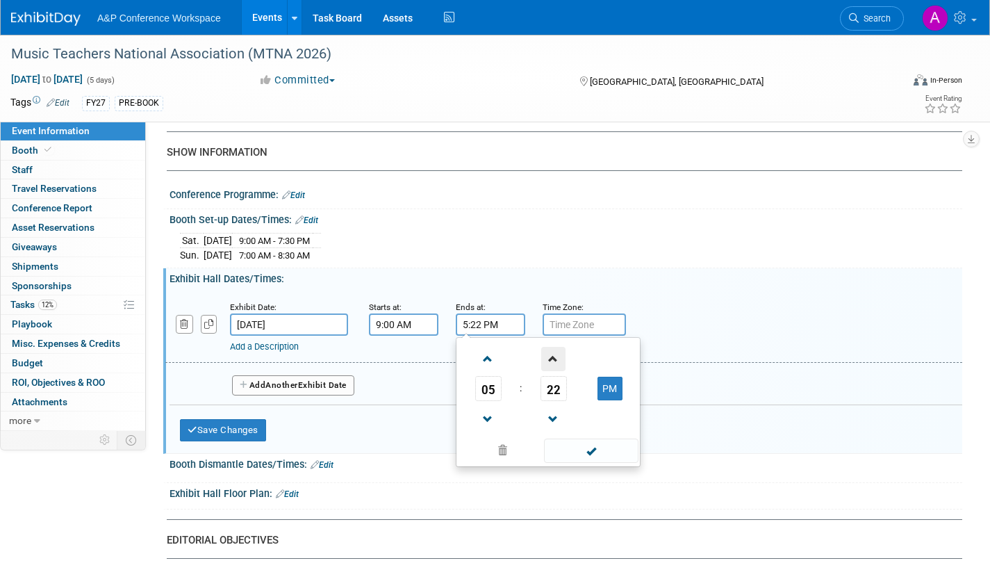
click at [554, 368] on span at bounding box center [553, 359] width 24 height 24
click at [552, 369] on span at bounding box center [553, 359] width 24 height 24
click at [552, 370] on span at bounding box center [553, 359] width 24 height 24
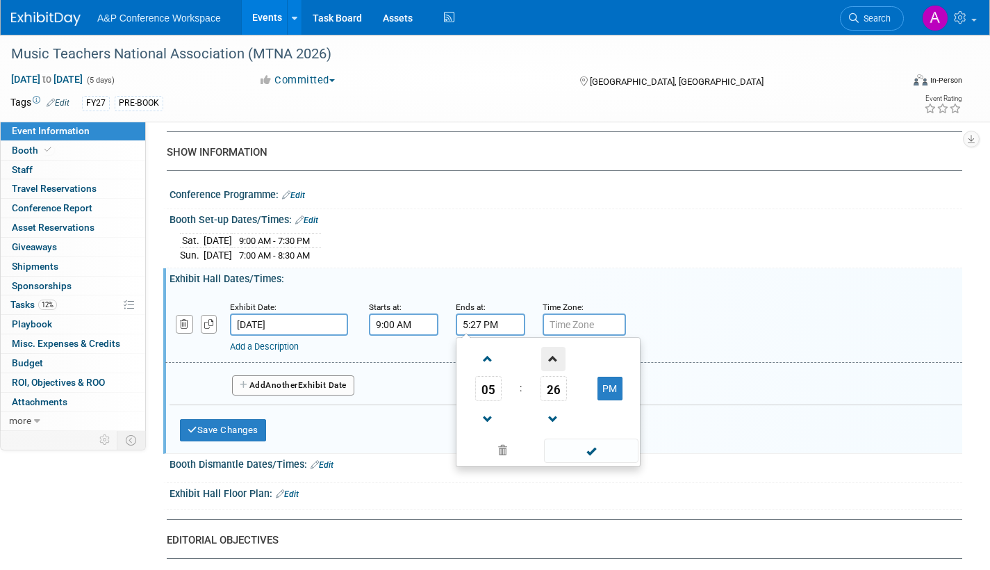
click at [551, 370] on span at bounding box center [553, 359] width 24 height 24
click at [551, 371] on span at bounding box center [553, 359] width 24 height 24
type input "5:30 PM"
click at [578, 463] on span at bounding box center [591, 450] width 94 height 24
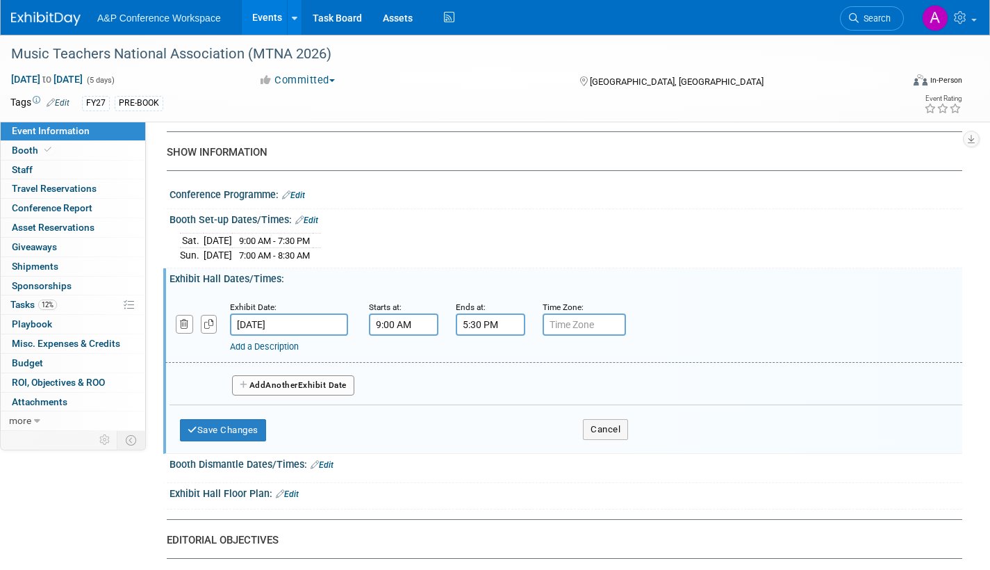
click at [340, 394] on button "Add Another Exhibit Date" at bounding box center [293, 385] width 122 height 21
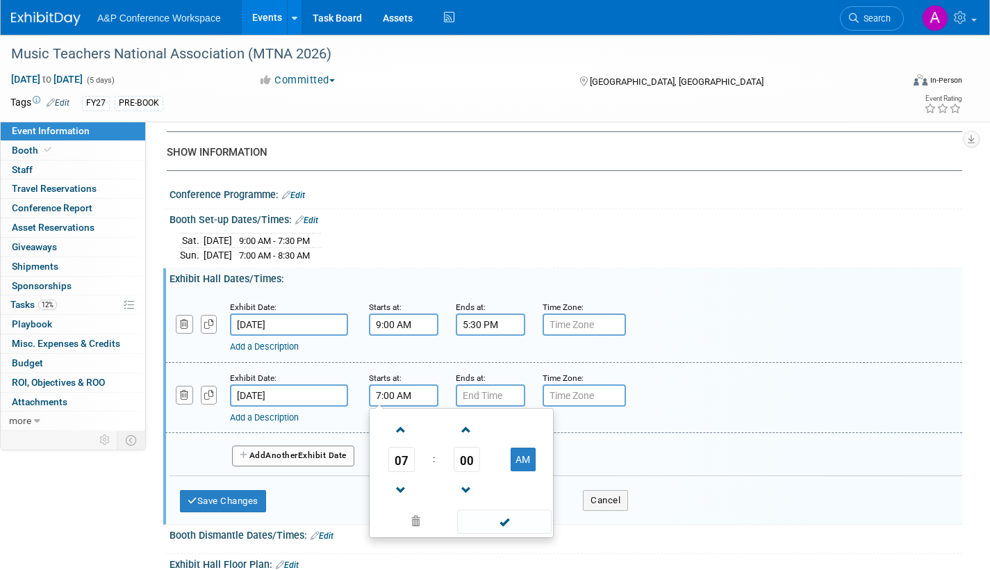
click at [391, 406] on input "7:00 AM" at bounding box center [403, 395] width 69 height 22
click at [402, 436] on span at bounding box center [401, 430] width 24 height 24
type input "9:00 AM"
click at [523, 534] on span at bounding box center [504, 521] width 94 height 24
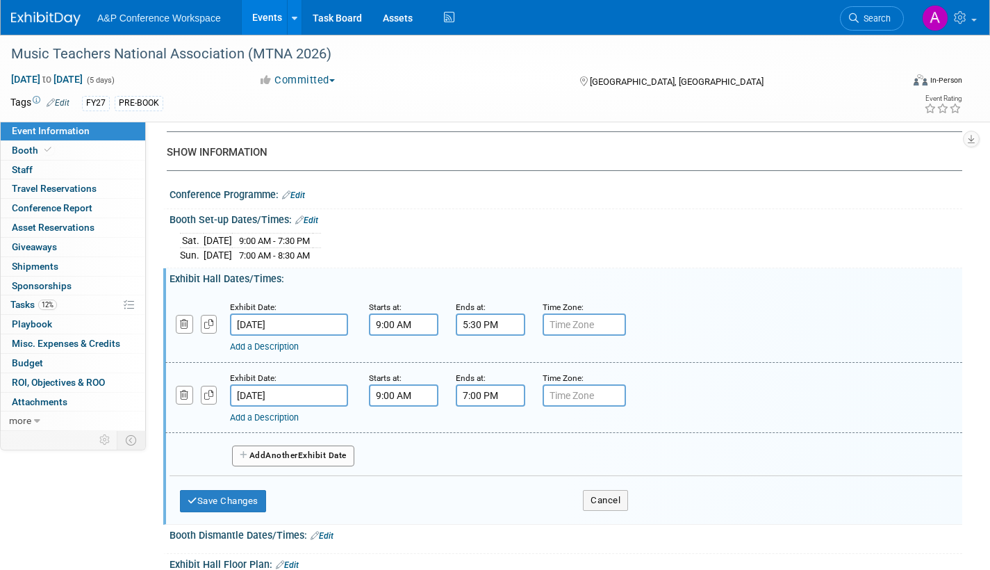
click at [498, 406] on input "7:00 PM" at bounding box center [490, 395] width 69 height 22
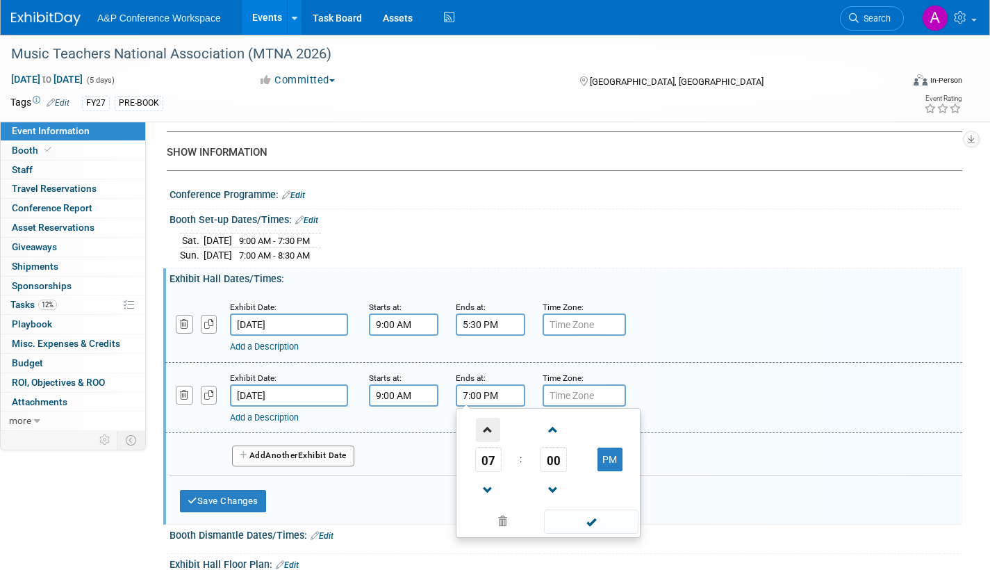
click at [487, 441] on span at bounding box center [488, 430] width 24 height 24
click at [492, 496] on span at bounding box center [488, 490] width 24 height 24
click at [487, 493] on span at bounding box center [488, 490] width 24 height 24
drag, startPoint x: 486, startPoint y: 493, endPoint x: 500, endPoint y: 494, distance: 13.3
click at [486, 493] on span at bounding box center [488, 490] width 24 height 24
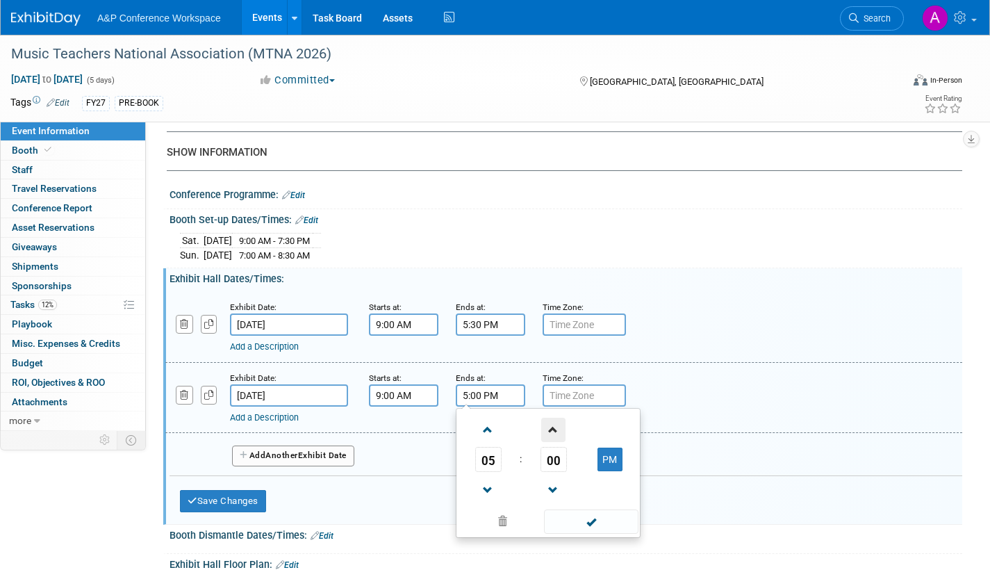
click at [554, 442] on span at bounding box center [553, 430] width 24 height 24
click at [554, 441] on span at bounding box center [553, 430] width 24 height 24
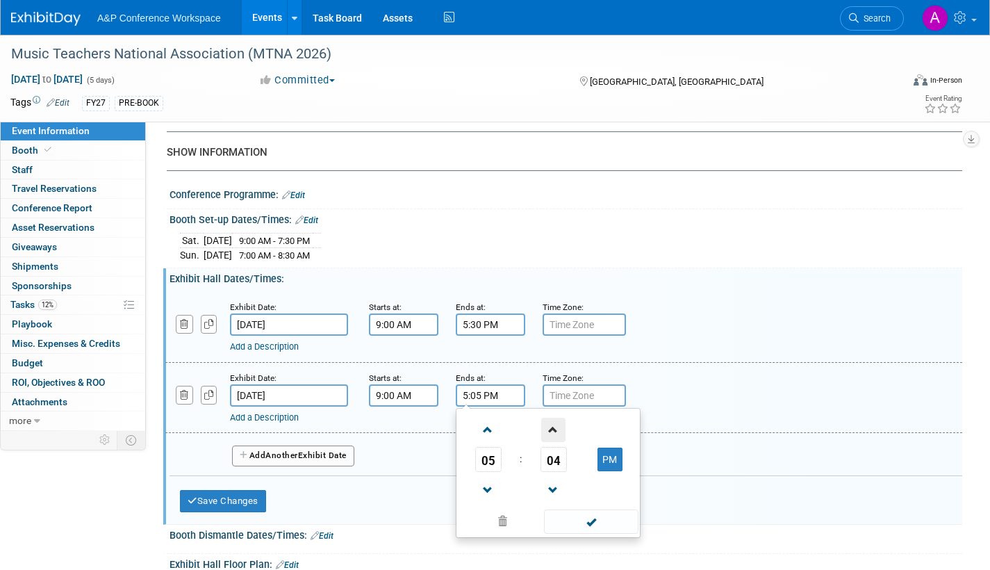
click at [554, 441] on span at bounding box center [553, 430] width 24 height 24
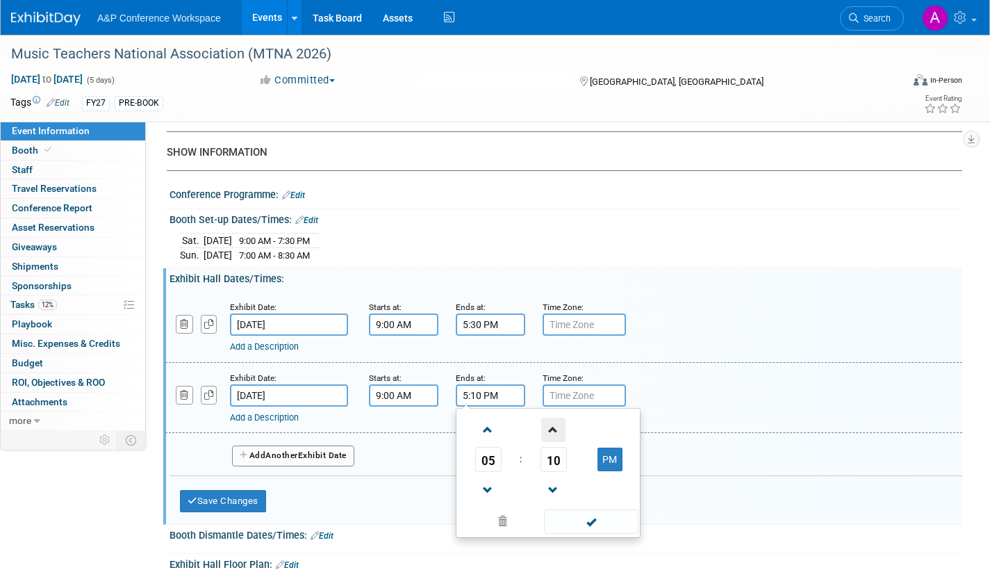
click at [554, 441] on span at bounding box center [553, 430] width 24 height 24
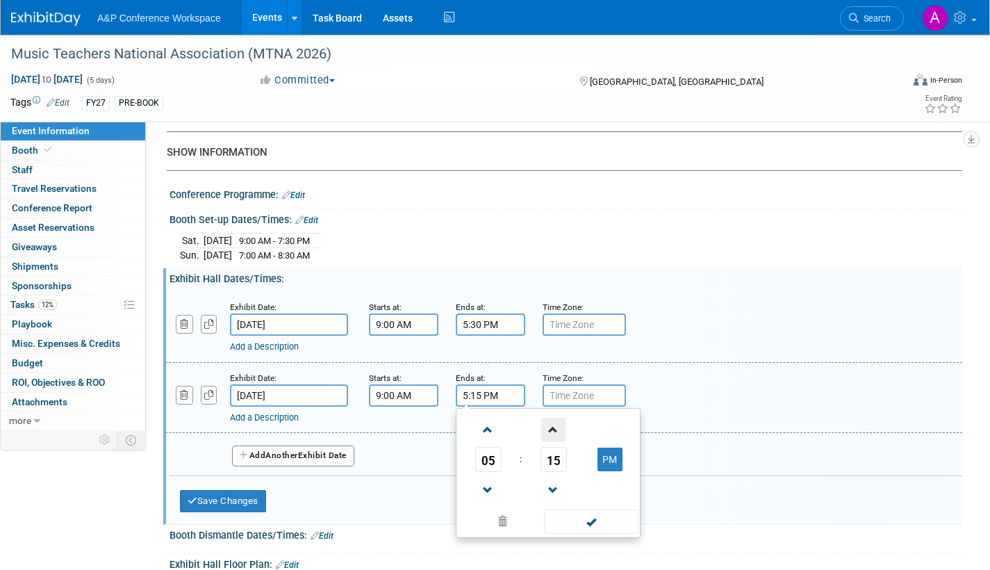
click at [554, 441] on span at bounding box center [553, 430] width 24 height 24
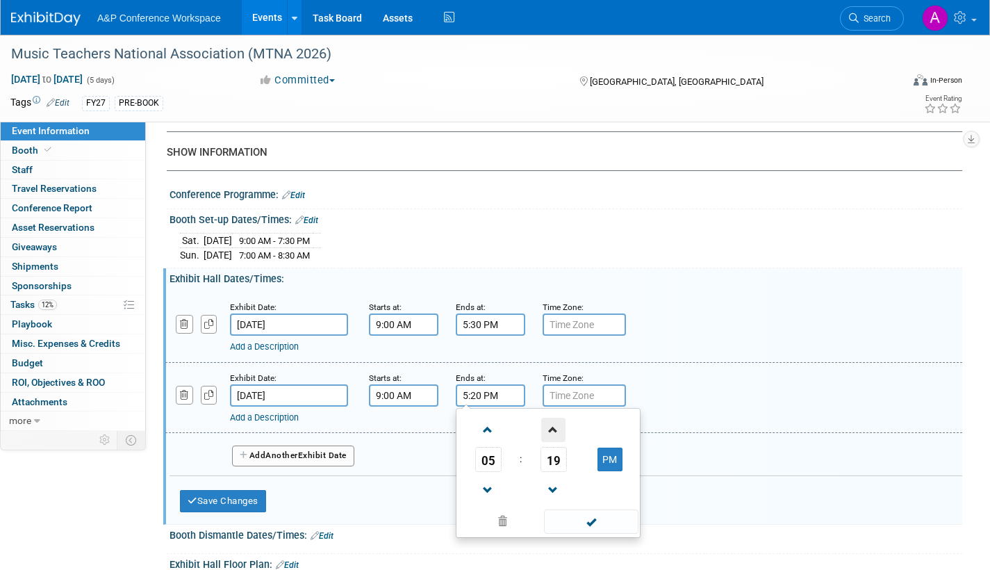
click at [554, 441] on span at bounding box center [553, 430] width 24 height 24
click at [553, 441] on span at bounding box center [553, 430] width 24 height 24
click at [550, 441] on span at bounding box center [553, 430] width 24 height 24
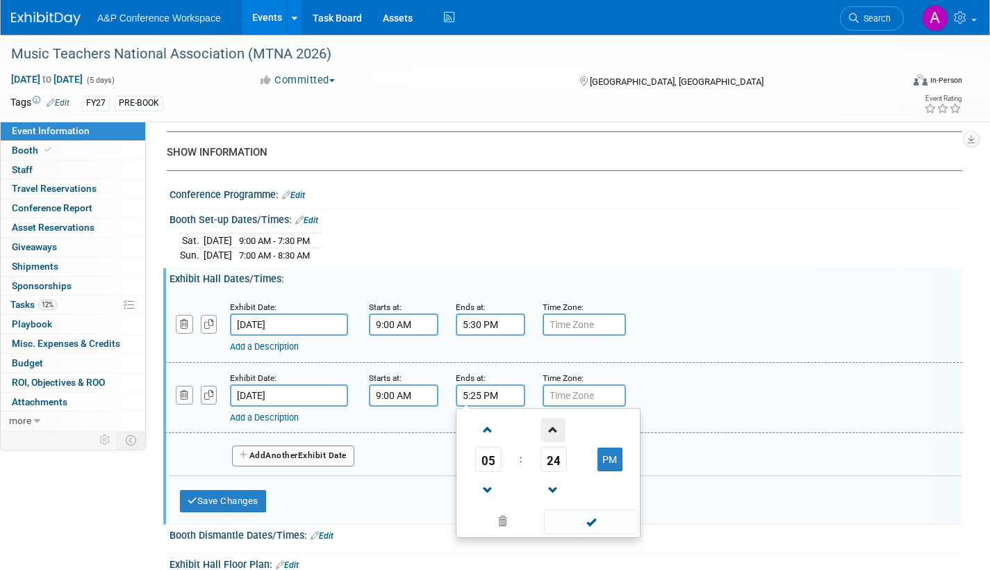
click at [549, 441] on span at bounding box center [553, 430] width 24 height 24
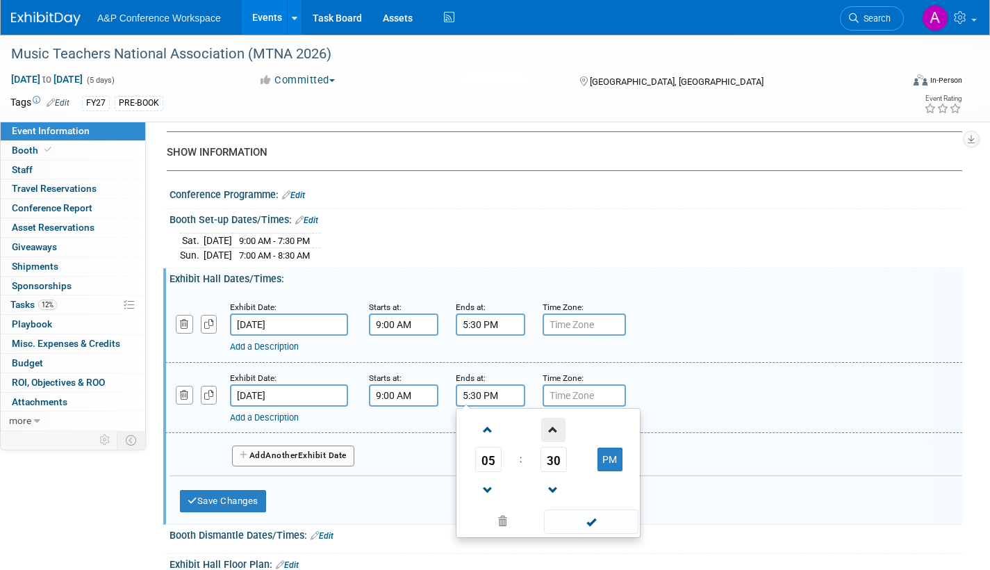
click at [549, 441] on span at bounding box center [553, 430] width 24 height 24
click at [554, 492] on span at bounding box center [553, 490] width 24 height 24
type input "5:30 PM"
click at [582, 527] on span at bounding box center [591, 521] width 94 height 24
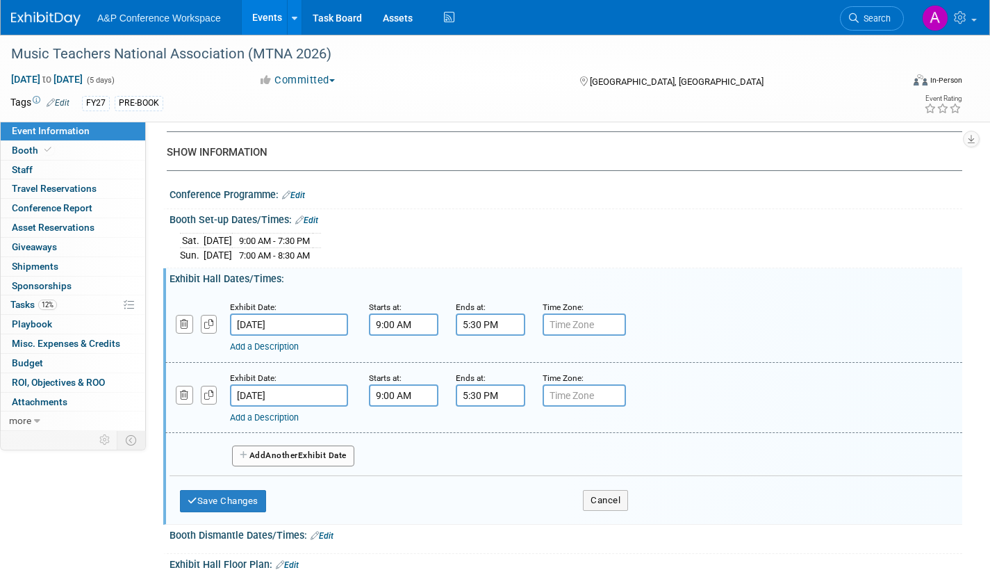
click at [309, 466] on button "Add Another Exhibit Date" at bounding box center [293, 455] width 122 height 21
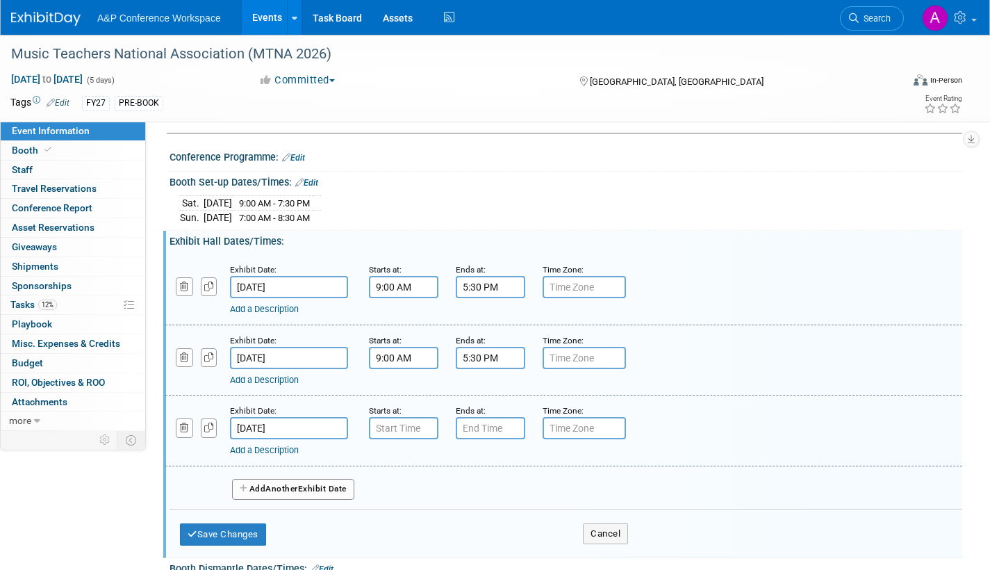
scroll to position [1042, 0]
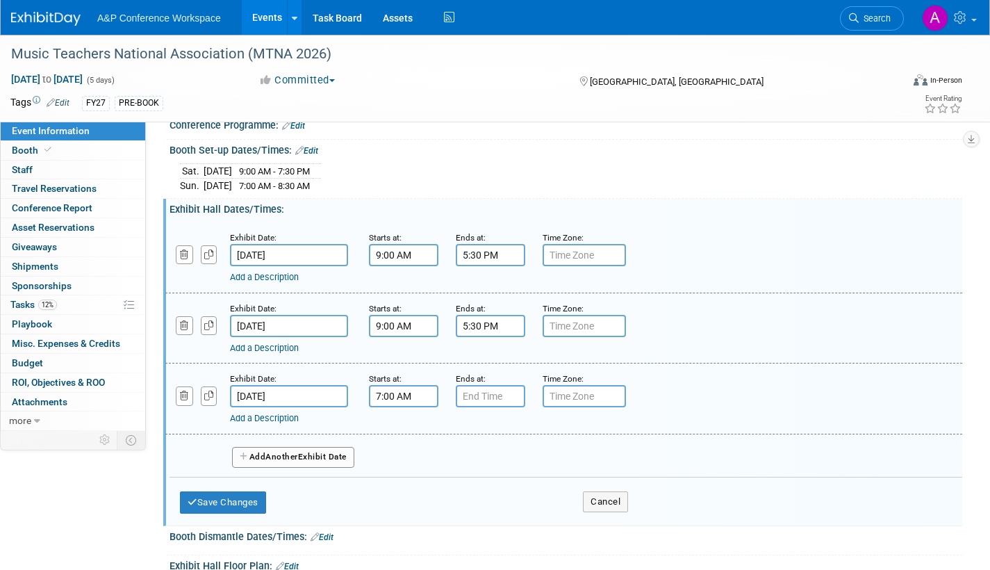
click at [416, 407] on input "7:00 AM" at bounding box center [403, 396] width 69 height 22
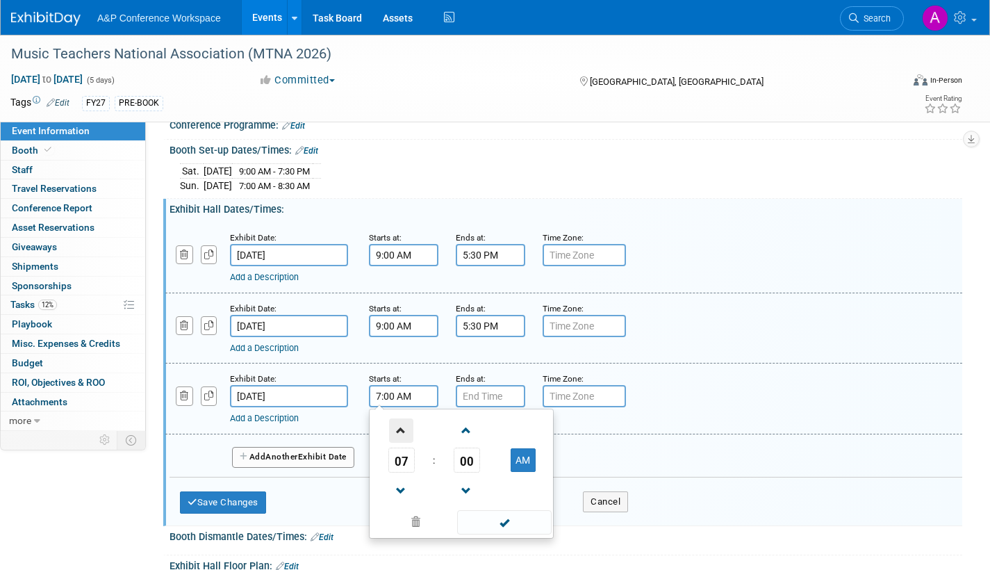
click at [400, 441] on span at bounding box center [401, 430] width 24 height 24
type input "9:00 AM"
click at [522, 534] on span at bounding box center [504, 522] width 94 height 24
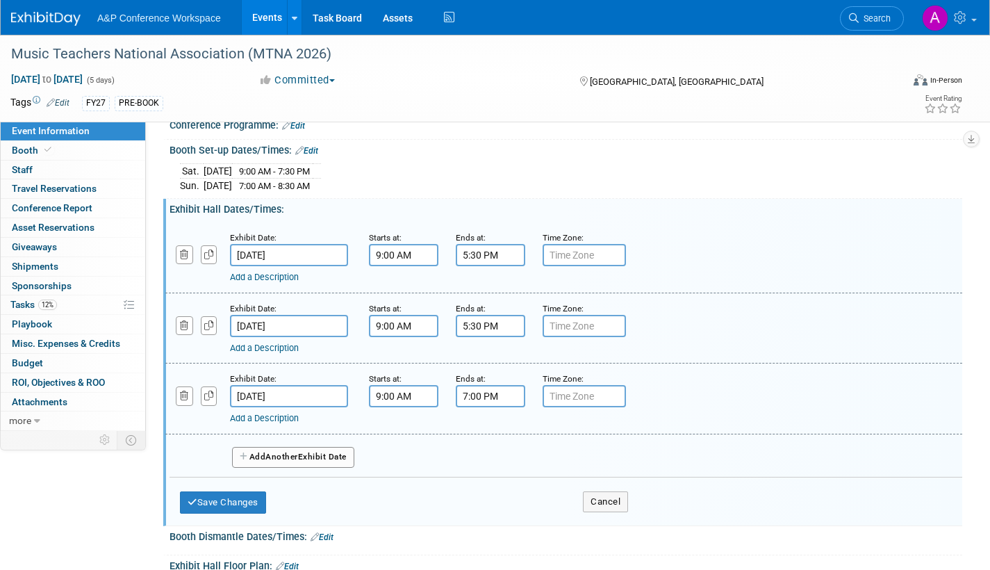
click at [493, 407] on input "7:00 PM" at bounding box center [490, 396] width 69 height 22
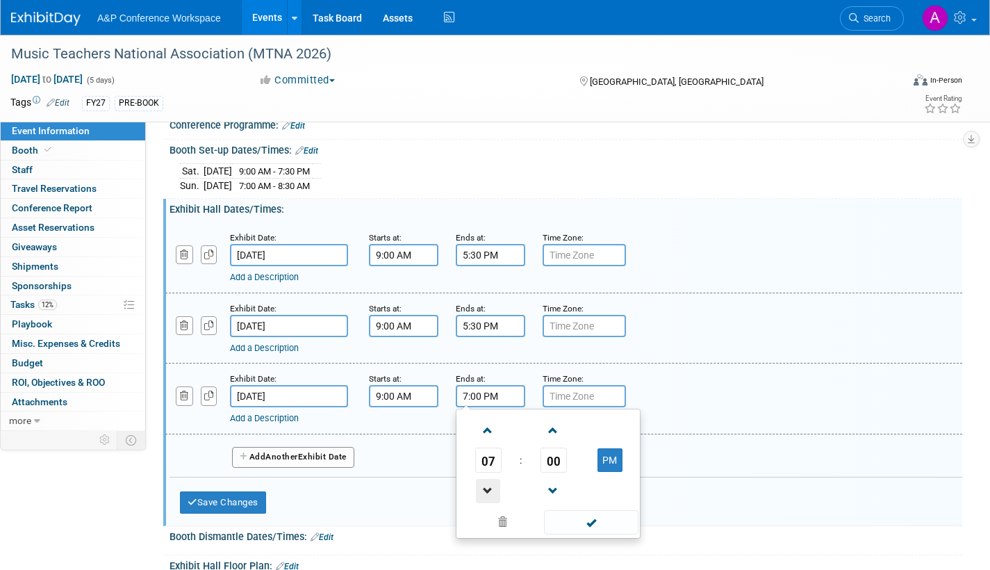
click at [491, 503] on span at bounding box center [488, 491] width 24 height 24
drag, startPoint x: 491, startPoint y: 508, endPoint x: 501, endPoint y: 497, distance: 14.8
click at [489, 503] on span at bounding box center [488, 491] width 24 height 24
click at [554, 443] on span at bounding box center [553, 430] width 24 height 24
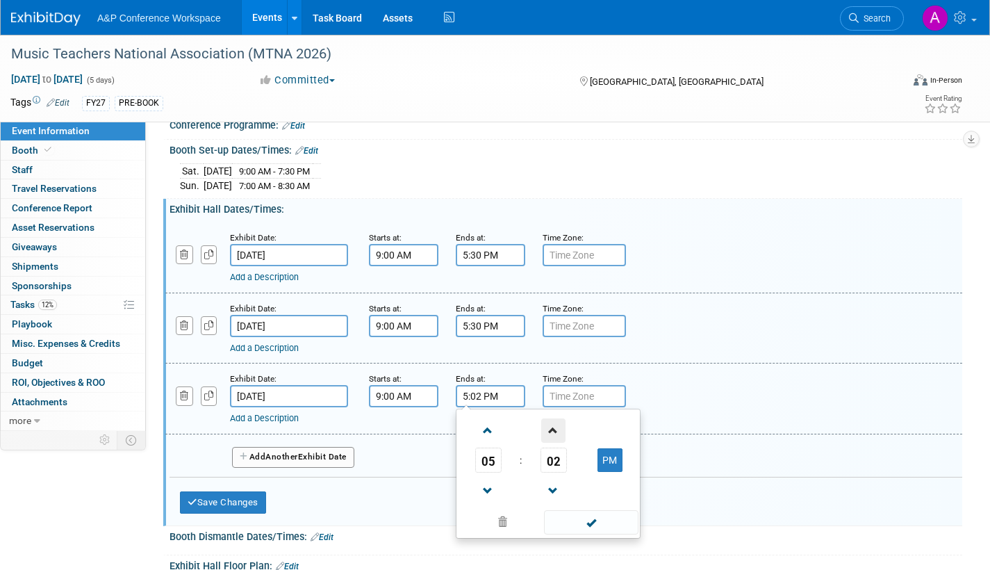
click at [554, 443] on span at bounding box center [553, 430] width 24 height 24
click at [553, 443] on span at bounding box center [553, 430] width 24 height 24
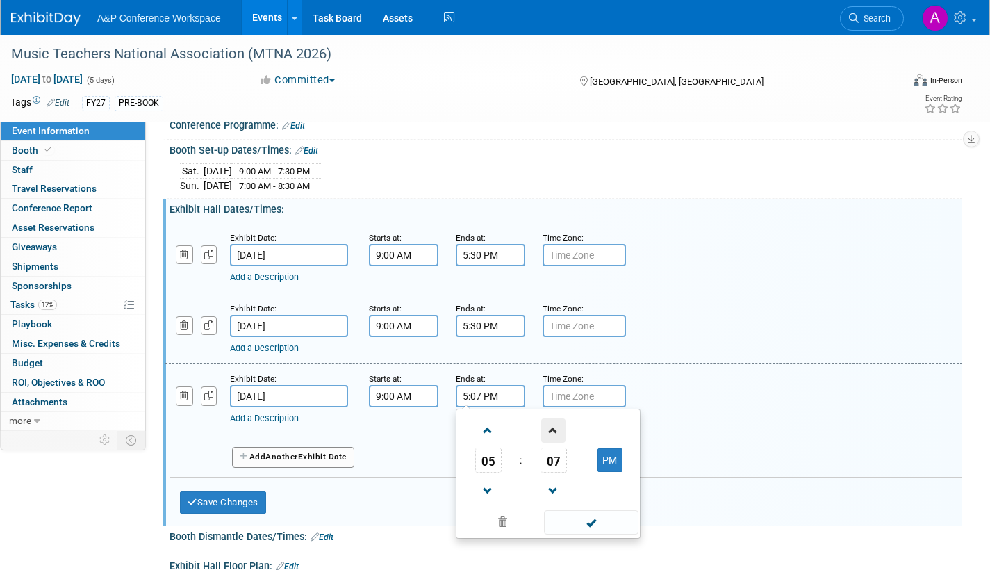
click at [553, 443] on span at bounding box center [553, 430] width 24 height 24
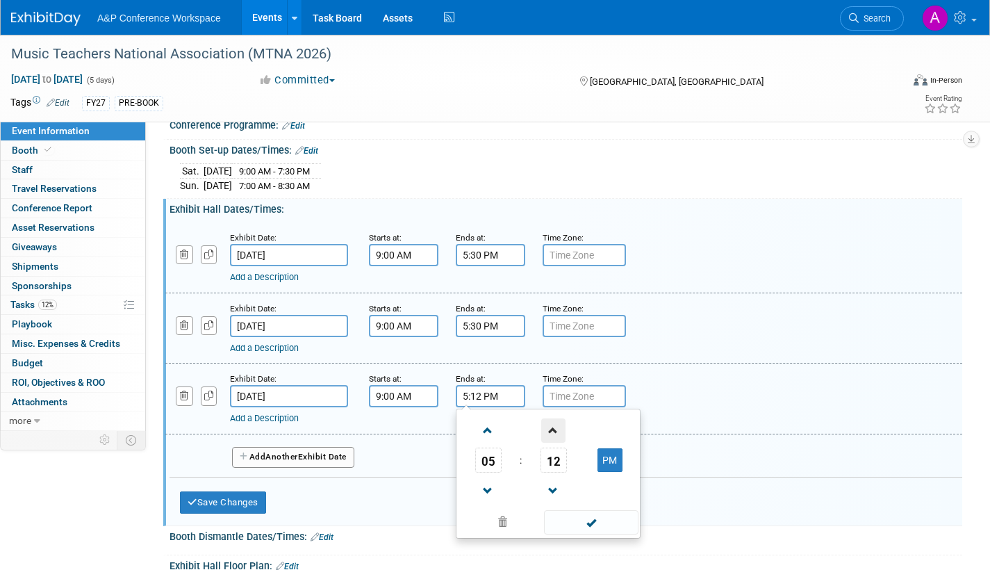
click at [553, 443] on span at bounding box center [553, 430] width 24 height 24
click at [551, 443] on span at bounding box center [553, 430] width 24 height 24
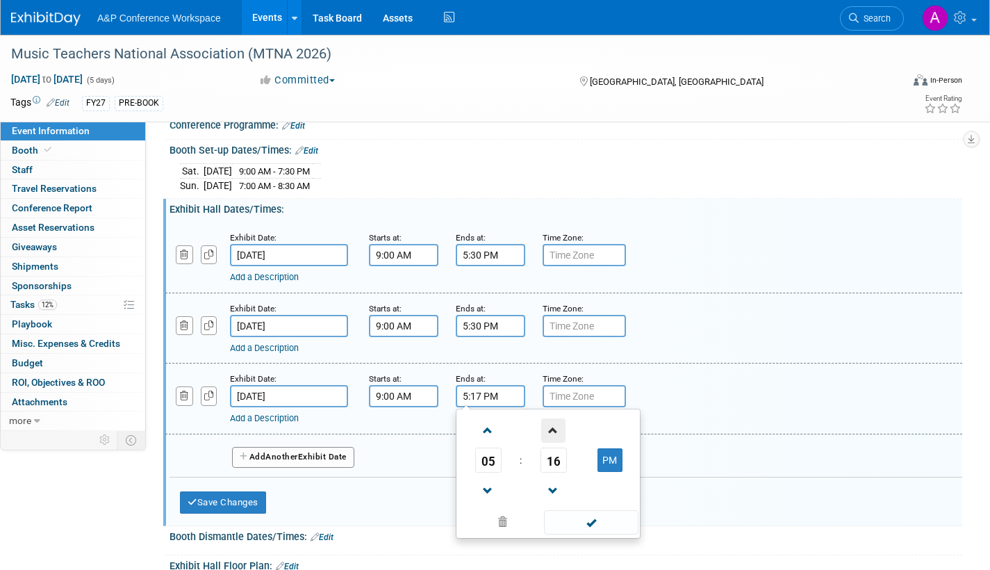
click at [551, 443] on span at bounding box center [553, 430] width 24 height 24
click at [550, 443] on span at bounding box center [553, 430] width 24 height 24
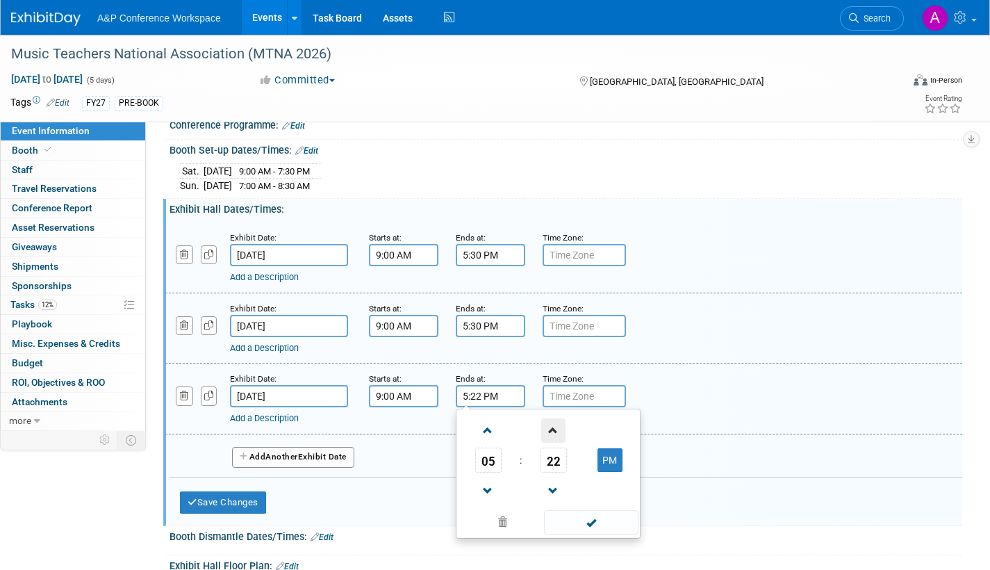
click at [550, 443] on span at bounding box center [553, 430] width 24 height 24
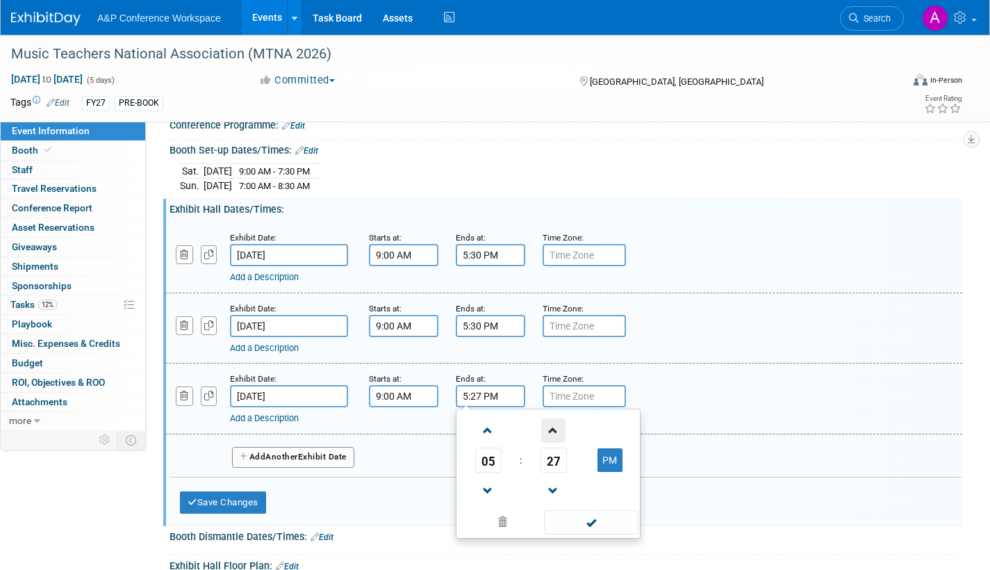
click at [550, 443] on span at bounding box center [553, 430] width 24 height 24
click at [552, 495] on span at bounding box center [553, 491] width 24 height 24
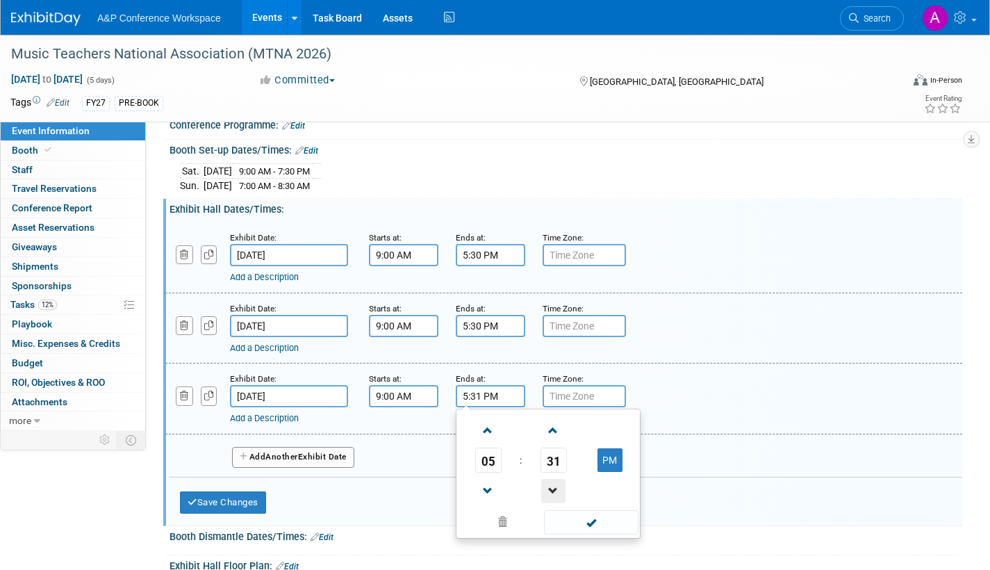
type input "5:30 PM"
drag, startPoint x: 575, startPoint y: 535, endPoint x: 550, endPoint y: 534, distance: 25.0
click at [574, 534] on span at bounding box center [591, 522] width 94 height 24
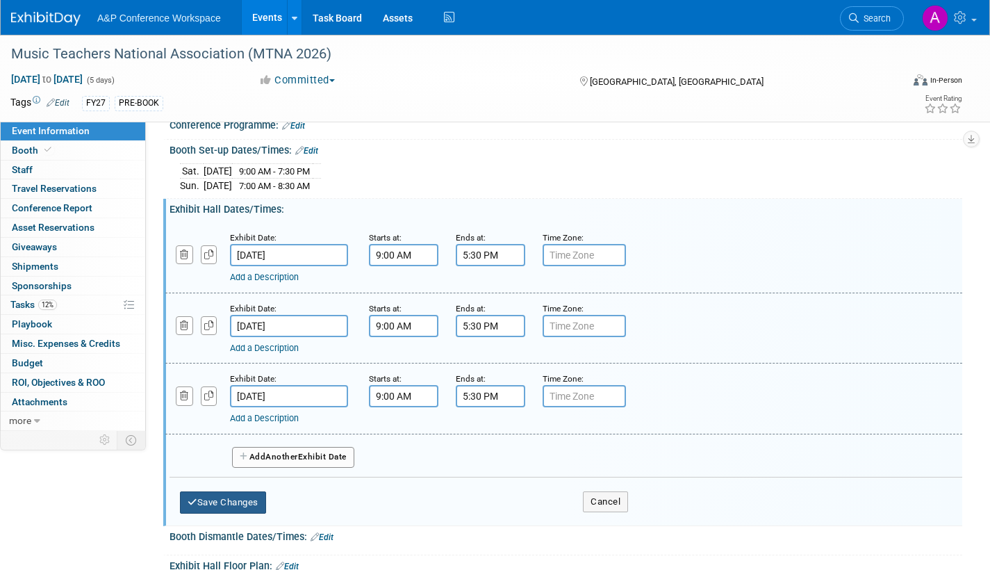
click at [245, 513] on button "Save Changes" at bounding box center [223, 502] width 86 height 22
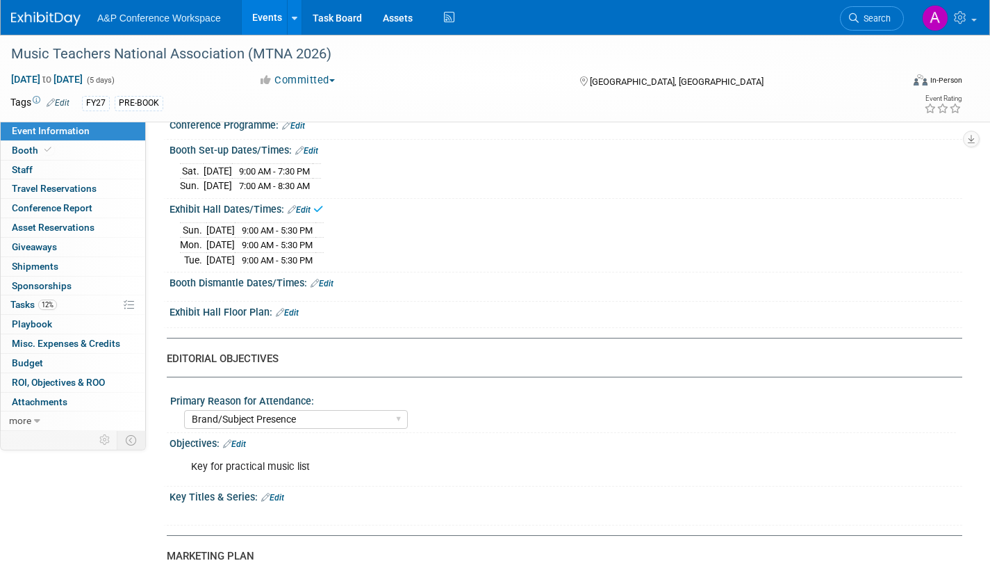
click at [329, 288] on link "Edit" at bounding box center [322, 284] width 23 height 10
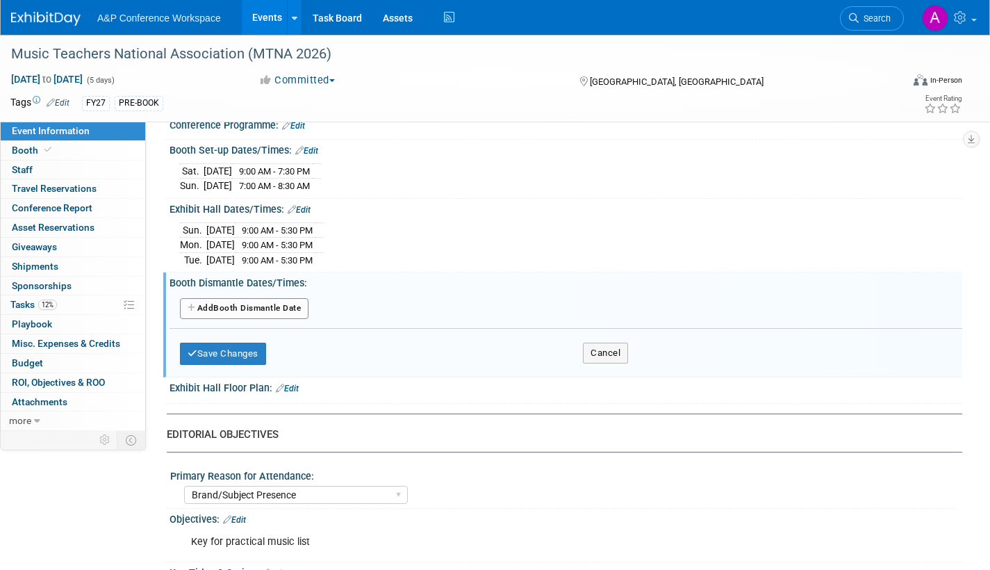
click at [284, 315] on button "Add Another Booth Dismantle Date" at bounding box center [244, 308] width 129 height 21
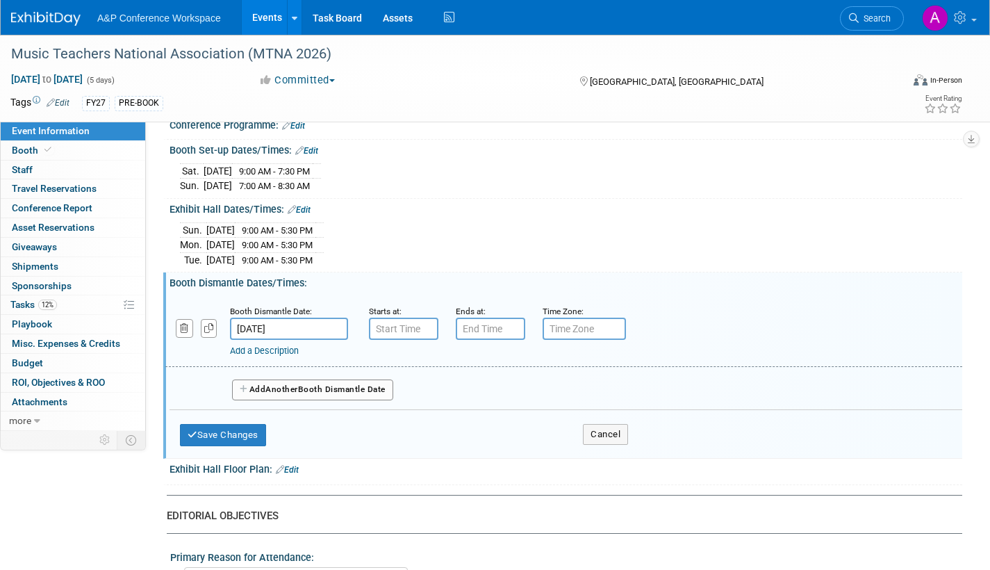
click at [326, 340] on input "Mar 25, 2026" at bounding box center [289, 329] width 118 height 22
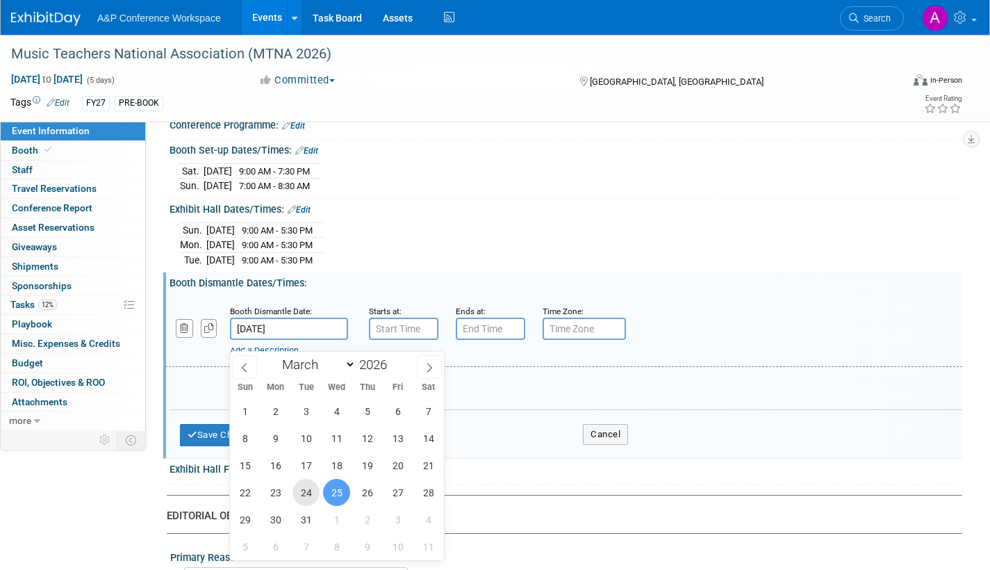
drag, startPoint x: 312, startPoint y: 490, endPoint x: 322, endPoint y: 484, distance: 11.2
click at [317, 485] on span "24" at bounding box center [306, 492] width 27 height 27
type input "Mar 24, 2026"
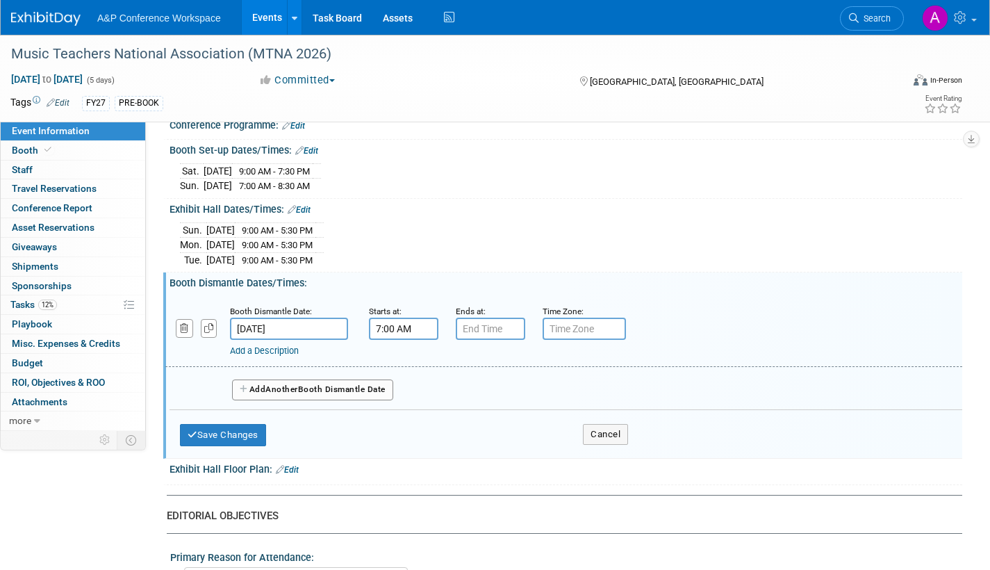
click at [416, 337] on input "7:00 AM" at bounding box center [403, 329] width 69 height 22
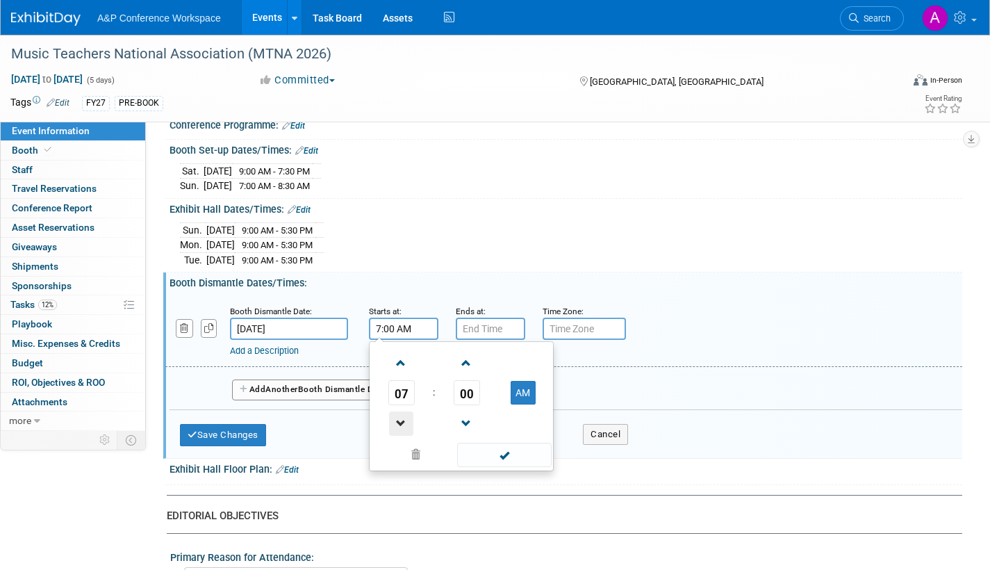
click at [404, 434] on span at bounding box center [401, 423] width 24 height 24
drag, startPoint x: 404, startPoint y: 434, endPoint x: 411, endPoint y: 434, distance: 7.6
click at [403, 434] on span at bounding box center [401, 423] width 24 height 24
click at [464, 371] on span at bounding box center [466, 363] width 24 height 24
click at [464, 372] on span at bounding box center [466, 363] width 24 height 24
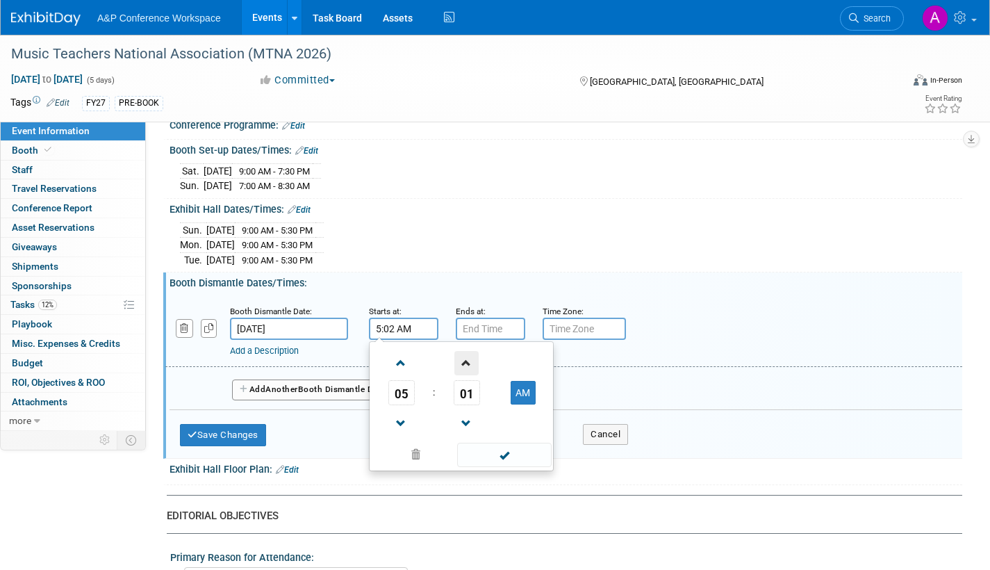
click at [464, 375] on span at bounding box center [466, 363] width 24 height 24
click at [464, 374] on span at bounding box center [466, 363] width 24 height 24
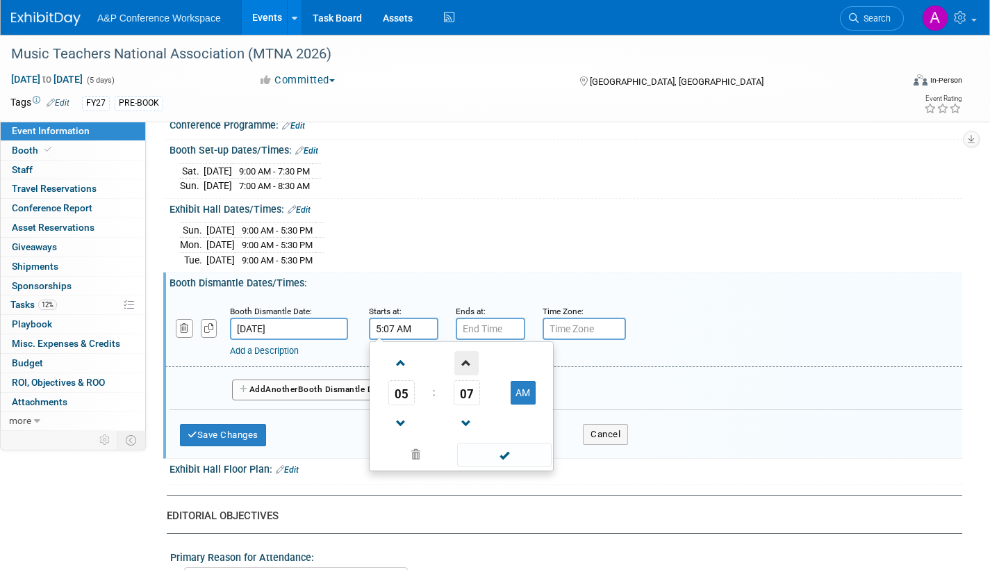
click at [467, 373] on span at bounding box center [466, 363] width 24 height 24
click at [467, 374] on span at bounding box center [466, 363] width 24 height 24
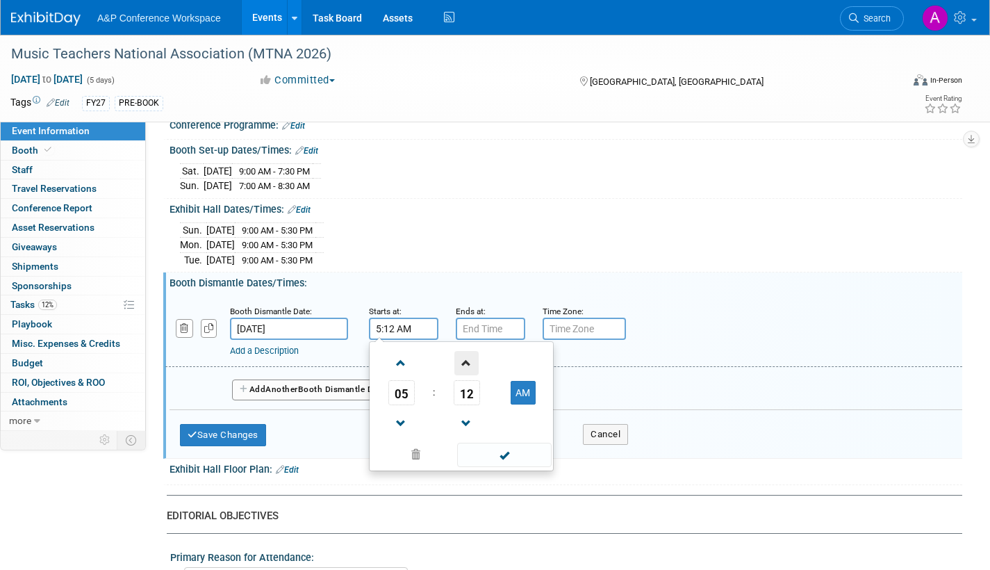
click at [467, 374] on span at bounding box center [466, 363] width 24 height 24
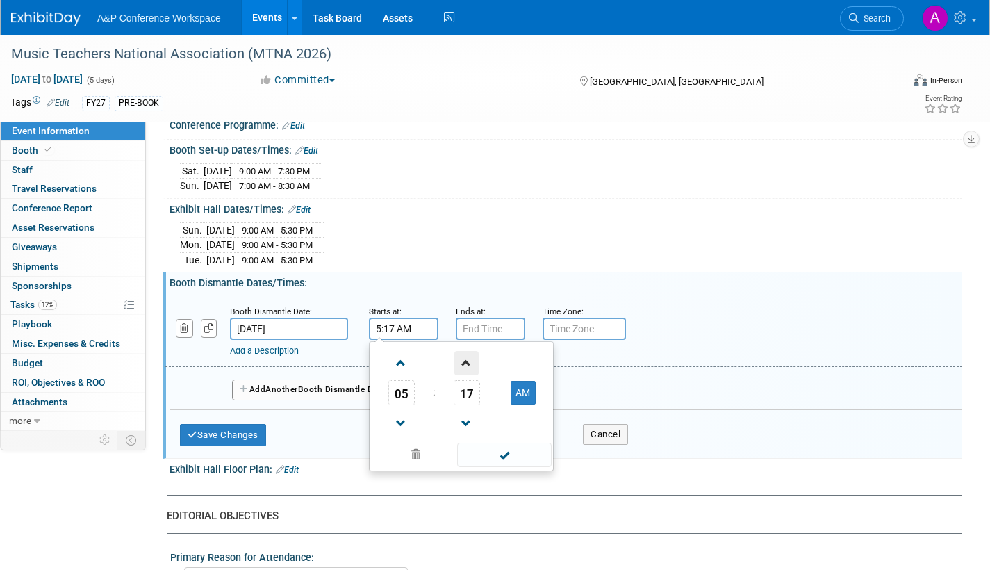
click at [467, 374] on span at bounding box center [466, 363] width 24 height 24
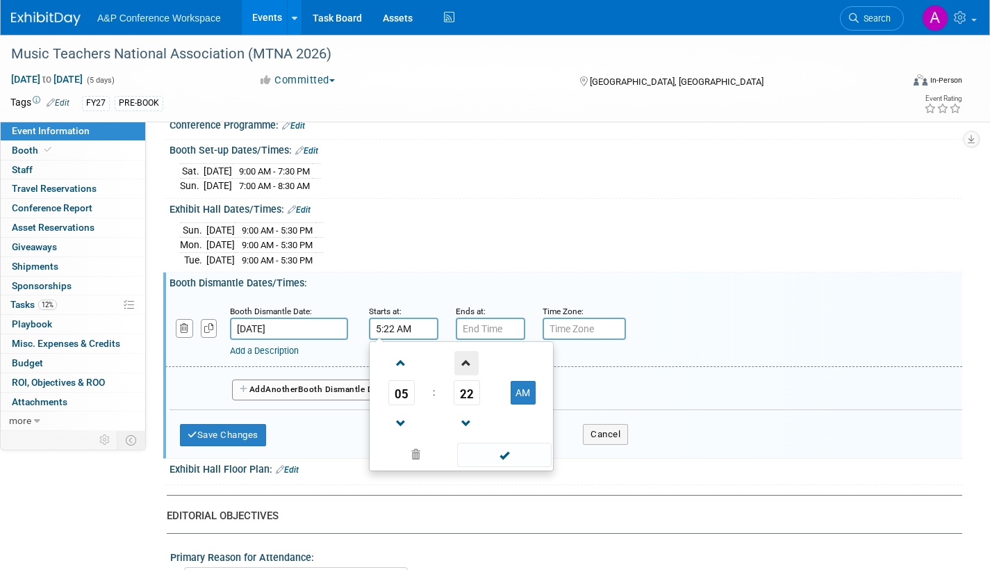
click at [467, 374] on span at bounding box center [466, 363] width 24 height 24
click at [468, 374] on span at bounding box center [466, 363] width 24 height 24
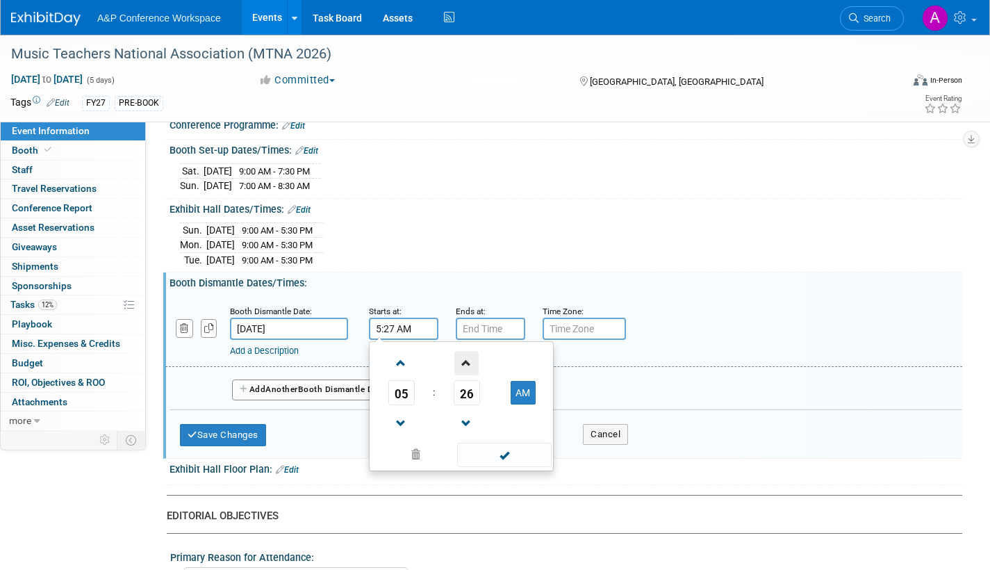
click at [468, 374] on span at bounding box center [466, 363] width 24 height 24
click at [468, 372] on span at bounding box center [466, 363] width 24 height 24
click at [523, 402] on button "AM" at bounding box center [523, 393] width 25 height 24
type input "5:30 PM"
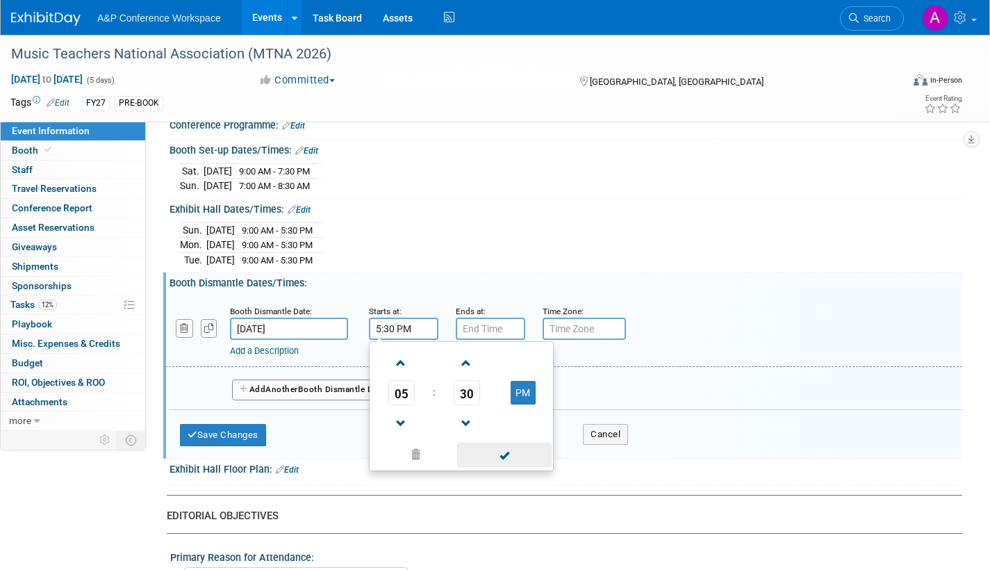
drag, startPoint x: 507, startPoint y: 465, endPoint x: 507, endPoint y: 450, distance: 14.6
click at [507, 462] on span at bounding box center [504, 455] width 94 height 24
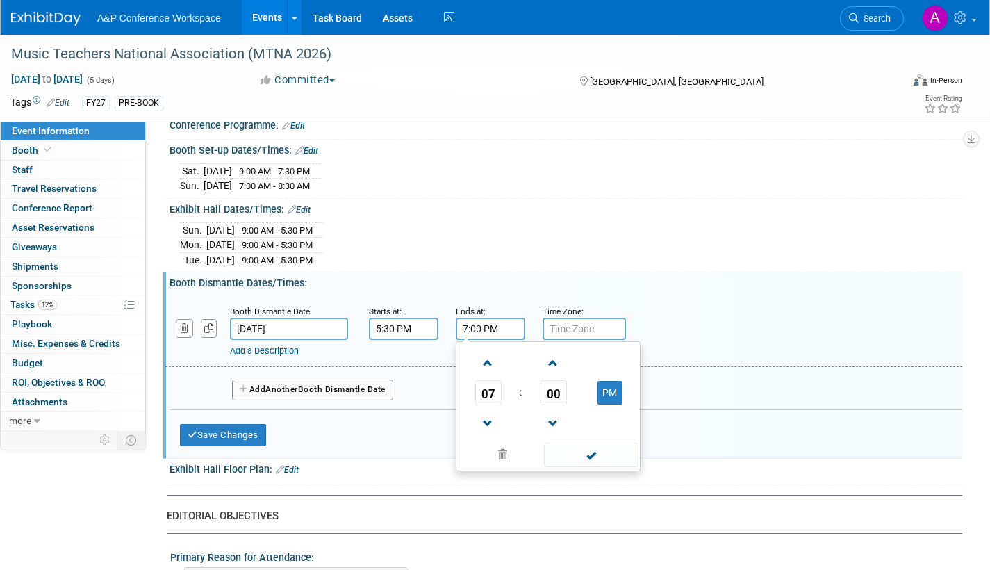
click at [488, 340] on input "7:00 PM" at bounding box center [490, 329] width 69 height 22
click at [483, 375] on span at bounding box center [488, 363] width 24 height 24
click at [484, 375] on span at bounding box center [488, 363] width 24 height 24
type input "10:00 PM"
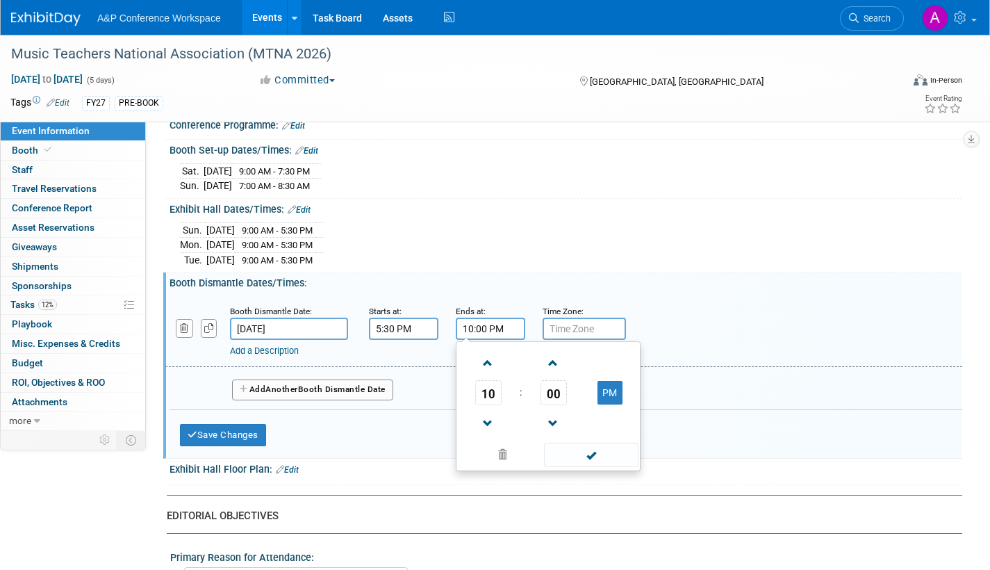
click at [579, 458] on span at bounding box center [591, 455] width 94 height 24
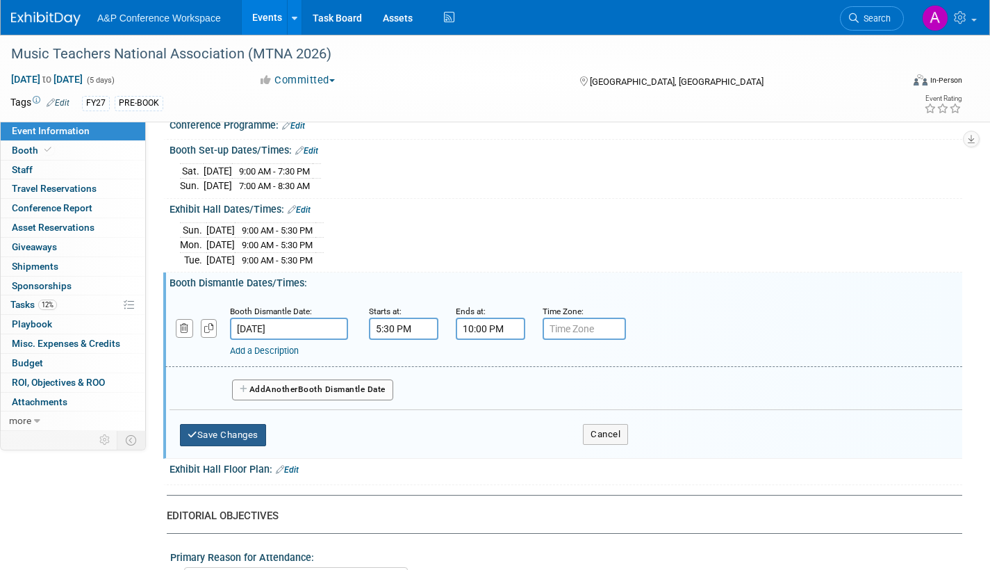
click at [228, 446] on button "Save Changes" at bounding box center [223, 435] width 86 height 22
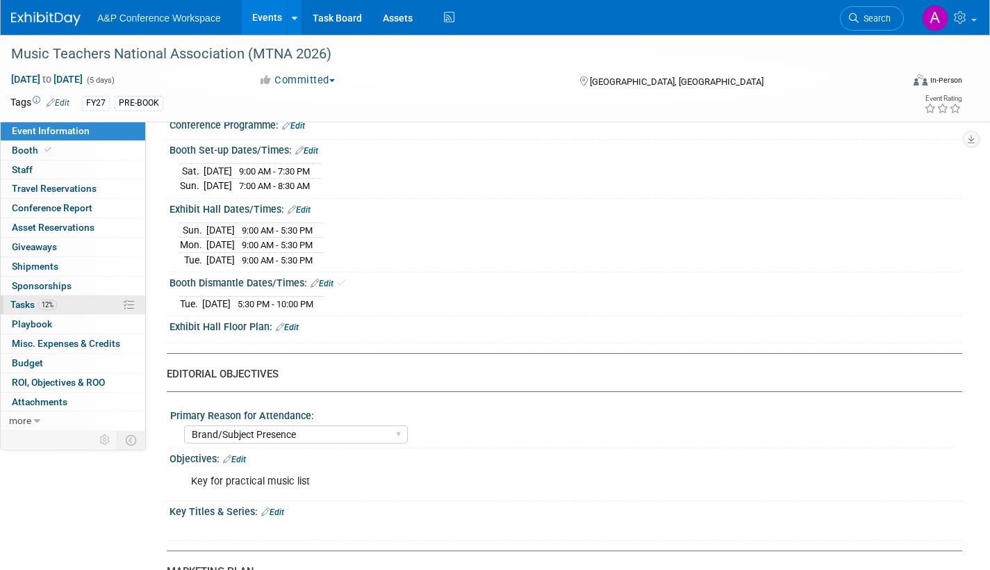
click at [25, 302] on span "Tasks 12%" at bounding box center [33, 304] width 47 height 11
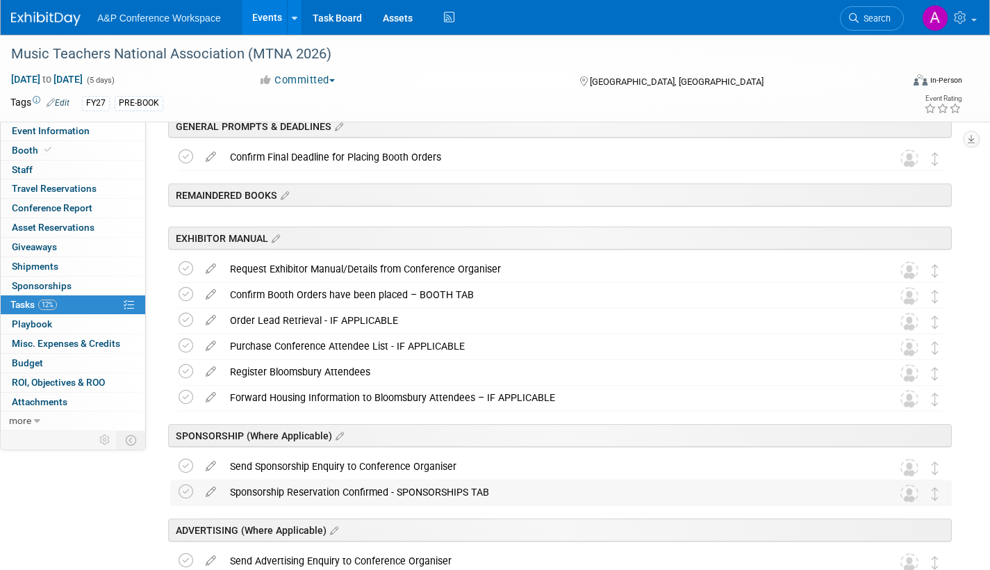
scroll to position [0, 0]
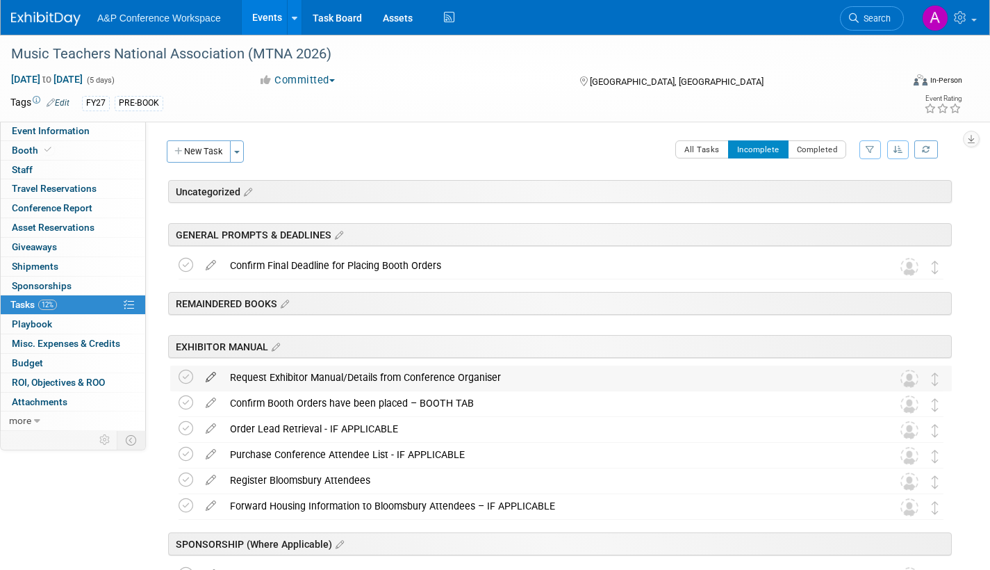
click at [209, 374] on icon at bounding box center [211, 373] width 24 height 17
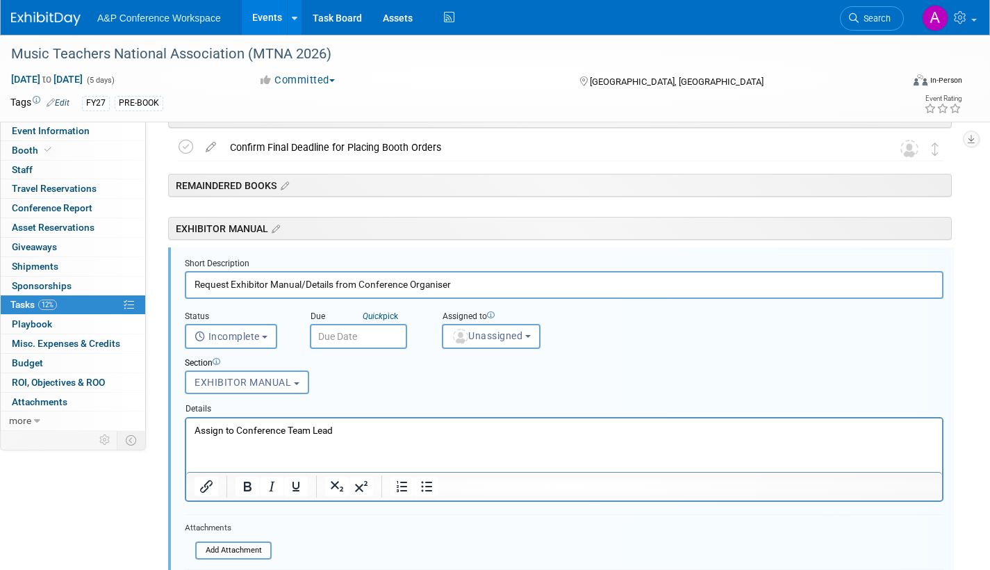
scroll to position [162, 0]
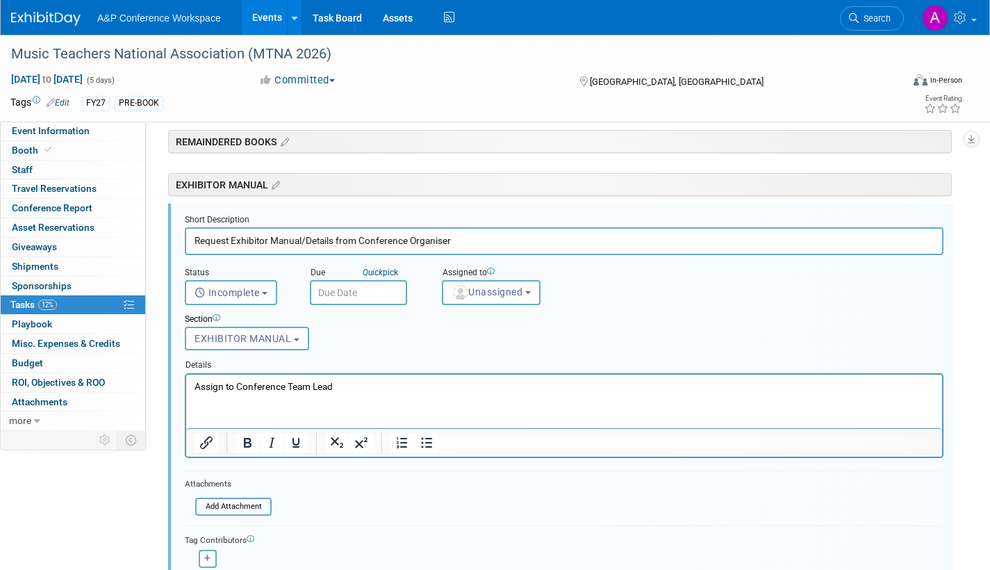
click at [379, 293] on input "text" at bounding box center [358, 292] width 97 height 25
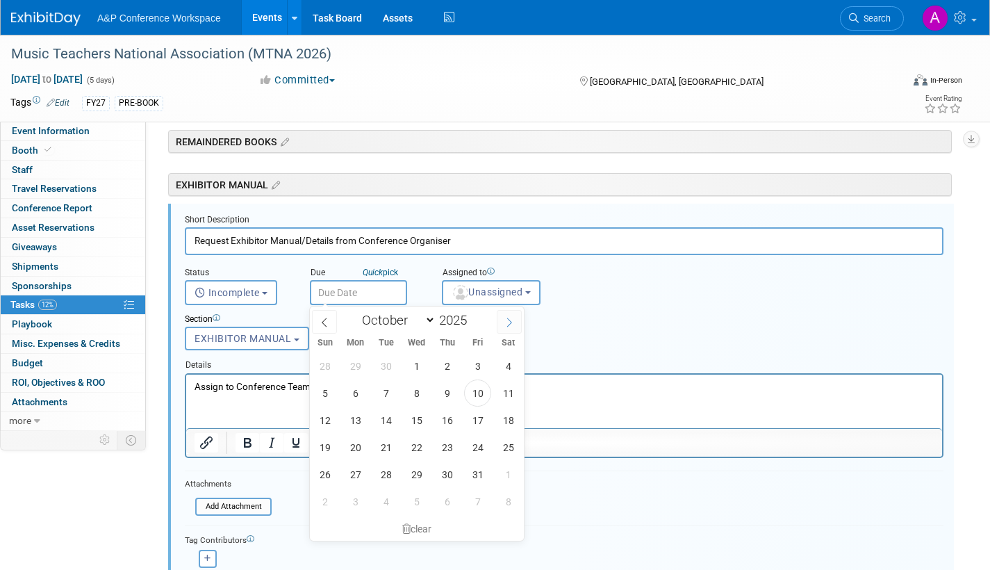
click at [508, 320] on icon at bounding box center [509, 323] width 10 height 10
click at [509, 321] on icon at bounding box center [509, 323] width 10 height 10
select select "11"
click at [352, 446] on span "22" at bounding box center [355, 447] width 27 height 27
type input "Dec 22, 2025"
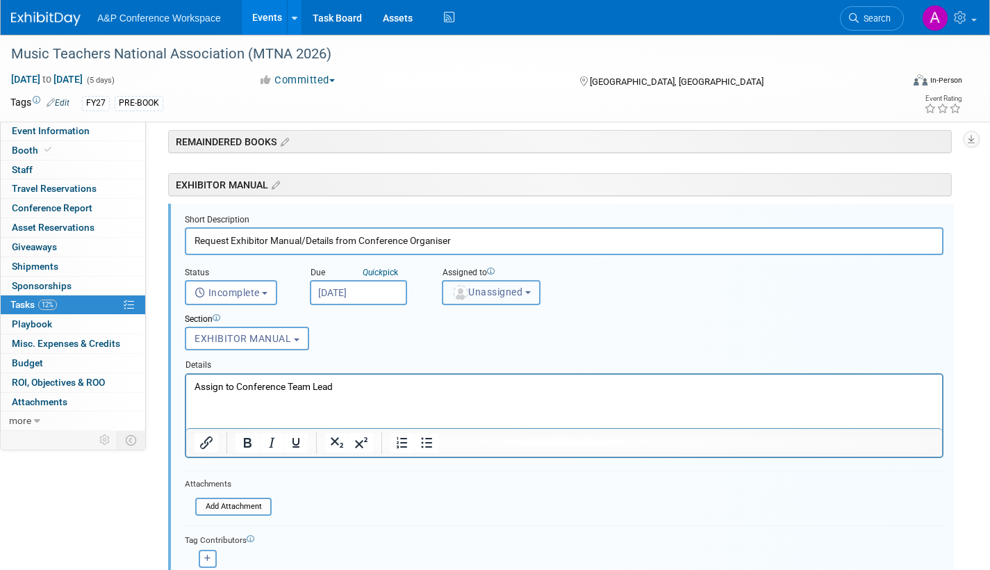
click at [501, 290] on span "Unassigned" at bounding box center [487, 291] width 71 height 11
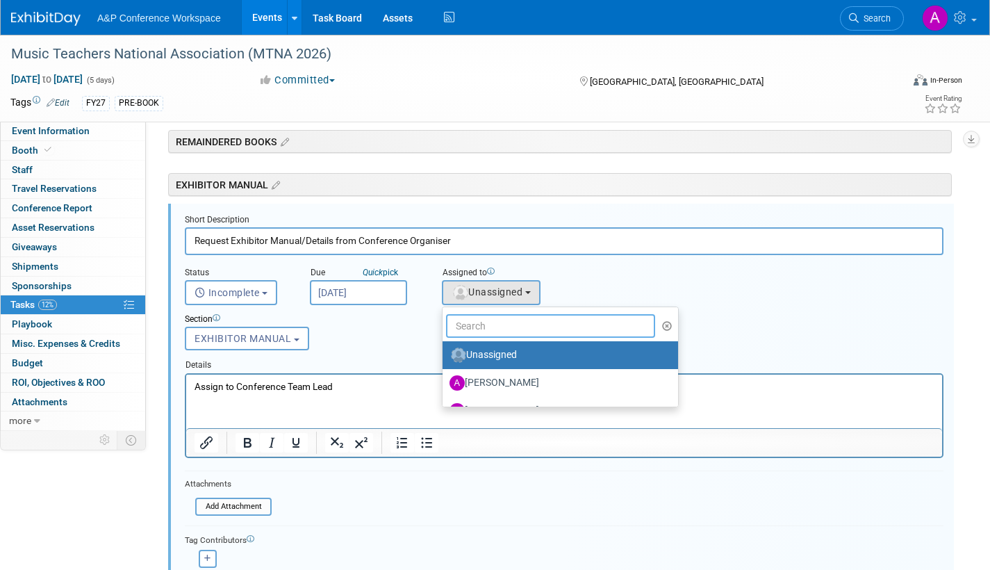
click at [489, 329] on input "text" at bounding box center [550, 326] width 209 height 24
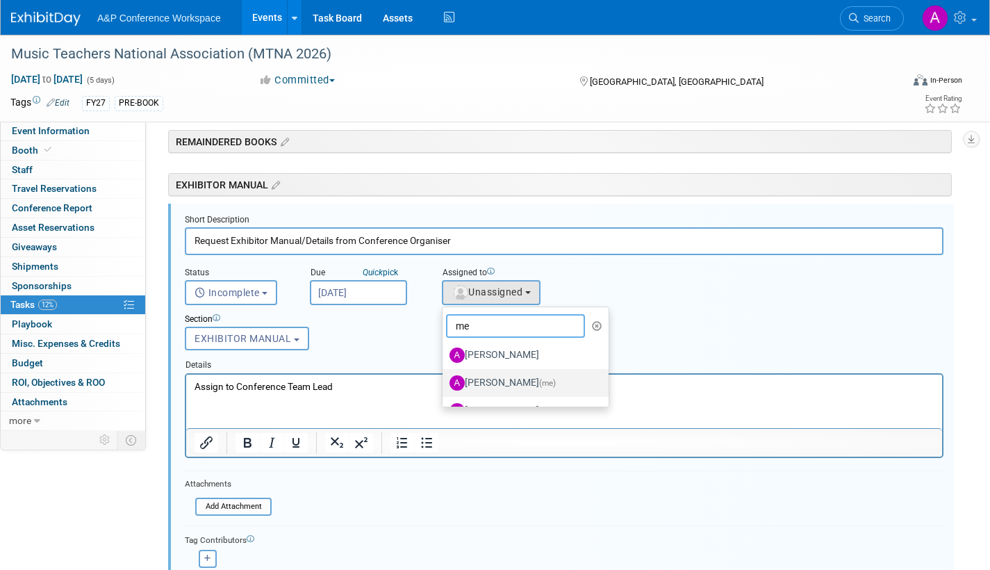
type input "me"
click at [507, 384] on label "Amanda Oney (me)" at bounding box center [522, 383] width 145 height 22
click at [445, 384] on input "Amanda Oney (me)" at bounding box center [440, 381] width 9 height 9
select select "3fc68575-f872-4db6-8d2a-11755123f12c"
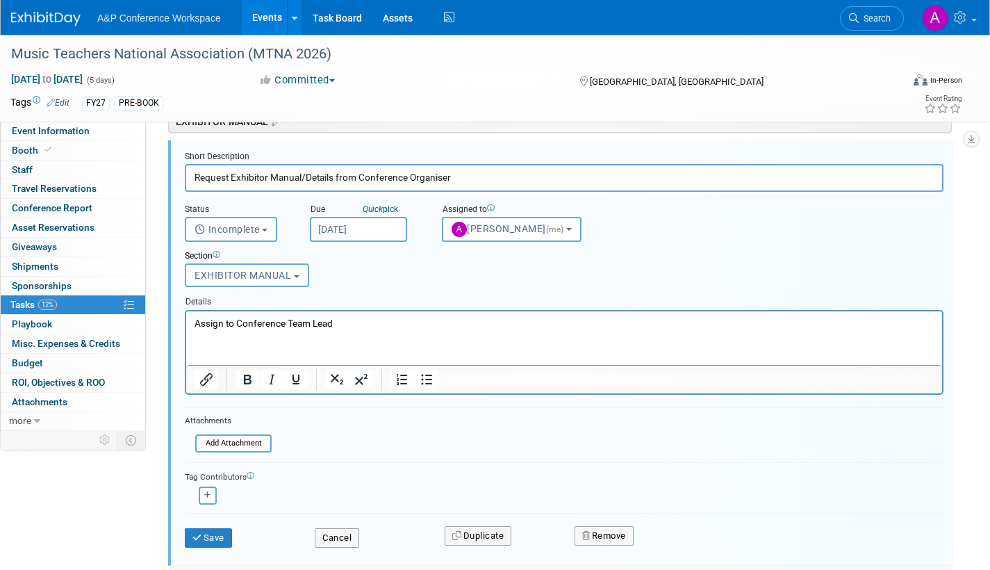
scroll to position [370, 0]
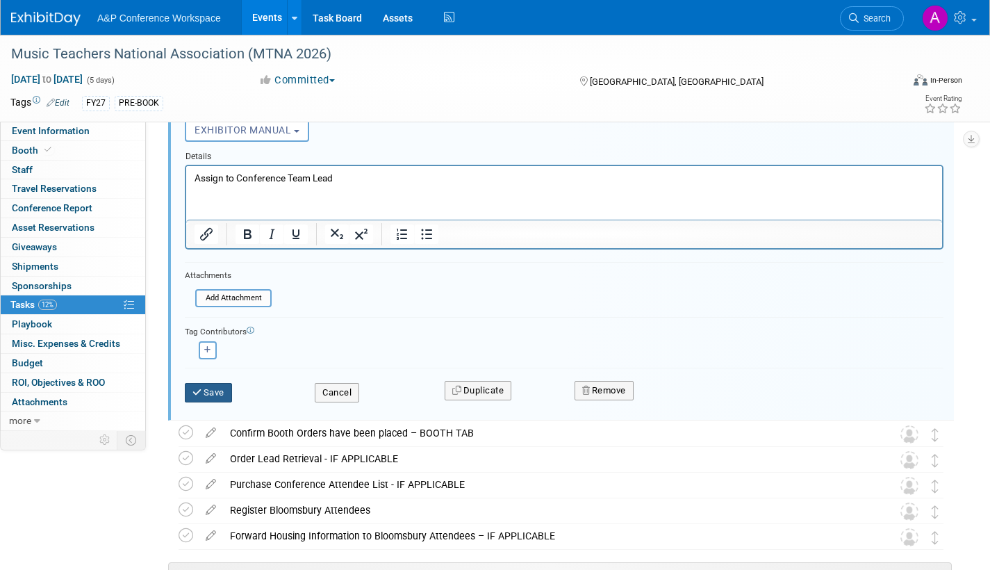
click at [223, 391] on button "Save" at bounding box center [208, 392] width 47 height 19
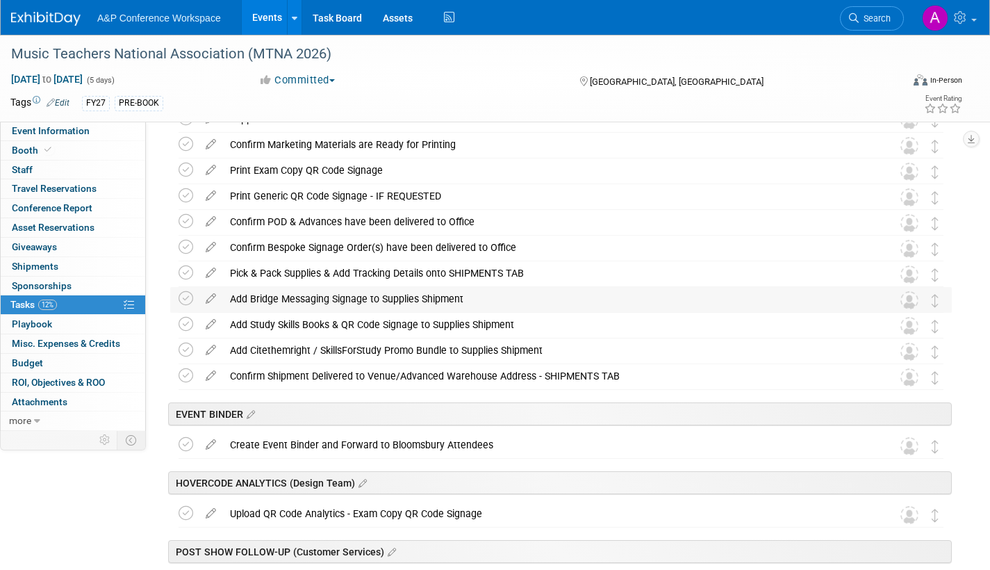
scroll to position [1413, 0]
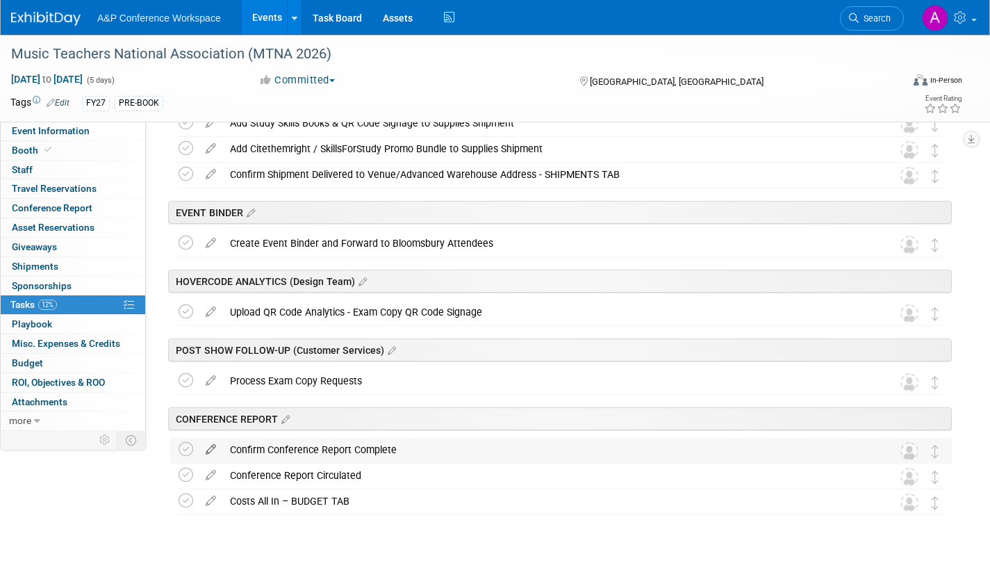
click at [211, 446] on icon at bounding box center [211, 446] width 24 height 17
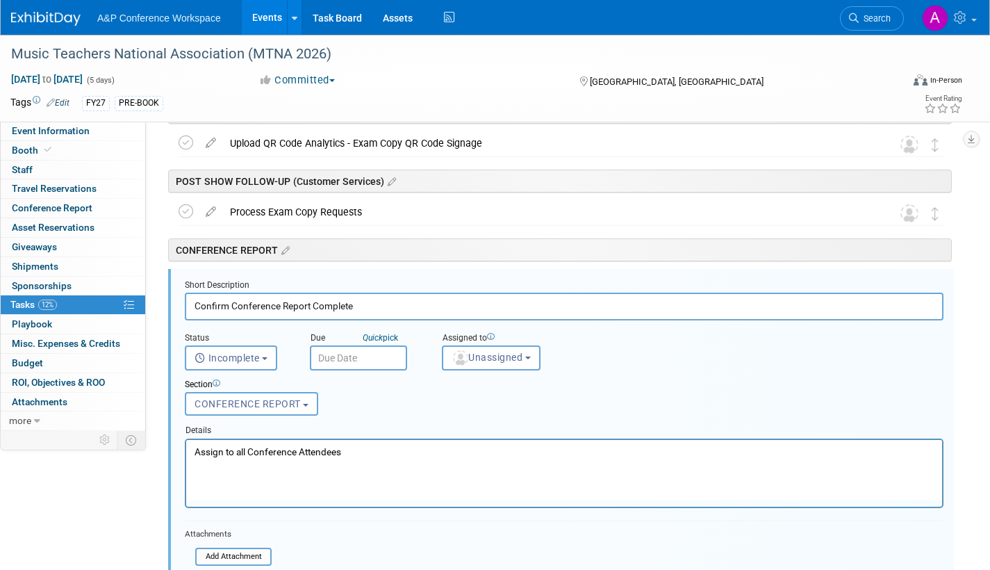
scroll to position [1647, 0]
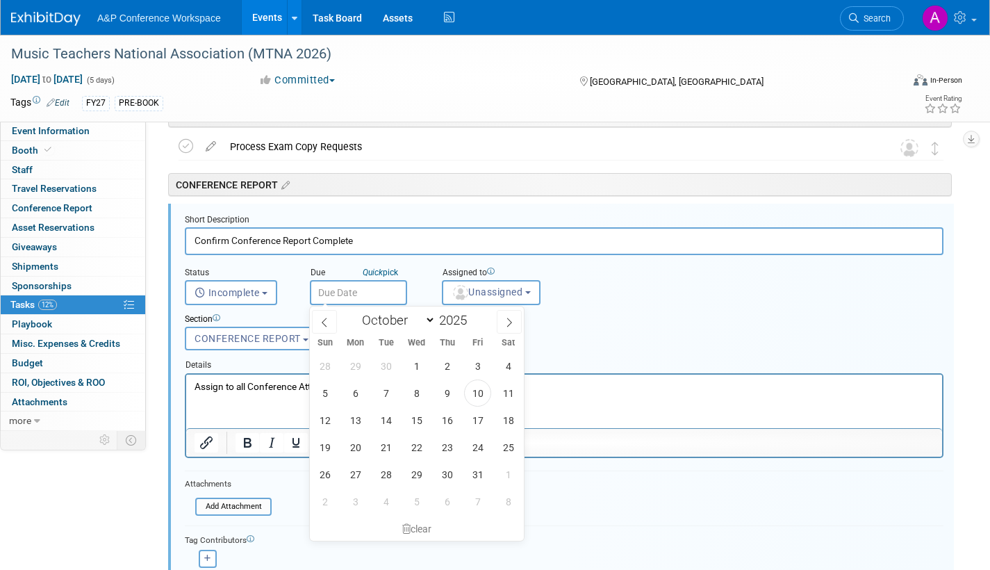
click at [384, 294] on input "text" at bounding box center [358, 292] width 97 height 25
click at [508, 324] on icon at bounding box center [509, 323] width 10 height 10
select select "11"
click at [508, 324] on icon at bounding box center [509, 323] width 10 height 10
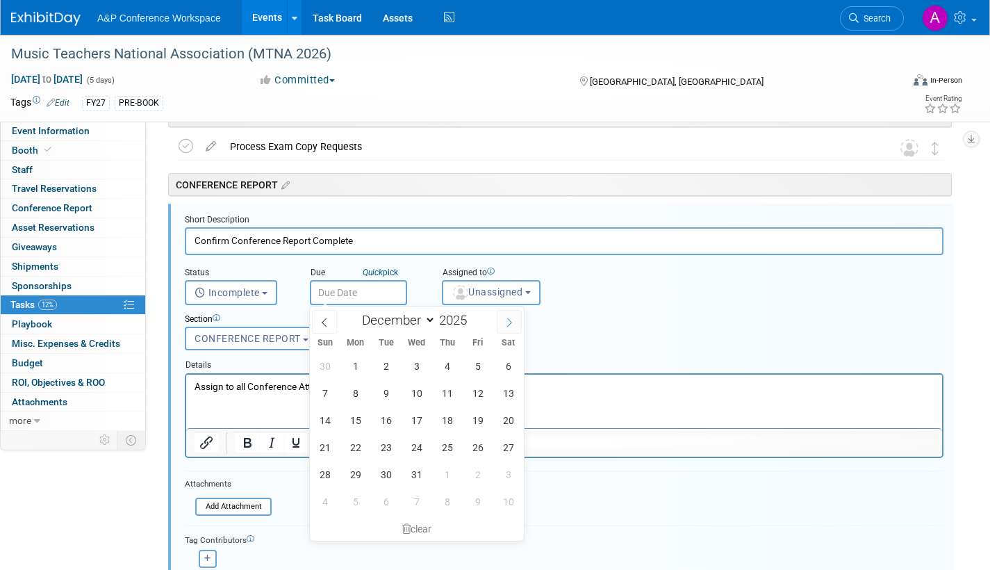
type input "2026"
click at [507, 326] on icon at bounding box center [509, 323] width 10 height 10
click at [505, 327] on icon at bounding box center [509, 323] width 10 height 10
click at [513, 324] on span at bounding box center [509, 322] width 25 height 24
select select "3"
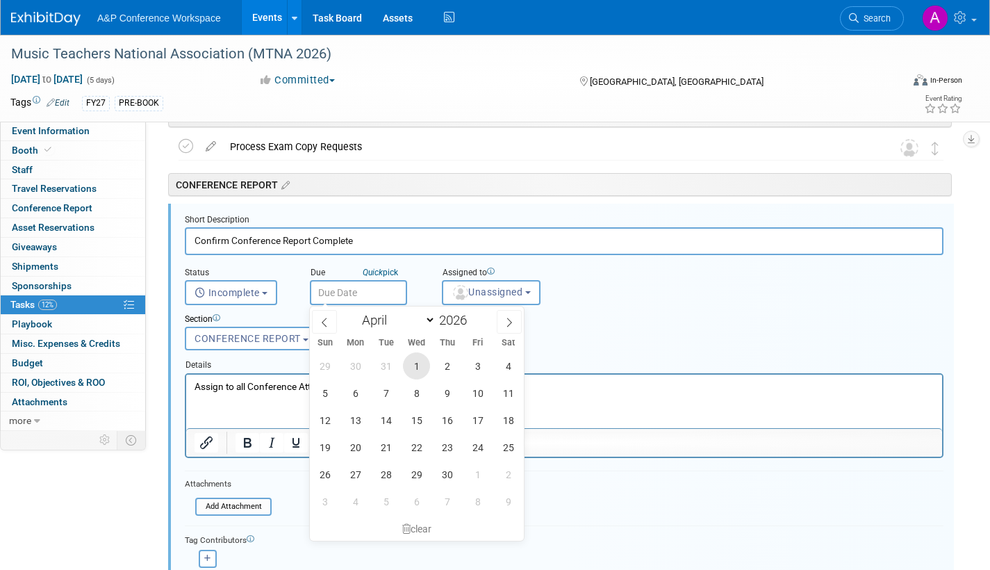
click at [420, 363] on span "1" at bounding box center [416, 365] width 27 height 27
type input "Apr 1, 2026"
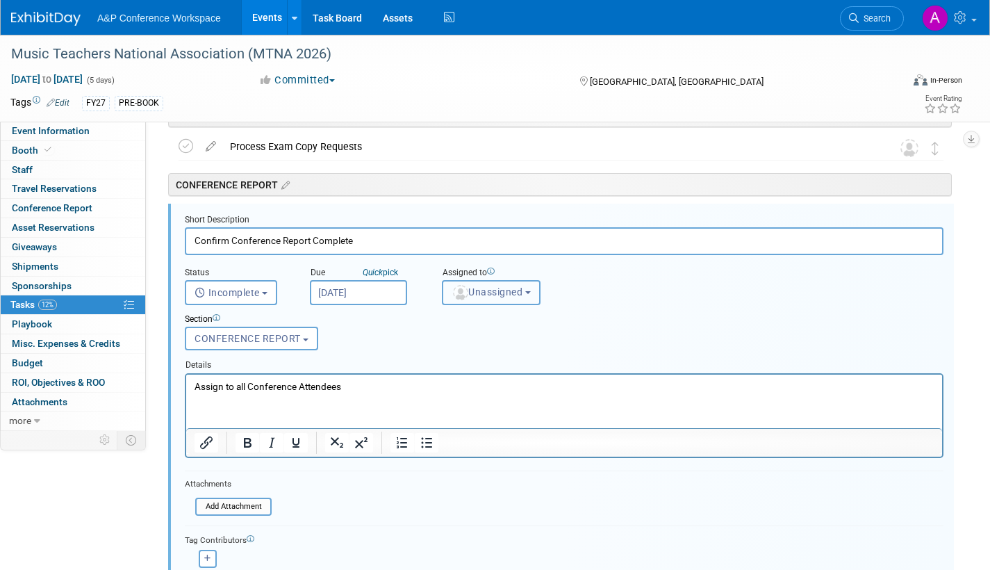
click at [479, 290] on span "Unassigned" at bounding box center [487, 291] width 71 height 11
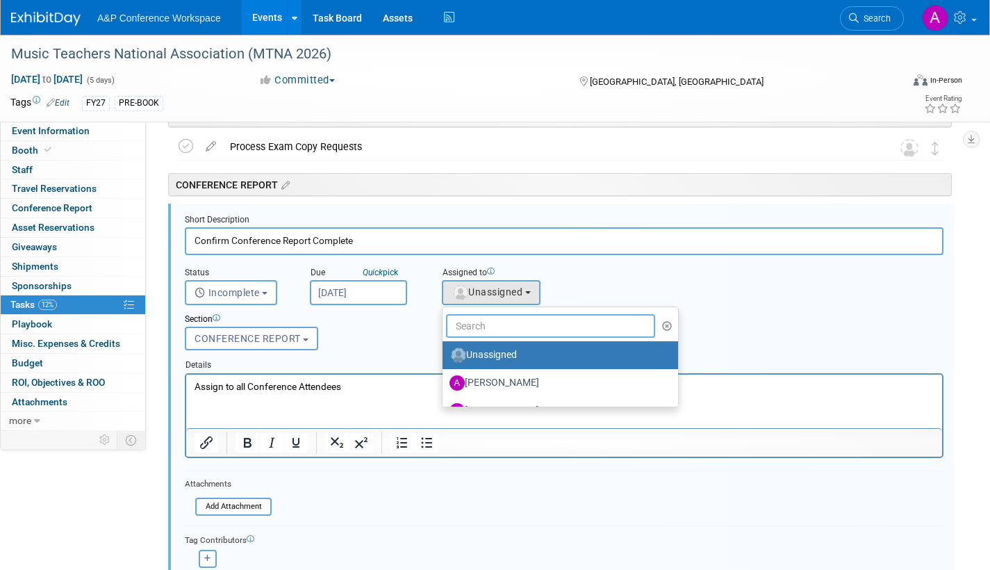
click at [480, 328] on input "text" at bounding box center [550, 326] width 209 height 24
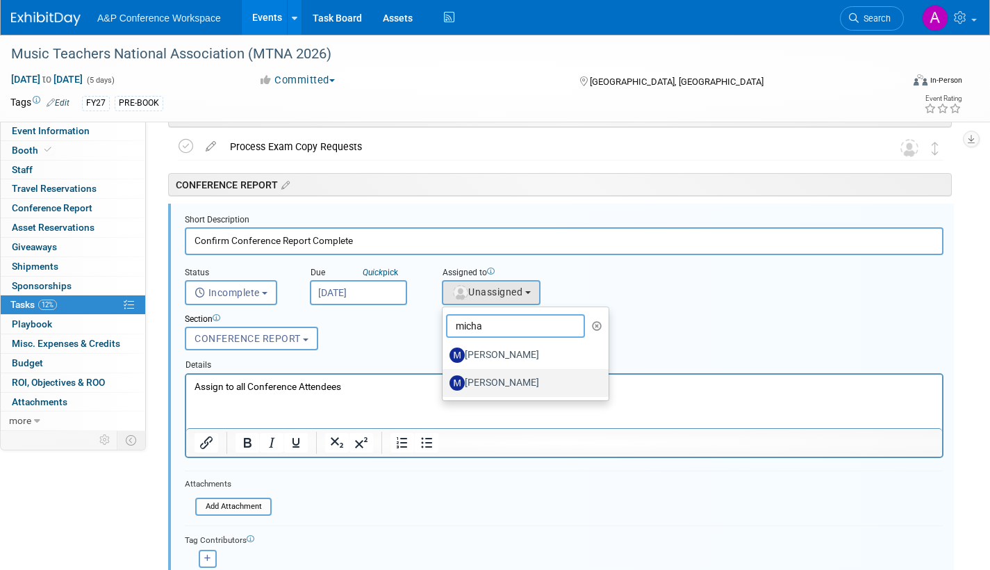
type input "micha"
click at [481, 378] on label "[PERSON_NAME]" at bounding box center [522, 383] width 145 height 22
click at [445, 378] on input "[PERSON_NAME]" at bounding box center [440, 381] width 9 height 9
select select "8583b3c0-2c64-48b3-b795-a1c6601234ac"
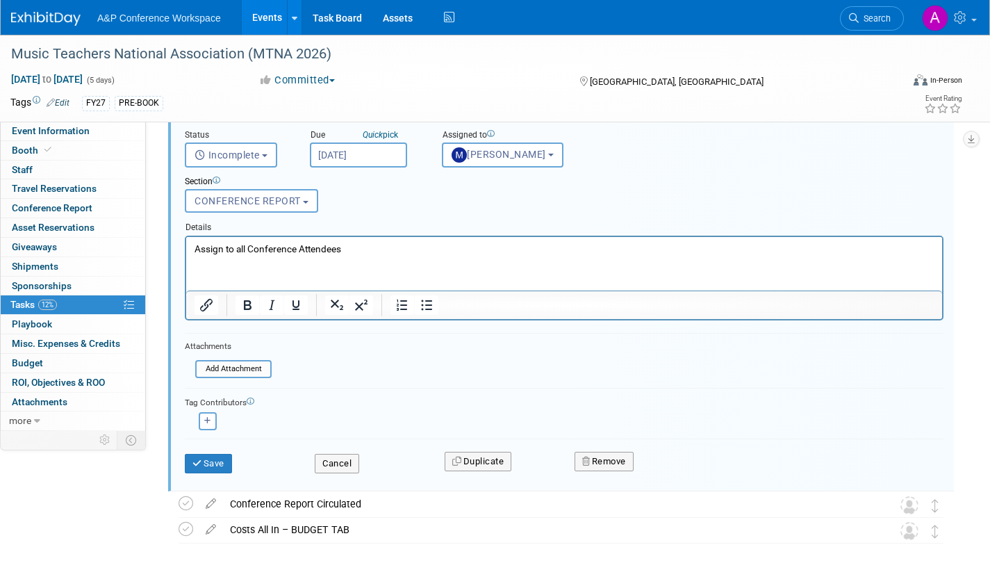
scroll to position [1786, 0]
click at [205, 463] on button "Save" at bounding box center [208, 461] width 47 height 19
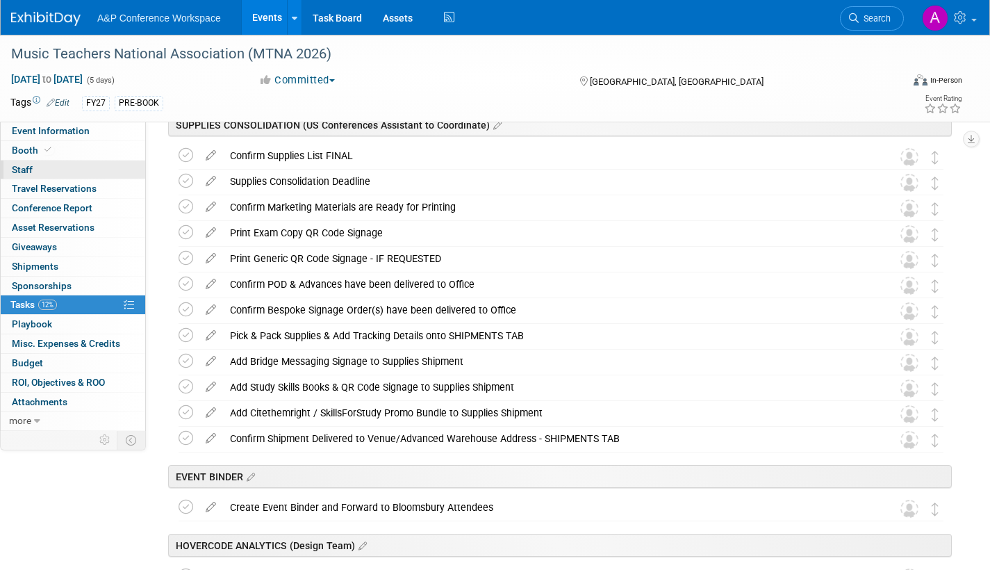
scroll to position [956, 0]
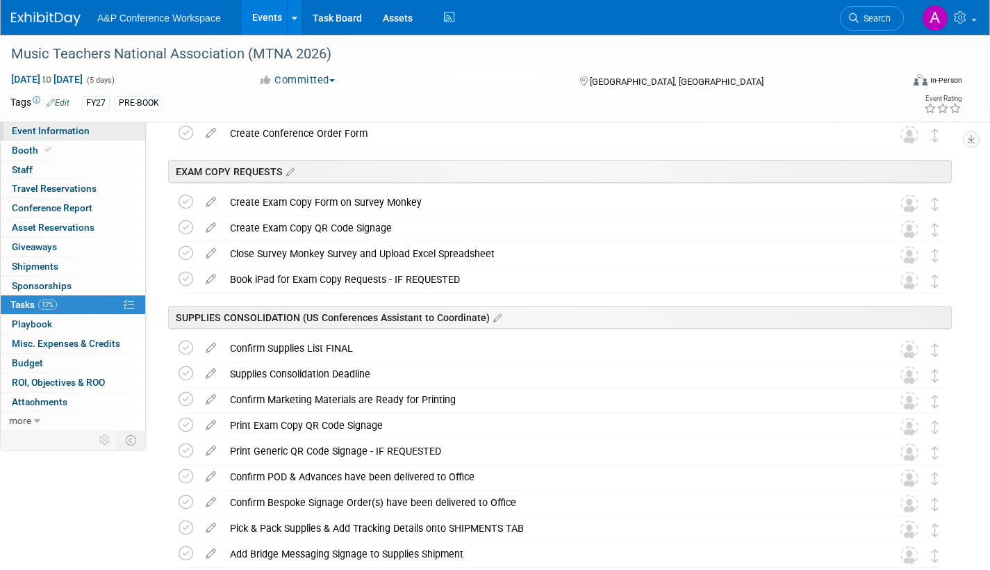
click at [81, 132] on span "Event Information" at bounding box center [51, 130] width 78 height 11
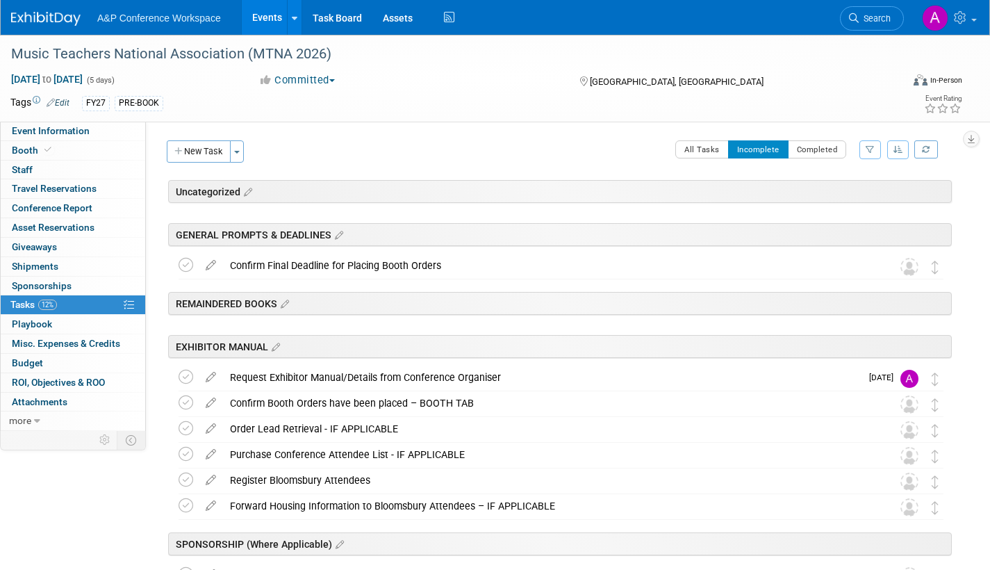
select select "Annual"
select select "Level 2"
select select "In-Person Booth"
select select "Music & Sound Studies"
select select "Bloomsbury Academic"
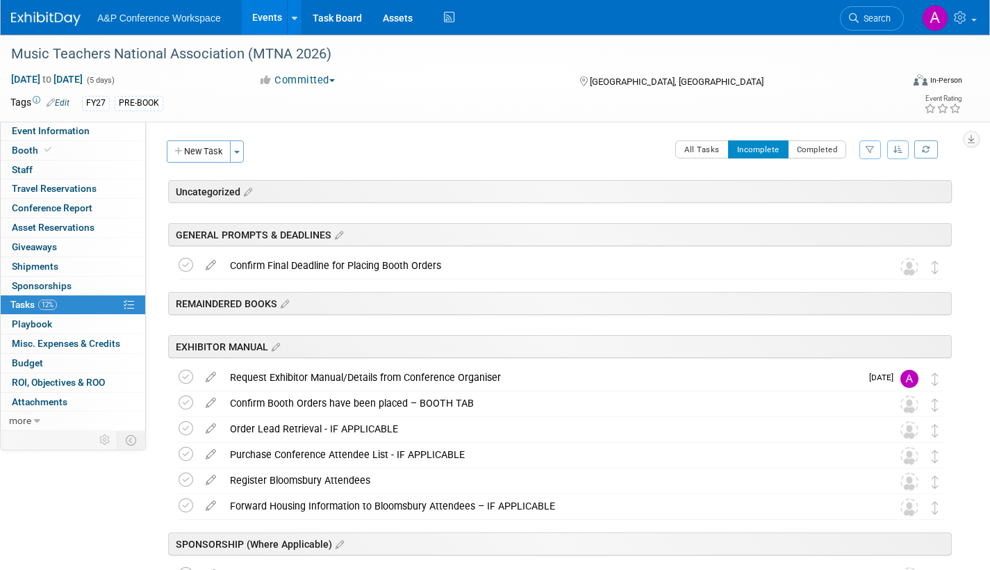
select select "[PERSON_NAME]"
select select "Brand/Subject Presence​"
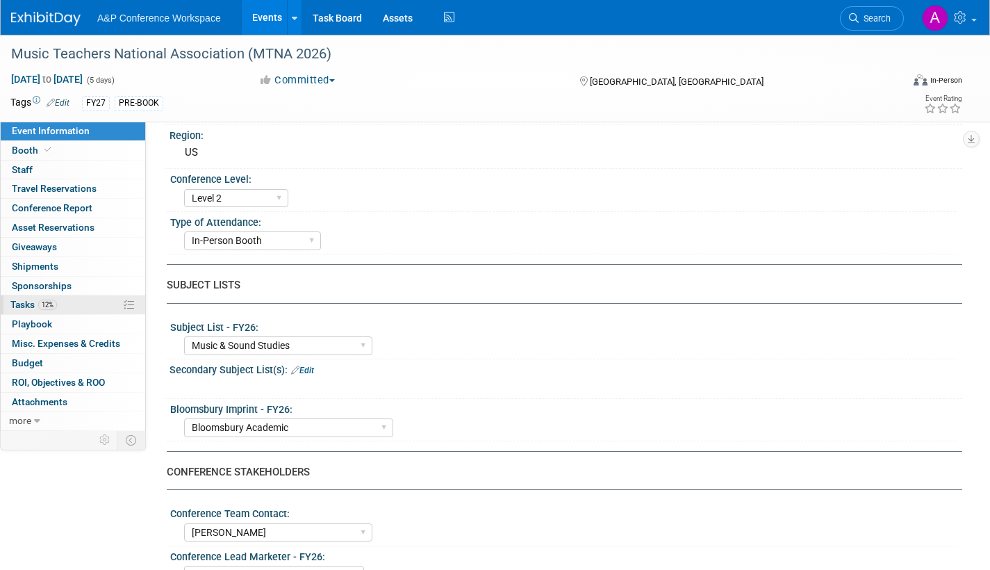
scroll to position [208, 0]
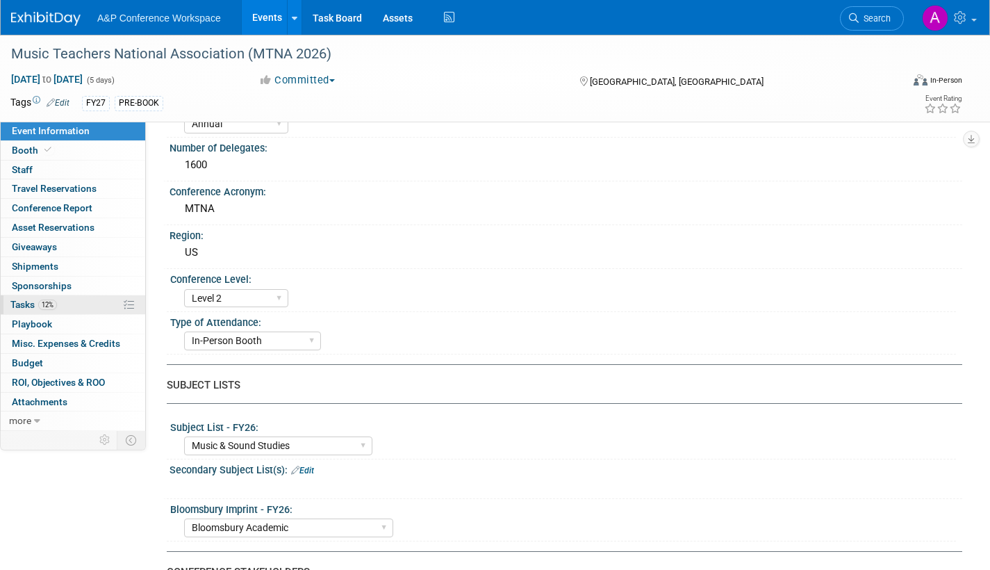
click at [13, 301] on span "Tasks 12%" at bounding box center [33, 304] width 47 height 11
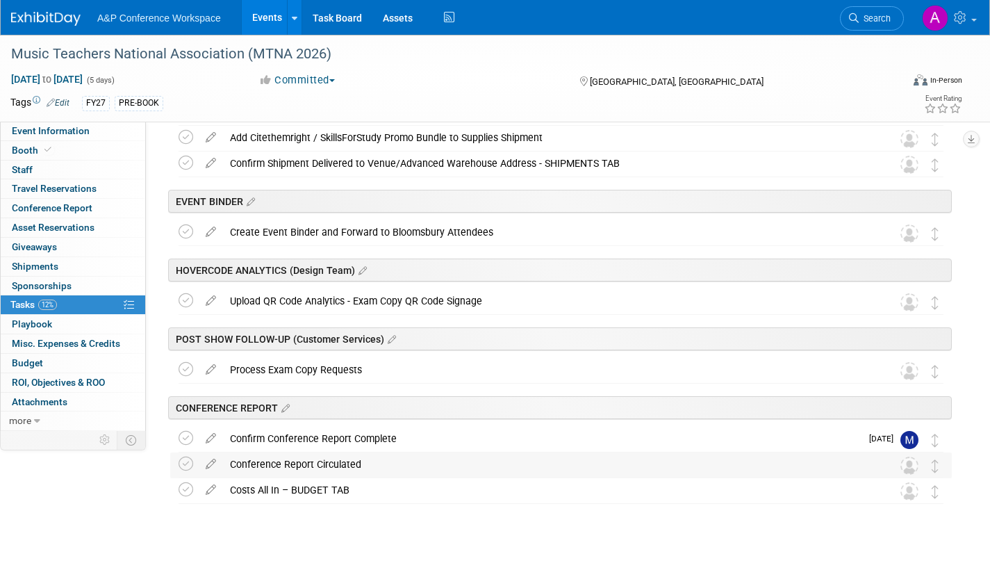
scroll to position [1442, 0]
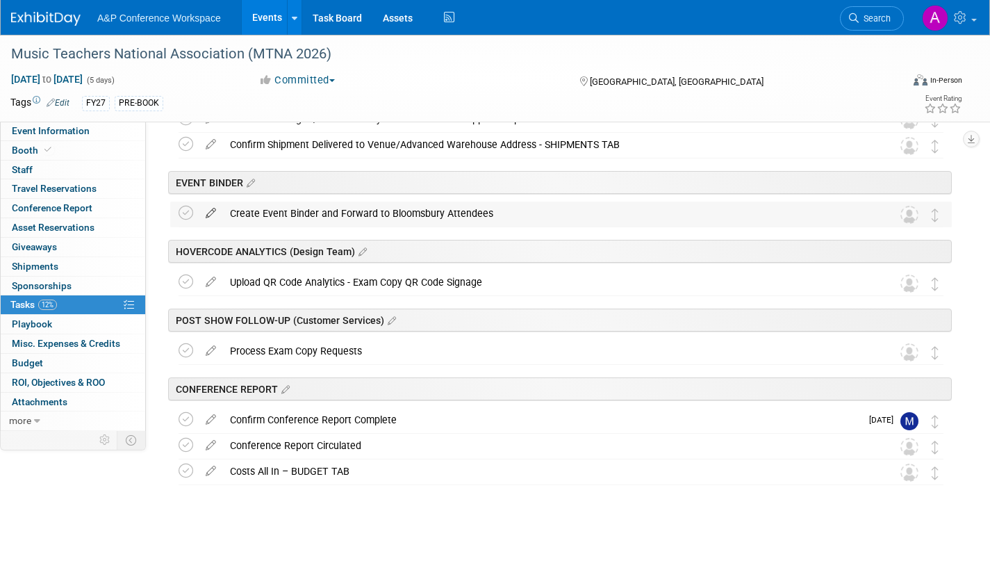
click at [211, 211] on icon at bounding box center [211, 210] width 24 height 17
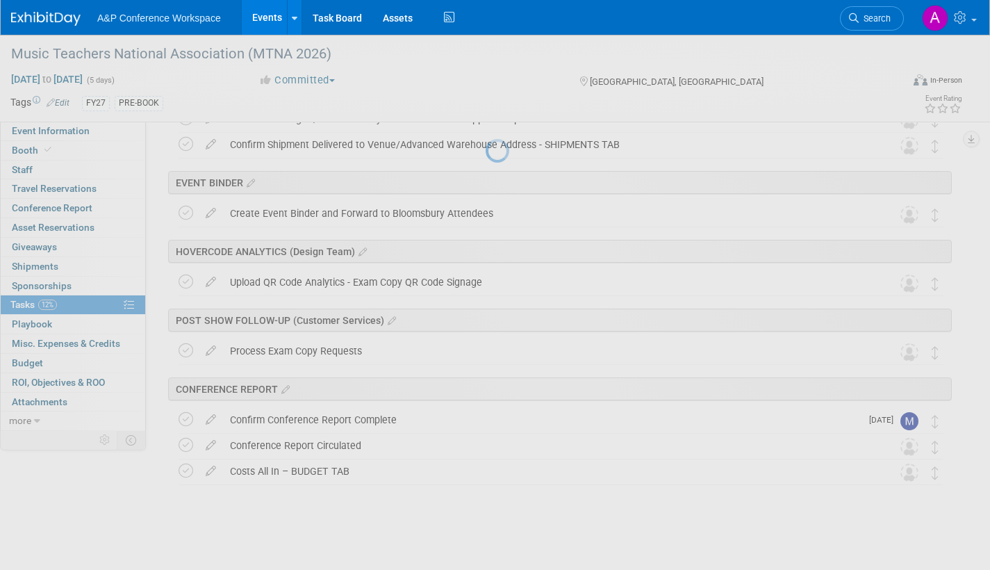
select select "9"
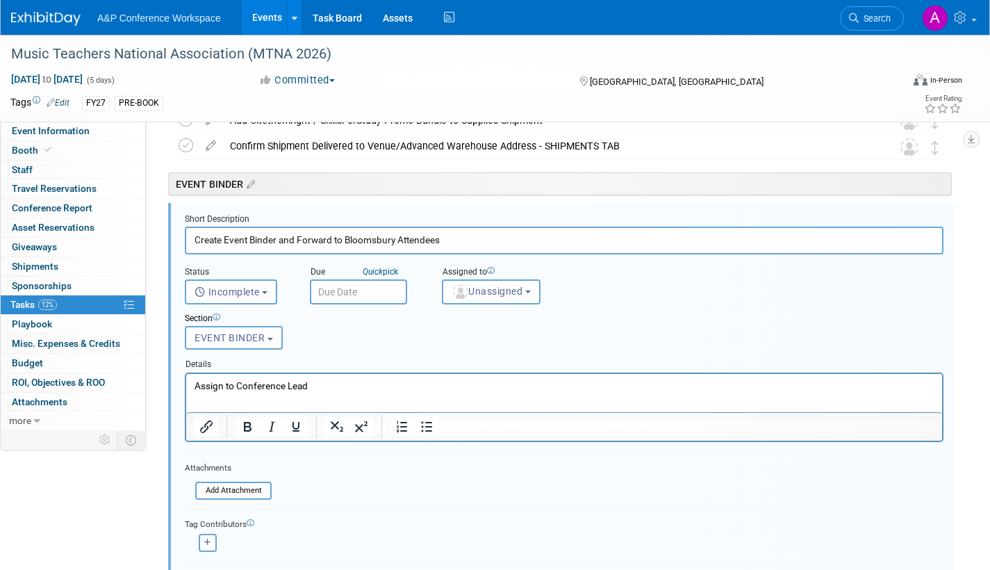
scroll to position [1440, 0]
click at [486, 297] on span "Unassigned" at bounding box center [487, 291] width 71 height 11
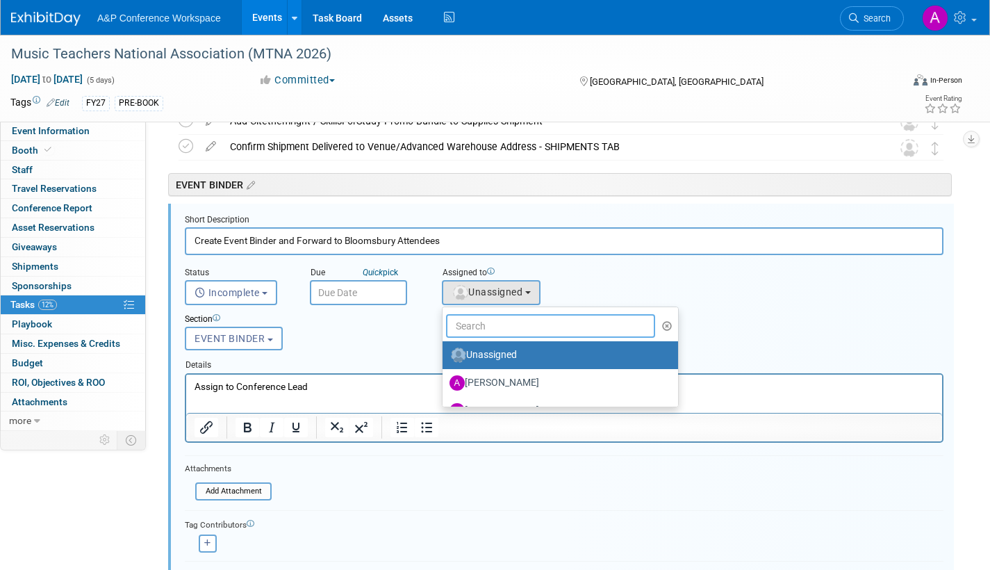
click at [484, 325] on input "text" at bounding box center [550, 326] width 209 height 24
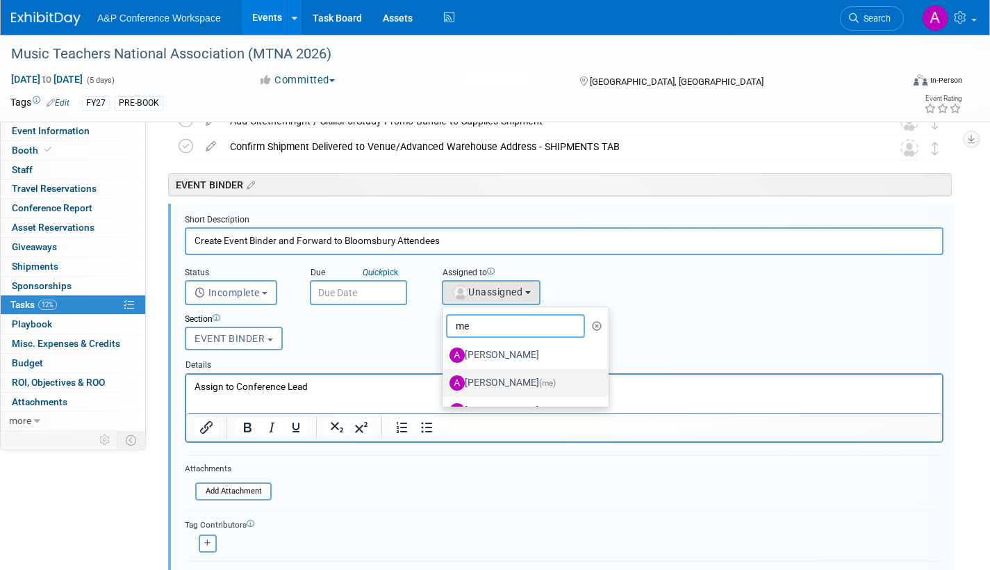
type input "me"
drag, startPoint x: 511, startPoint y: 384, endPoint x: 465, endPoint y: 365, distance: 50.2
click at [511, 384] on label "Amanda Oney (me)" at bounding box center [522, 383] width 145 height 22
click at [445, 384] on input "Amanda Oney (me)" at bounding box center [440, 381] width 9 height 9
select select "3fc68575-f872-4db6-8d2a-11755123f12c"
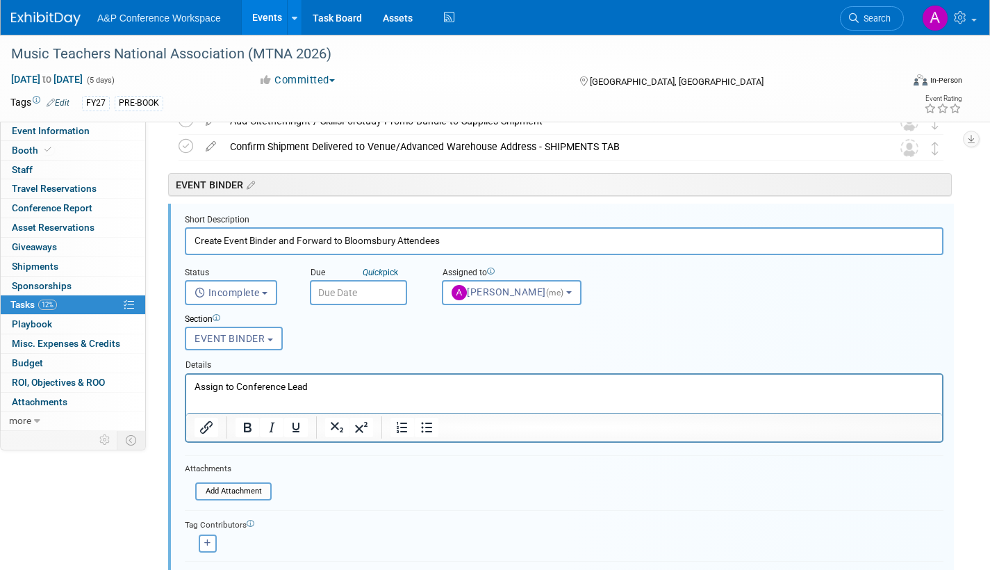
click at [388, 290] on input "text" at bounding box center [358, 292] width 97 height 25
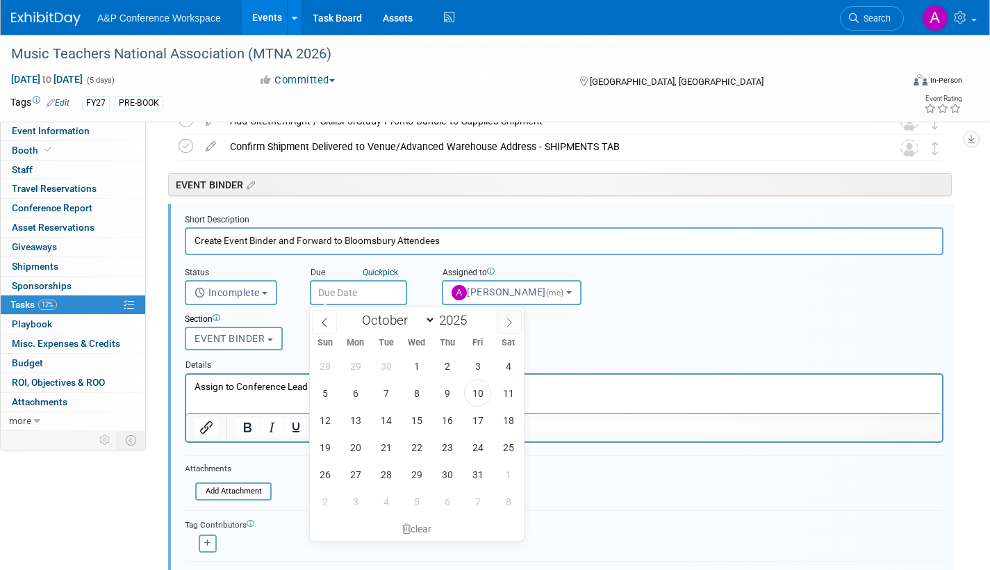
click at [511, 324] on icon at bounding box center [509, 323] width 10 height 10
select select "11"
click at [511, 324] on icon at bounding box center [509, 323] width 10 height 10
type input "2026"
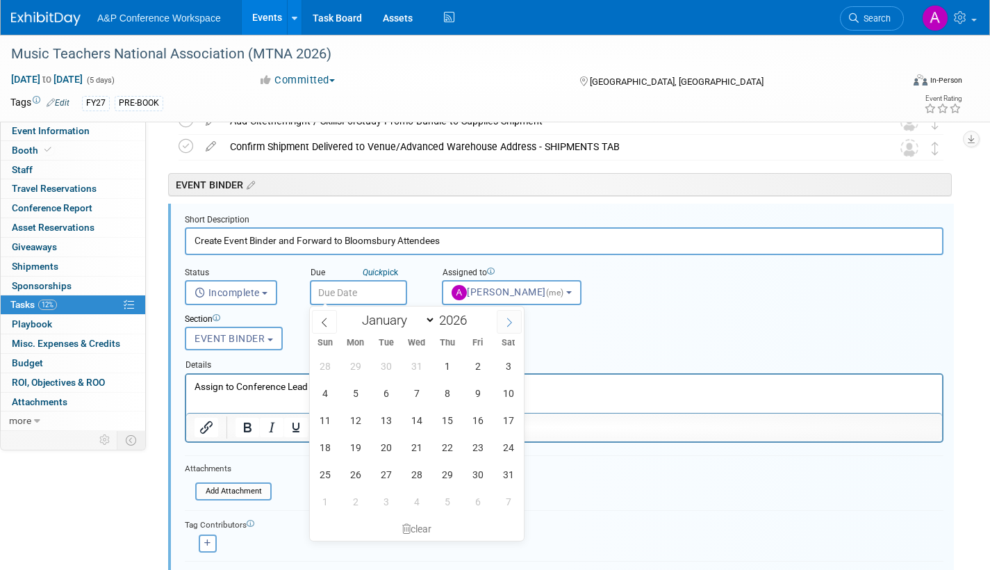
click at [511, 324] on icon at bounding box center [509, 323] width 10 height 10
select select "2"
click at [388, 419] on span "17" at bounding box center [385, 419] width 27 height 27
type input "Mar 17, 2026"
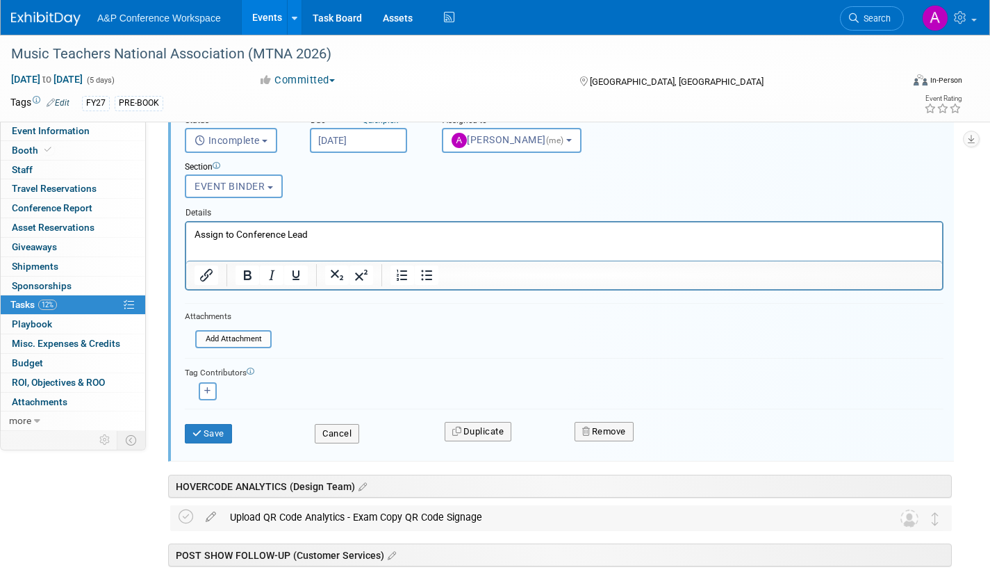
scroll to position [1649, 0]
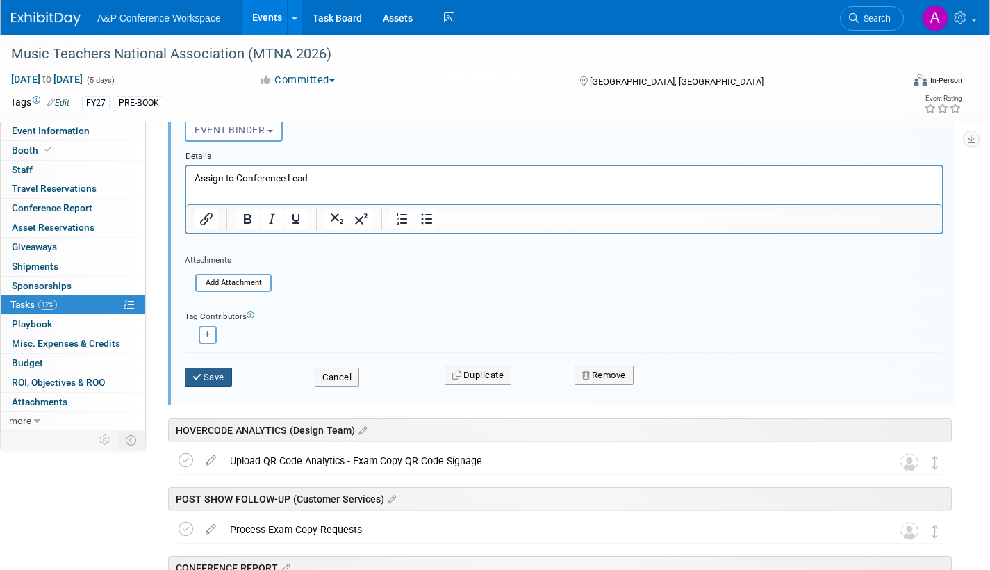
click at [213, 375] on button "Save" at bounding box center [208, 377] width 47 height 19
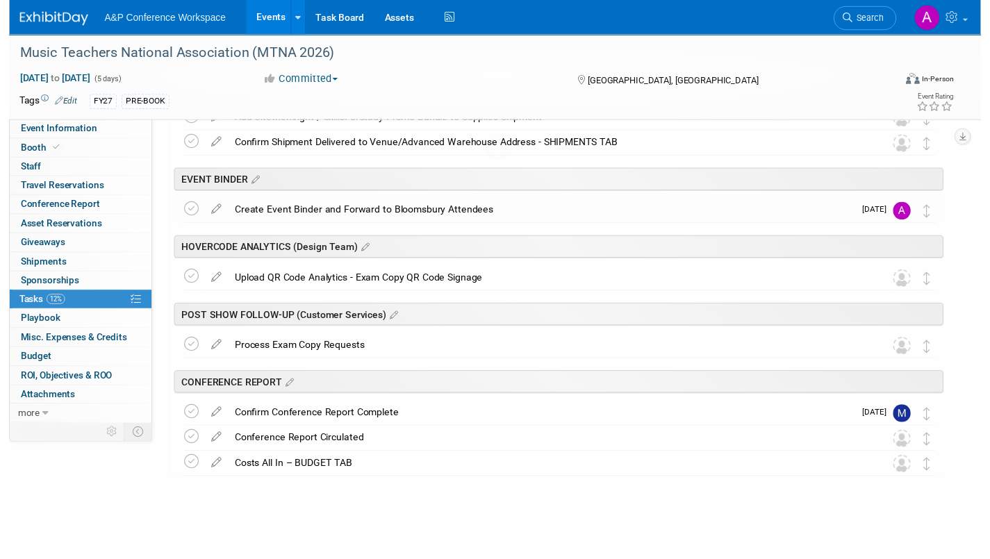
scroll to position [1442, 0]
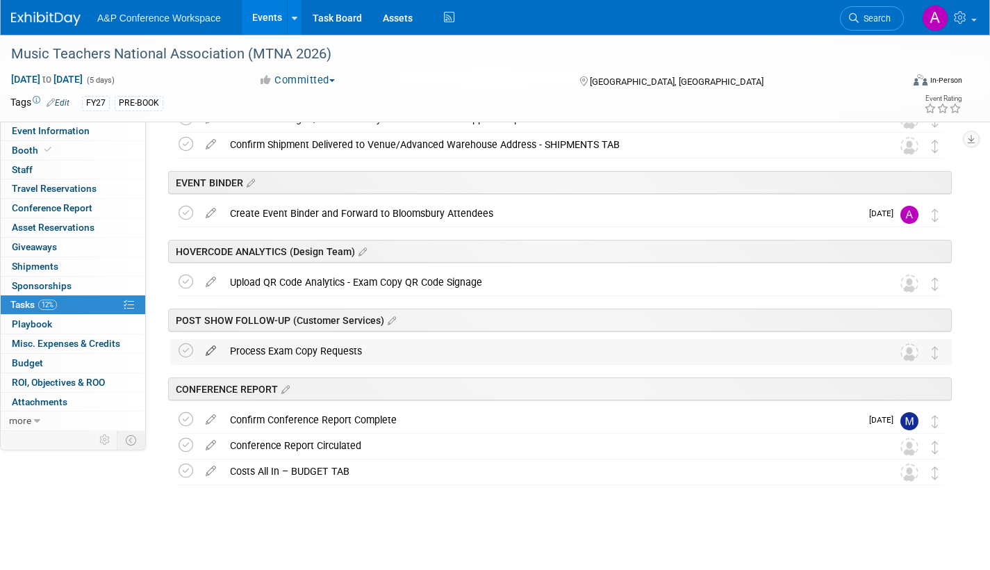
click at [210, 349] on icon at bounding box center [211, 347] width 24 height 17
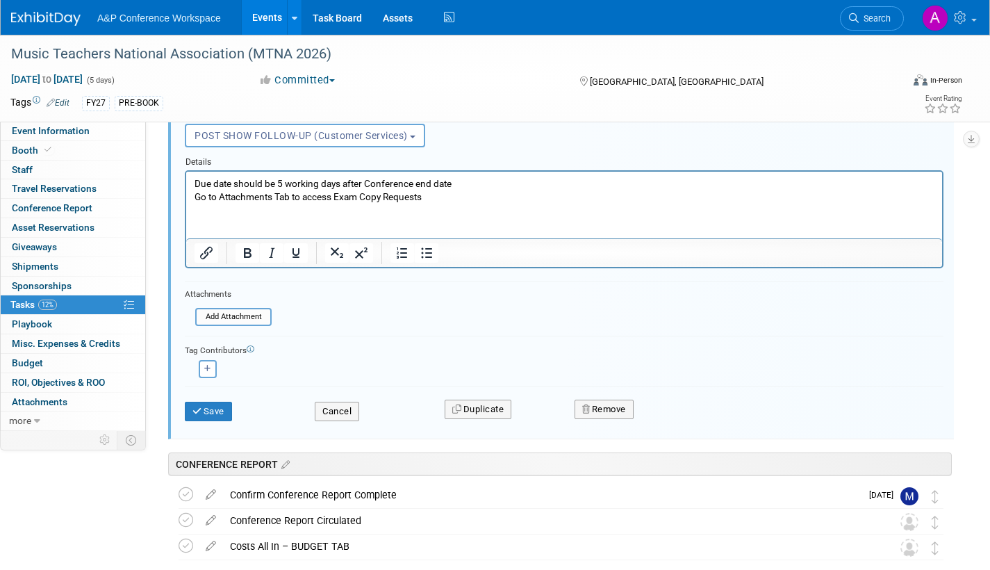
scroll to position [1786, 0]
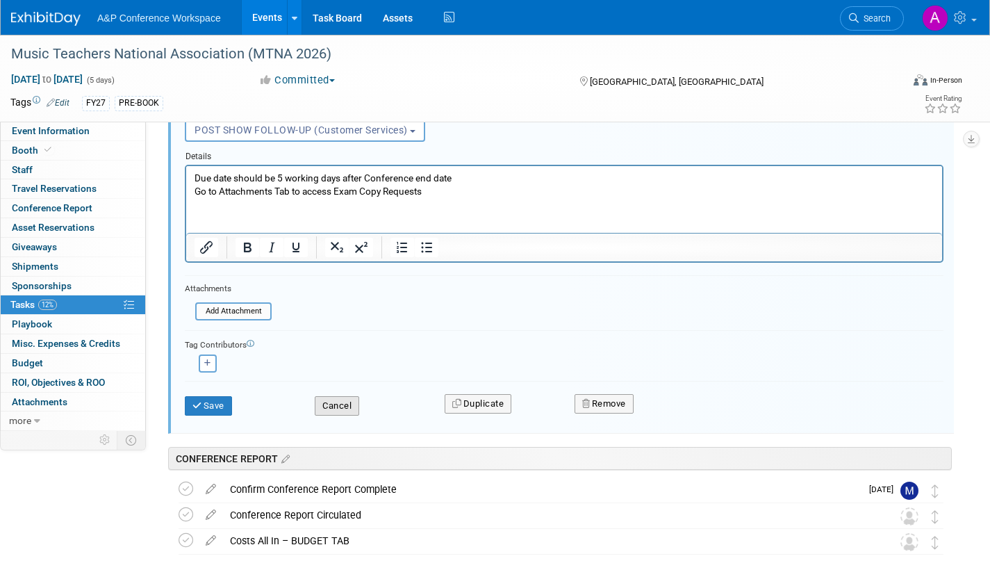
click at [343, 404] on button "Cancel" at bounding box center [337, 405] width 44 height 19
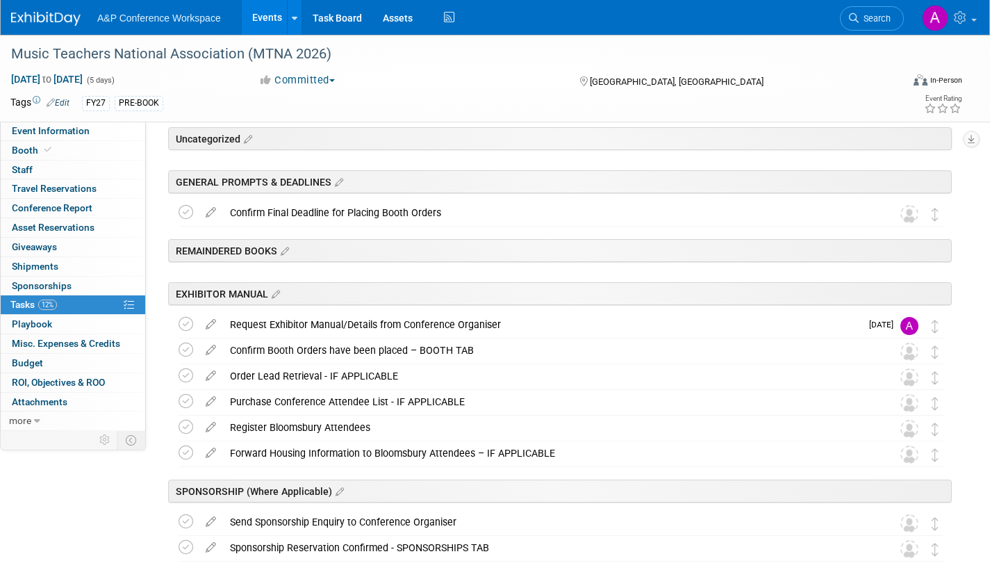
scroll to position [0, 0]
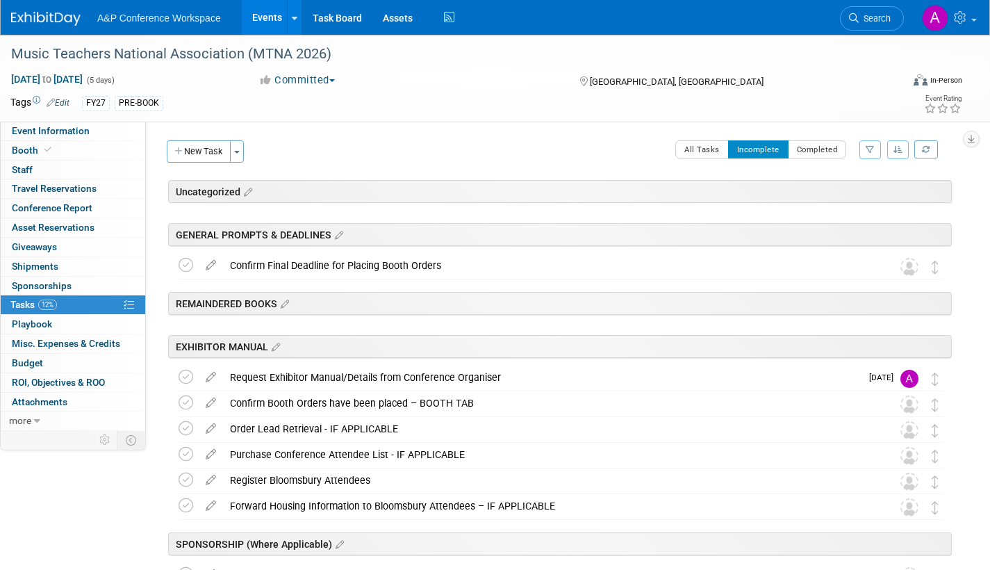
click at [879, 19] on span "Search" at bounding box center [875, 18] width 32 height 10
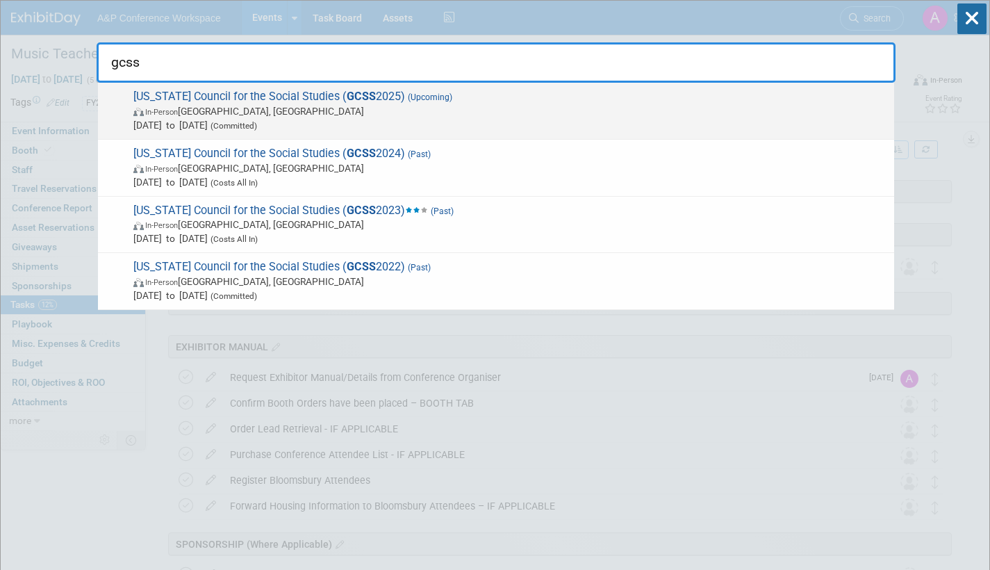
type input "gcss"
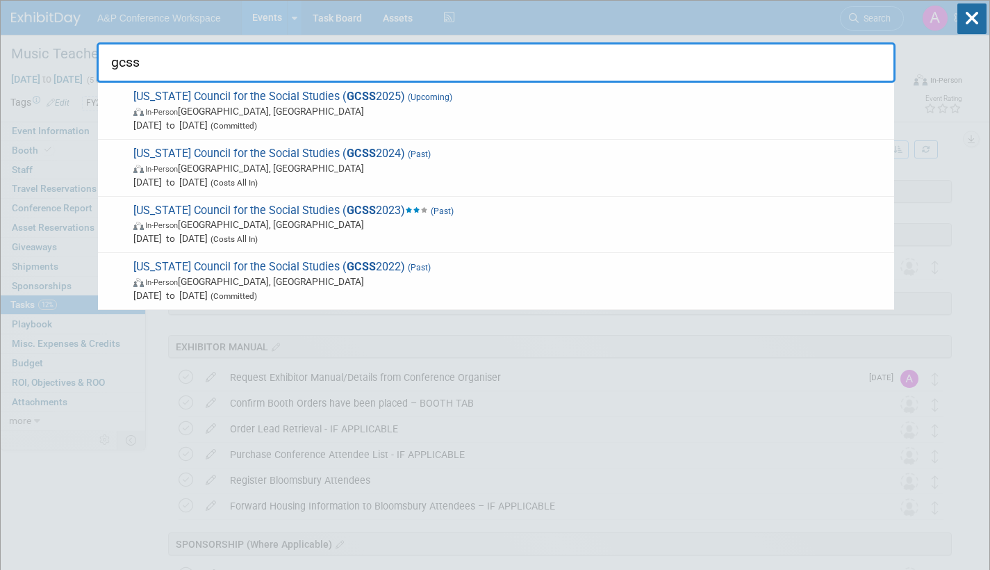
click at [352, 120] on span "Oct 23, 2025 to Oct 24, 2025 (Committed)" at bounding box center [510, 125] width 754 height 14
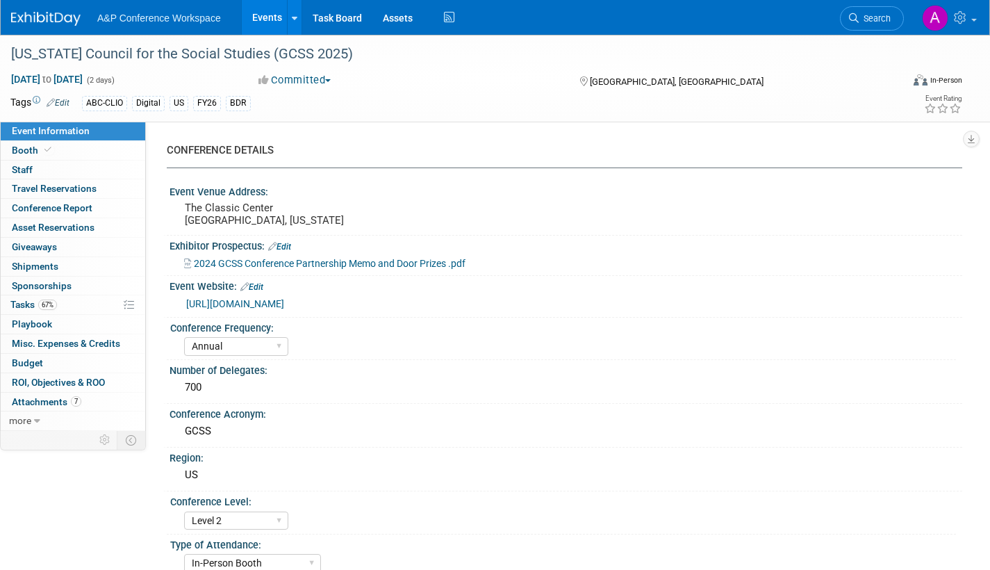
select select "Annual"
select select "Level 2"
select select "In-Person Booth"
select select "Schools"
select select "Bloomsbury Digital Resources"
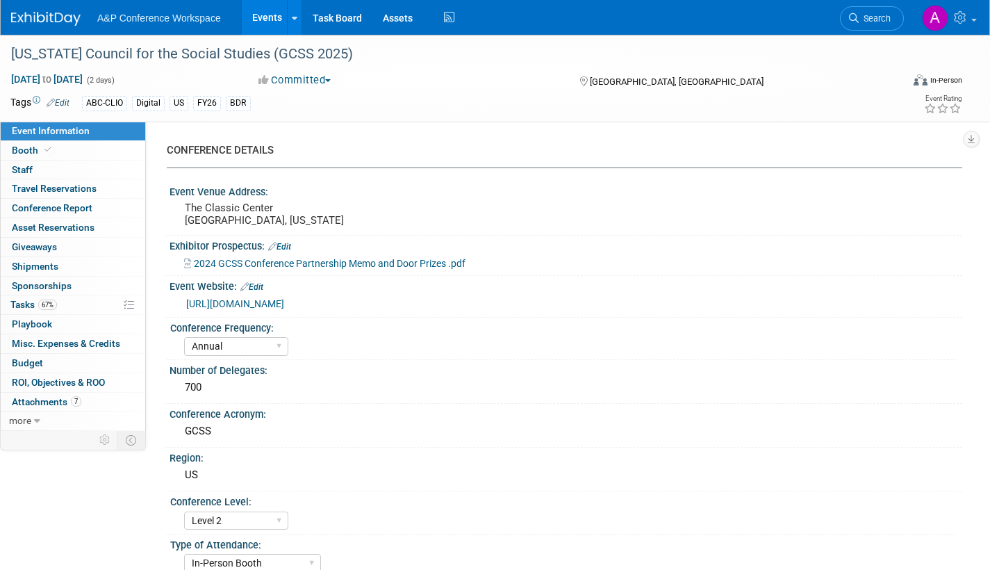
select select "[PERSON_NAME]"
select select "BDR Product Awareness and Trial Generation​"
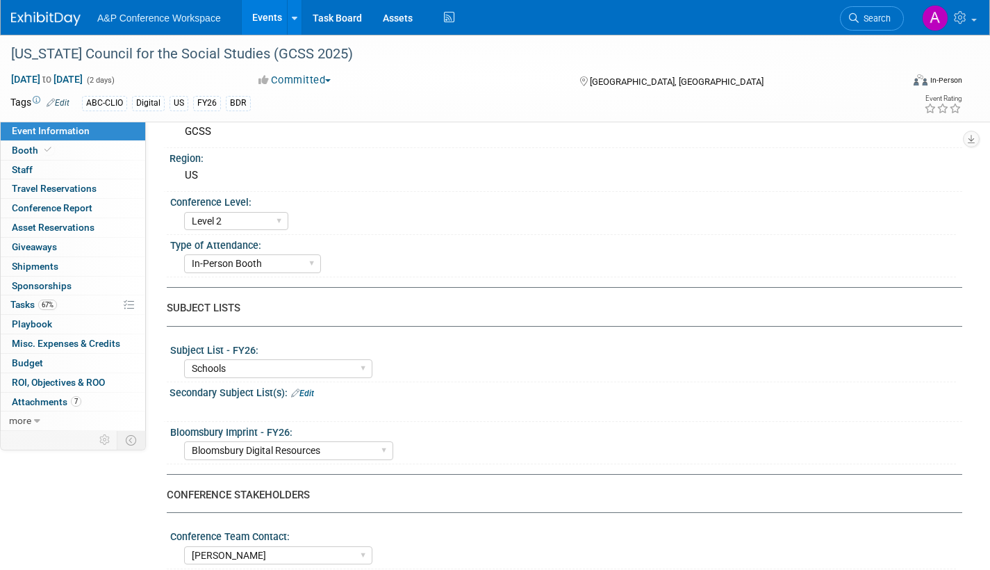
scroll to position [486, 0]
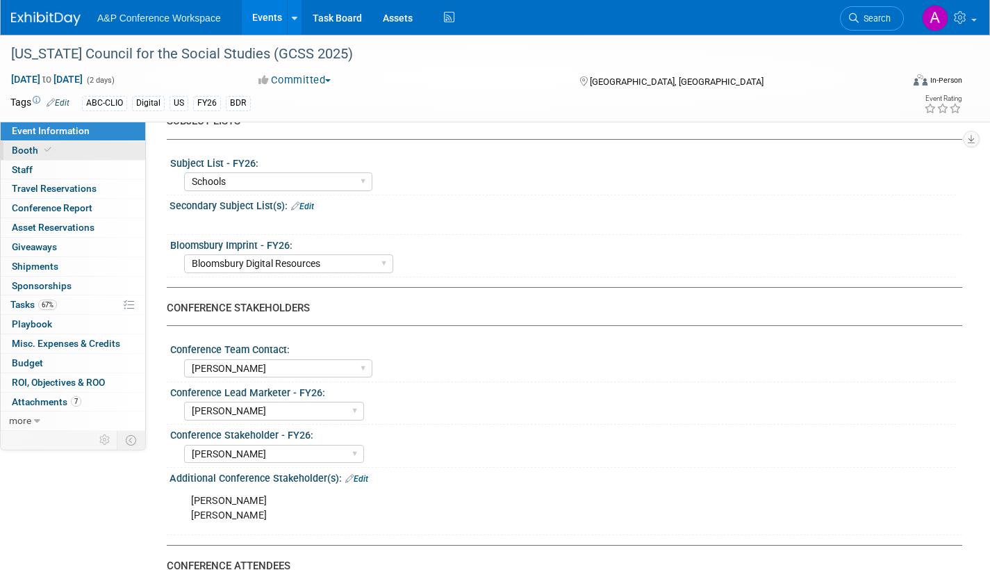
click at [24, 149] on span "Booth" at bounding box center [33, 150] width 42 height 11
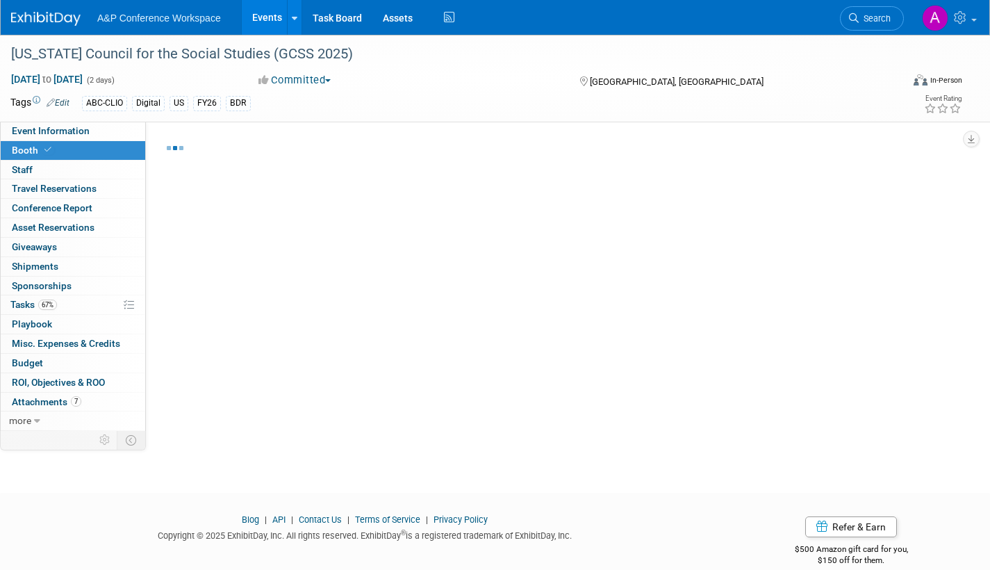
select select "CLDC - Digital/BDR"
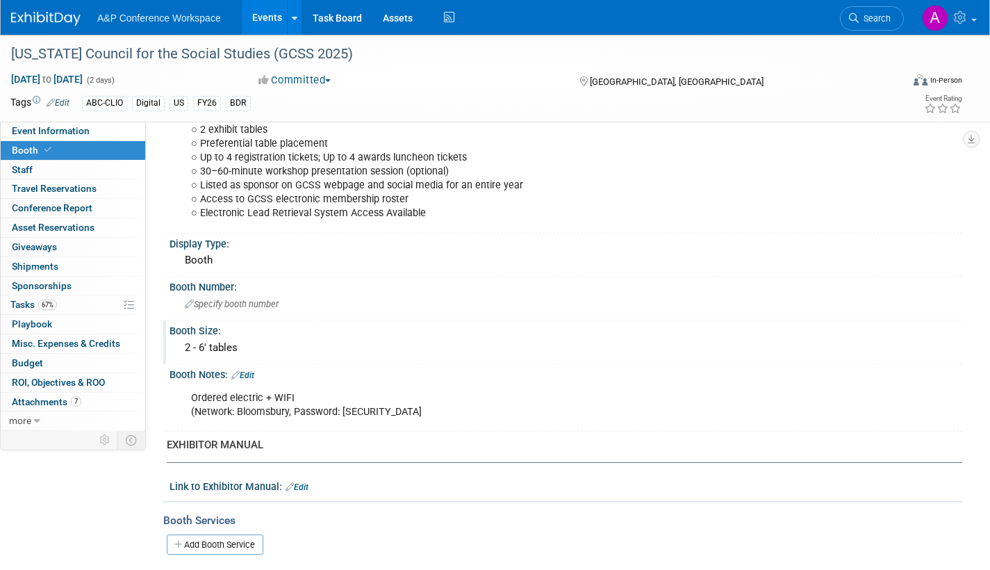
scroll to position [347, 0]
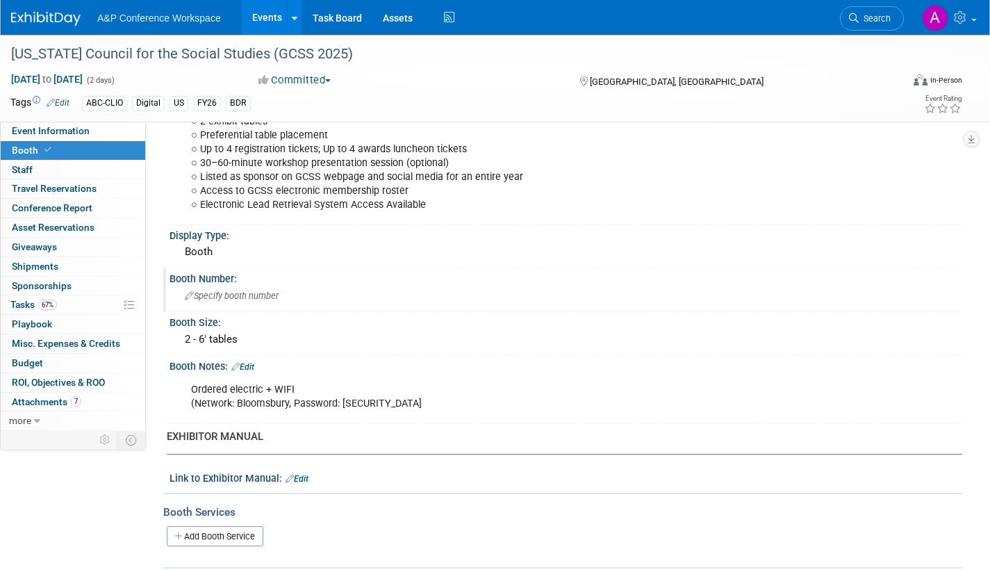
click at [266, 288] on div "Specify booth number" at bounding box center [566, 296] width 772 height 22
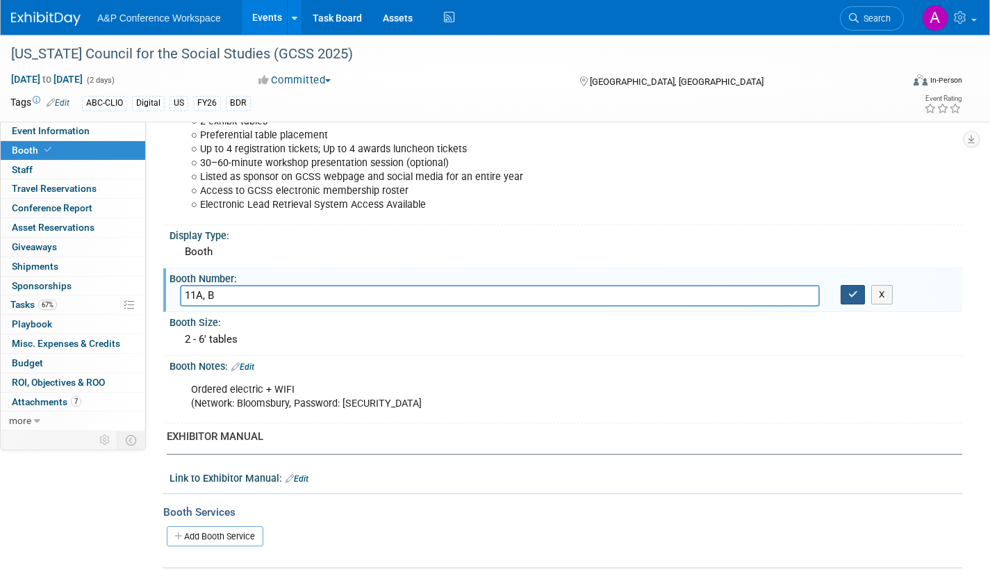
type input "11A, B"
click at [854, 297] on icon "button" at bounding box center [853, 294] width 10 height 9
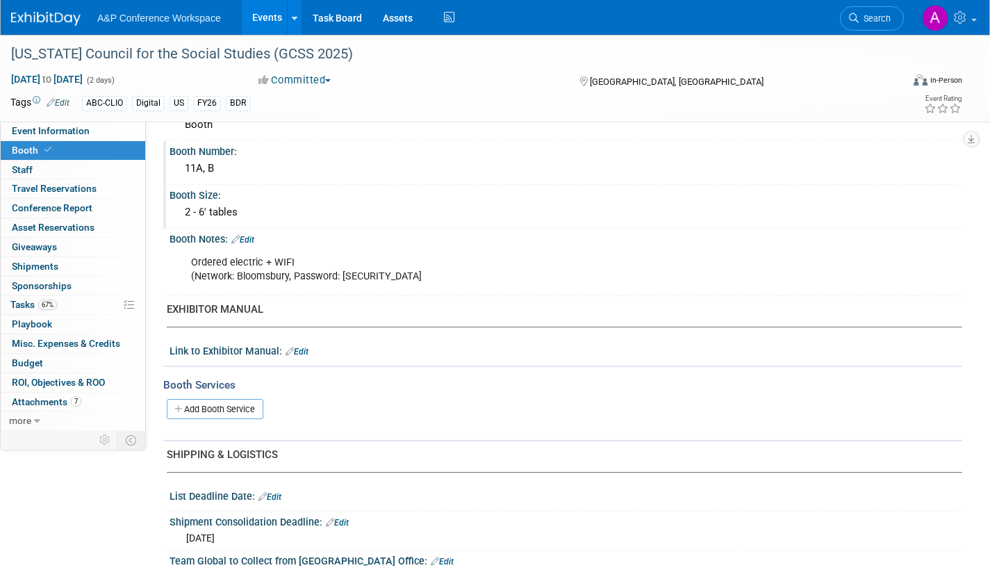
scroll to position [486, 0]
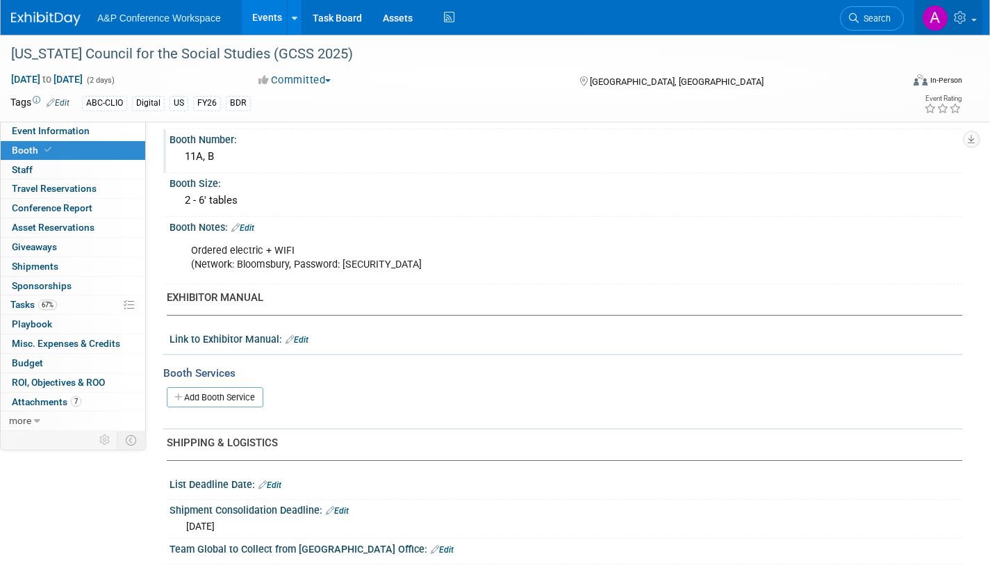
click at [973, 19] on span at bounding box center [974, 20] width 6 height 3
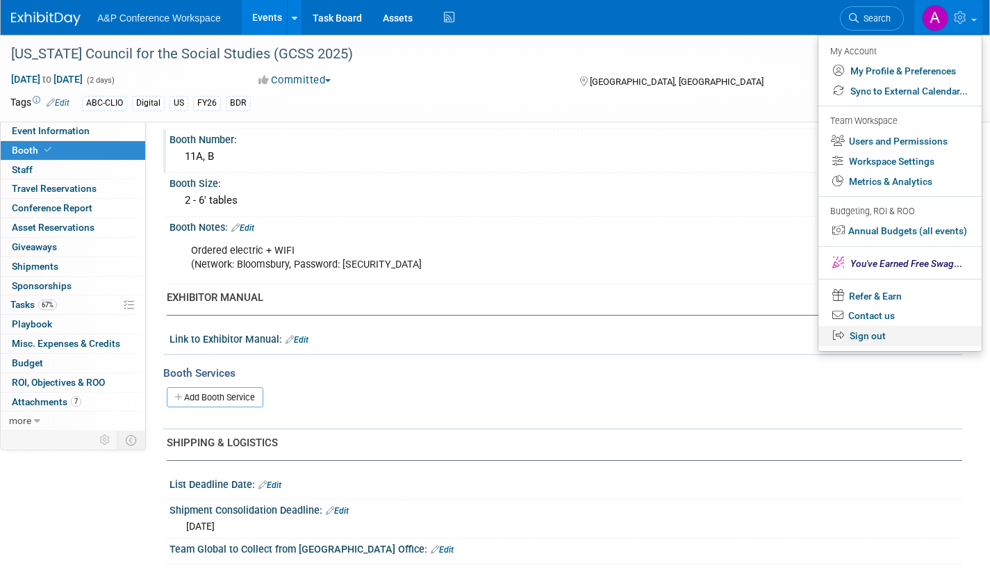
click at [885, 336] on link "Sign out" at bounding box center [900, 336] width 163 height 20
